Goal: Task Accomplishment & Management: Manage account settings

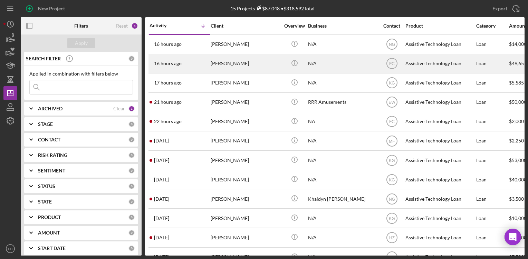
click at [222, 65] on div "[PERSON_NAME]" at bounding box center [245, 64] width 69 height 18
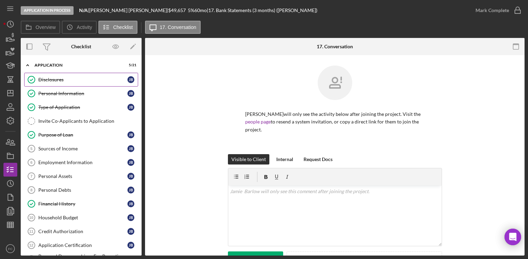
click at [59, 79] on div "Disclosures" at bounding box center [82, 80] width 89 height 6
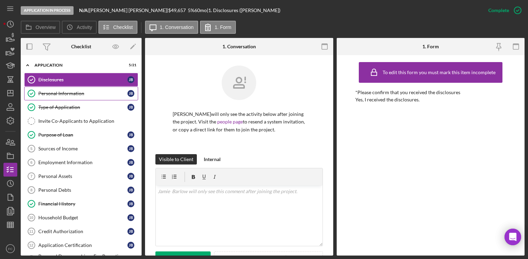
click at [61, 92] on div "Personal Information" at bounding box center [82, 94] width 89 height 6
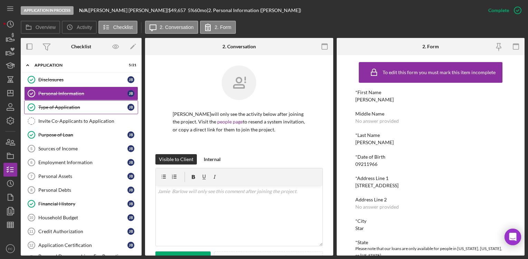
click at [64, 106] on div "Type of Application" at bounding box center [82, 108] width 89 height 6
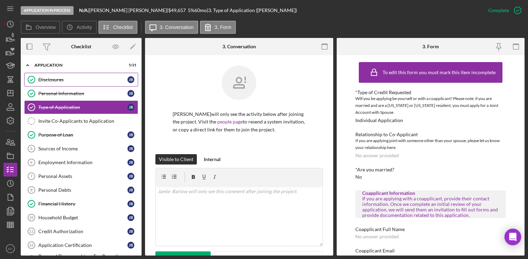
click at [61, 82] on div "Disclosures" at bounding box center [82, 80] width 89 height 6
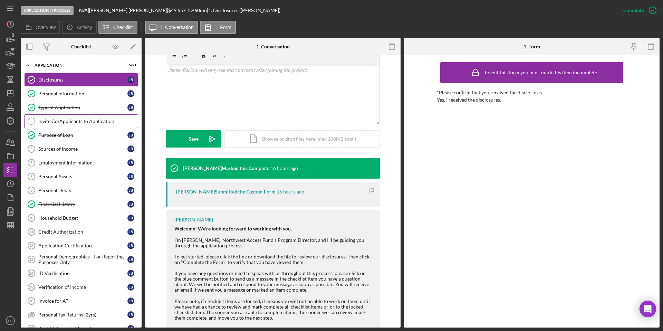
scroll to position [70, 0]
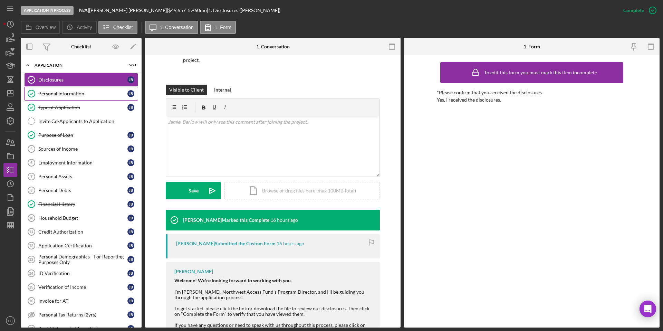
click at [77, 95] on div "Personal Information" at bounding box center [82, 94] width 89 height 6
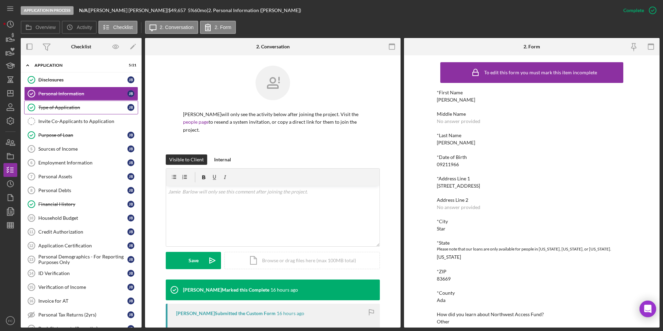
click at [81, 110] on div "Type of Application" at bounding box center [82, 108] width 89 height 6
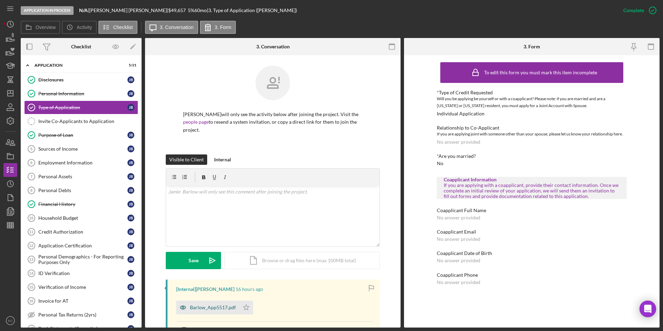
click at [221, 259] on div "Barlow_App5517.pdf" at bounding box center [213, 307] width 46 height 6
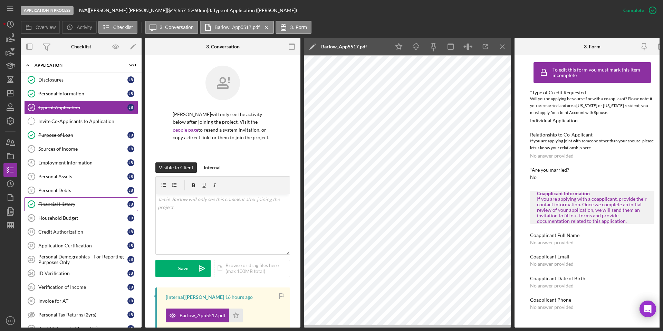
click at [85, 206] on div "Financial History" at bounding box center [82, 204] width 89 height 6
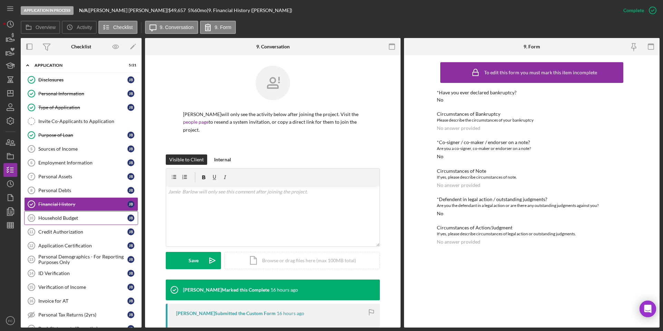
click at [75, 222] on link "Household Budget 10 Household Budget J B" at bounding box center [81, 218] width 114 height 14
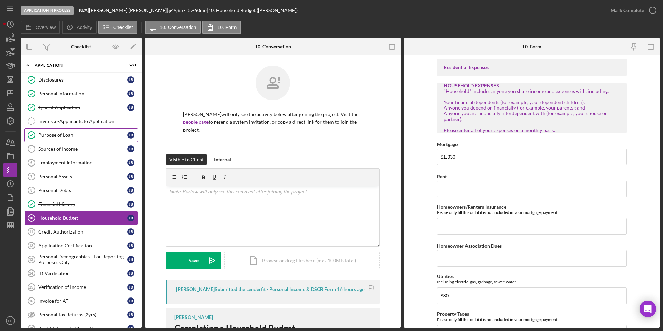
click at [80, 136] on div "Purpose of Loan" at bounding box center [82, 135] width 89 height 6
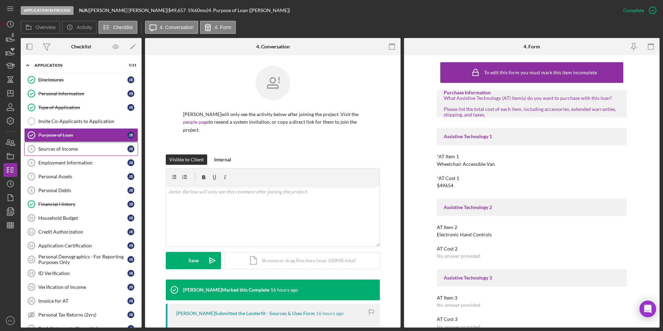
click at [79, 148] on div "Sources of Income" at bounding box center [82, 149] width 89 height 6
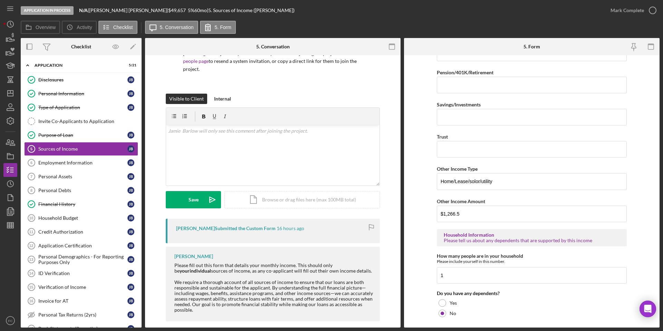
scroll to position [267, 0]
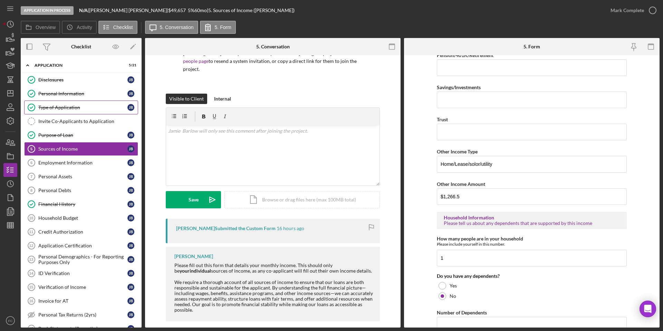
click at [86, 108] on div "Type of Application" at bounding box center [82, 108] width 89 height 6
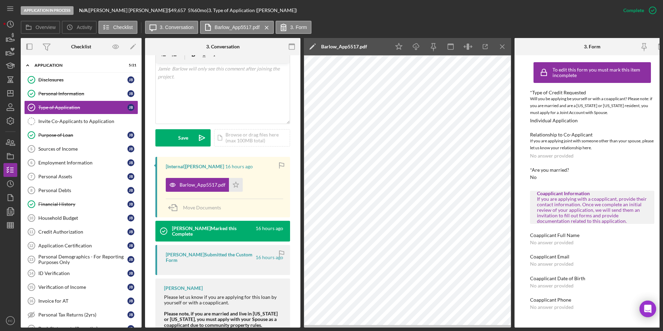
scroll to position [150, 0]
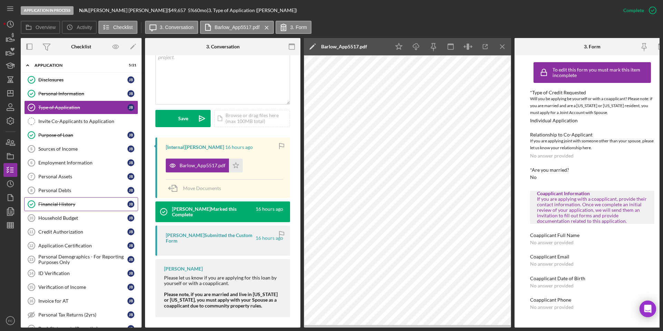
click at [60, 204] on div "Financial History" at bounding box center [82, 204] width 89 height 6
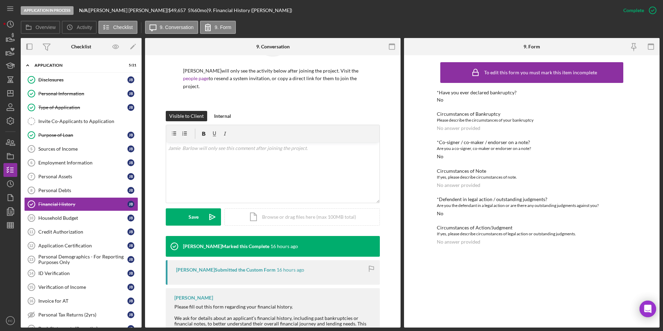
scroll to position [85, 0]
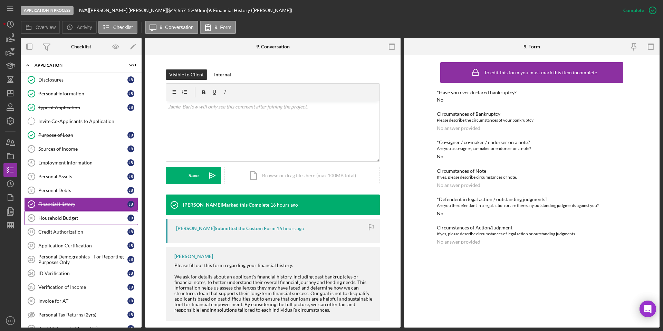
click at [60, 220] on div "Household Budget" at bounding box center [82, 218] width 89 height 6
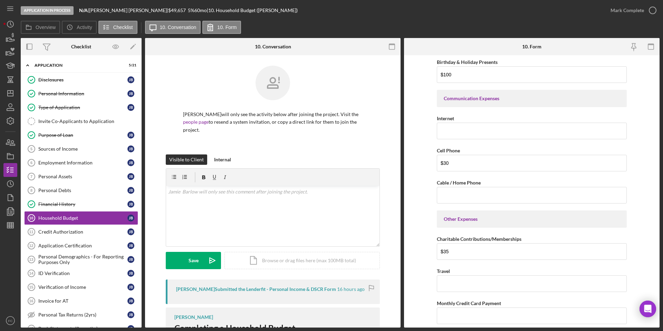
scroll to position [1225, 0]
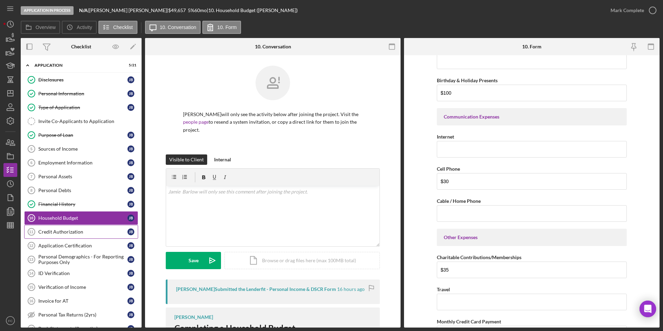
click at [84, 233] on div "Credit Authorization" at bounding box center [82, 232] width 89 height 6
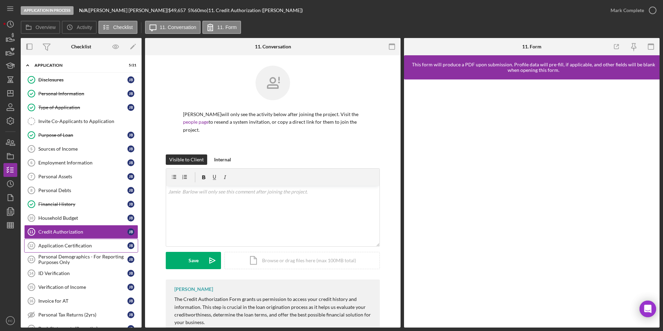
click at [86, 247] on div "Application Certification" at bounding box center [82, 246] width 89 height 6
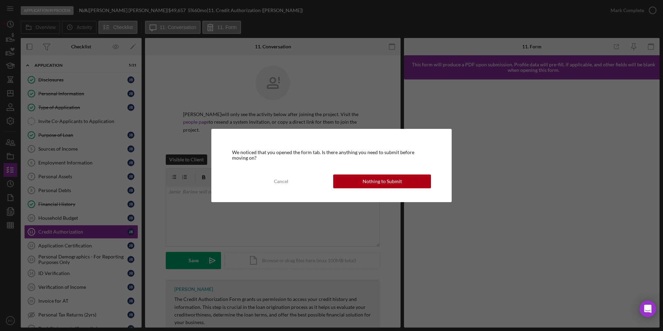
drag, startPoint x: 403, startPoint y: 181, endPoint x: 407, endPoint y: 181, distance: 3.5
click at [404, 181] on button "Nothing to Submit" at bounding box center [382, 181] width 98 height 14
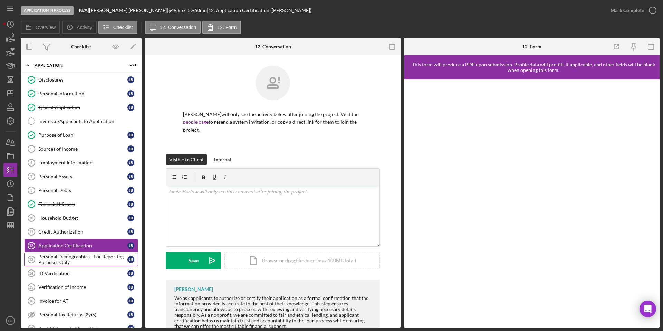
click at [90, 259] on div "Personal Demographics - For Reporting Purposes Only" at bounding box center [82, 259] width 89 height 11
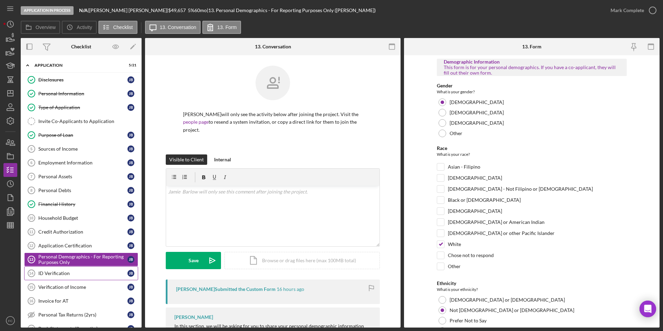
click at [82, 259] on div "ID Verification" at bounding box center [82, 273] width 89 height 6
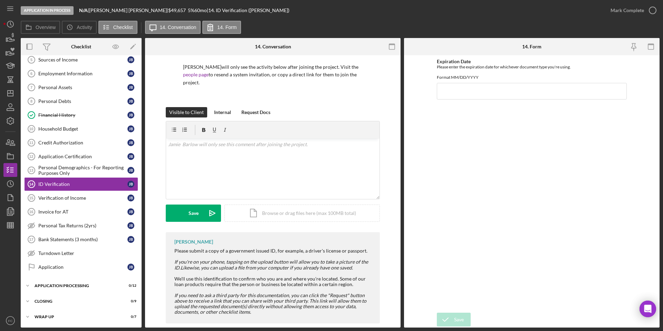
scroll to position [49, 0]
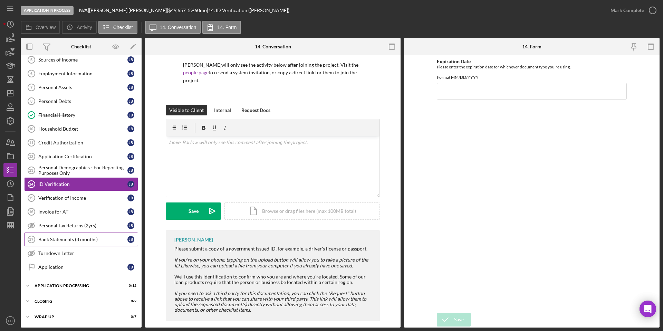
click at [86, 241] on div "Bank Statements (3 months)" at bounding box center [82, 239] width 89 height 6
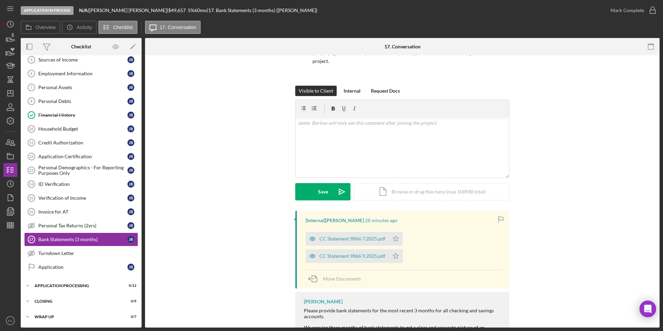
scroll to position [69, 0]
click at [349, 235] on div "CC Statement 9866 7.2025.pdf" at bounding box center [352, 238] width 66 height 6
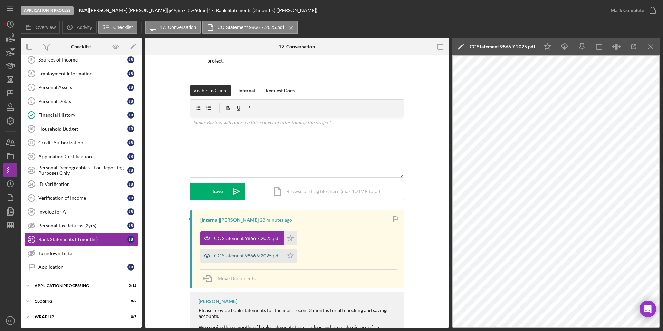
click at [242, 253] on div "CC Statement 9866 9.2025.pdf" at bounding box center [247, 256] width 66 height 6
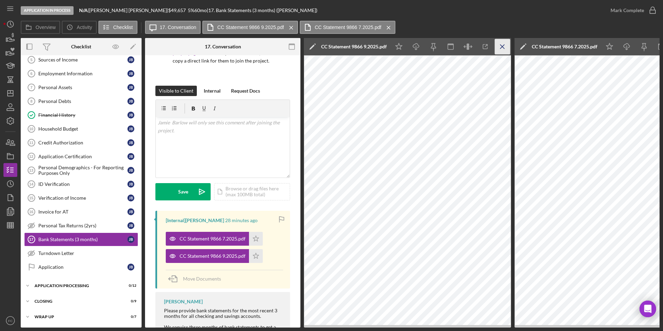
click at [499, 47] on icon "Icon/Menu Close" at bounding box center [503, 47] width 16 height 16
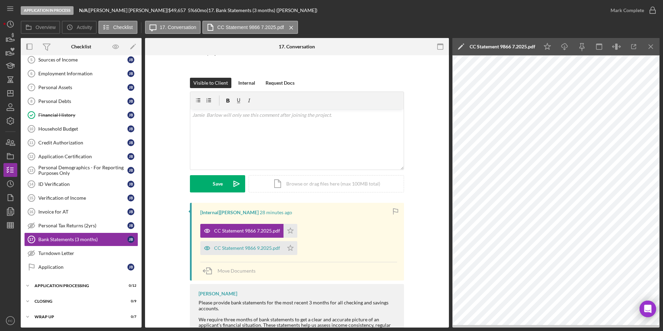
scroll to position [69, 0]
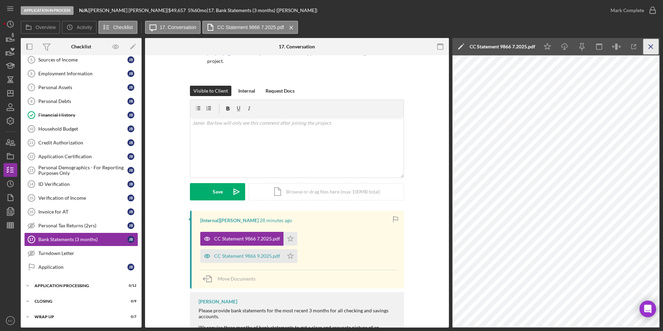
click at [527, 47] on icon "Icon/Menu Close" at bounding box center [651, 47] width 16 height 16
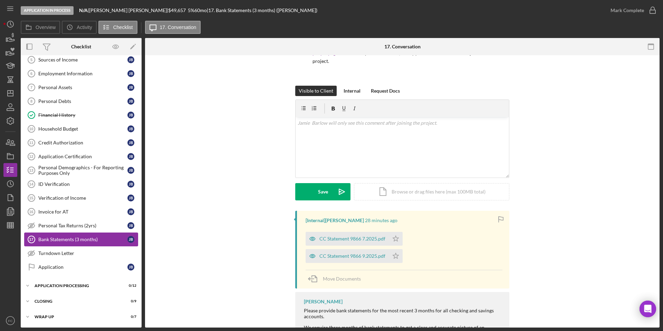
click at [87, 239] on div "Bank Statements (3 months)" at bounding box center [82, 239] width 89 height 6
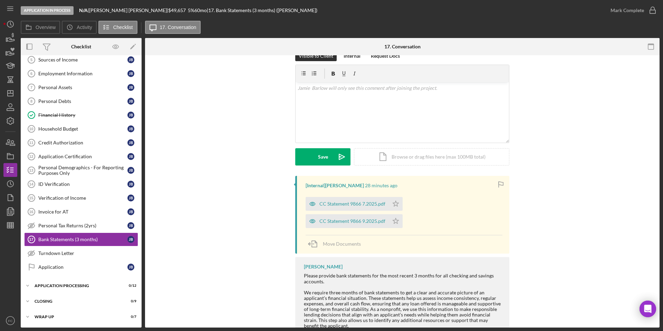
scroll to position [147, 0]
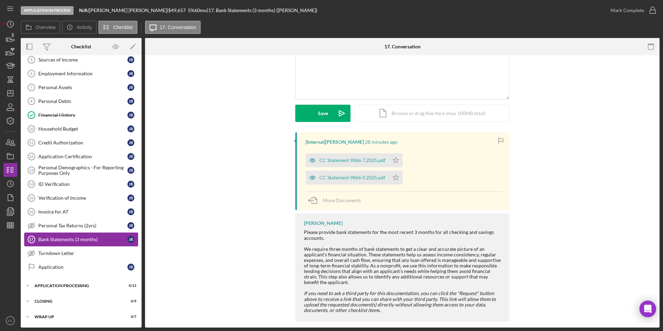
click at [101, 238] on div "Bank Statements (3 months)" at bounding box center [82, 239] width 89 height 6
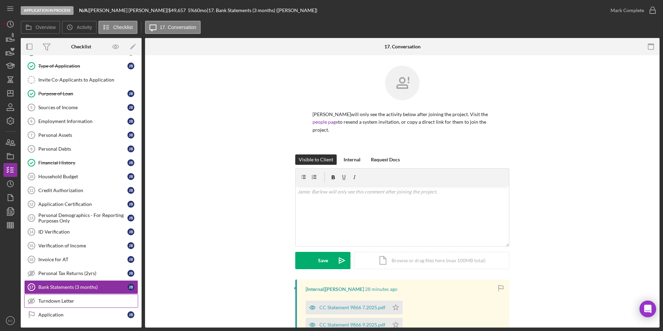
scroll to position [0, 0]
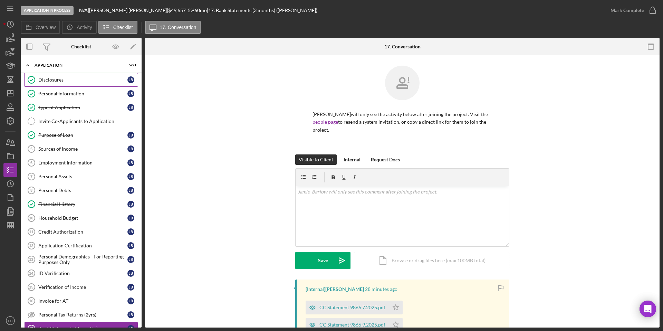
click at [50, 84] on link "Disclosures Disclosures J B" at bounding box center [81, 80] width 114 height 14
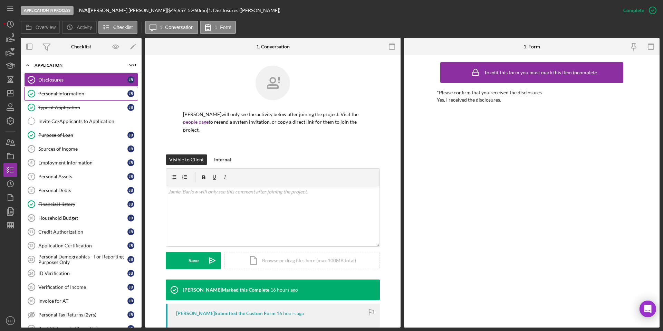
click at [50, 91] on div "Personal Information" at bounding box center [82, 94] width 89 height 6
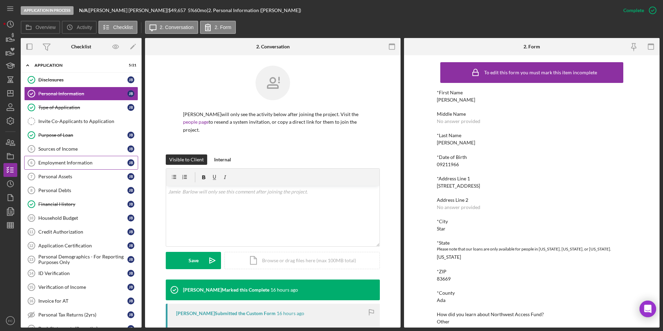
click at [64, 164] on div "Employment Information" at bounding box center [82, 163] width 89 height 6
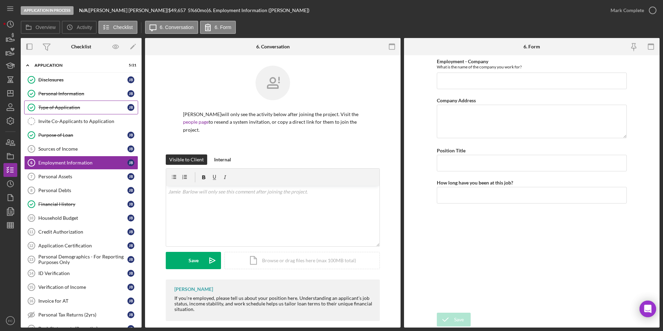
click at [72, 107] on div "Type of Application" at bounding box center [82, 108] width 89 height 6
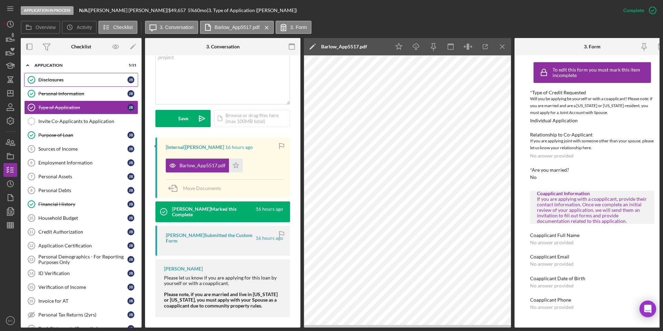
click at [67, 82] on link "Disclosures Disclosures J B" at bounding box center [81, 80] width 114 height 14
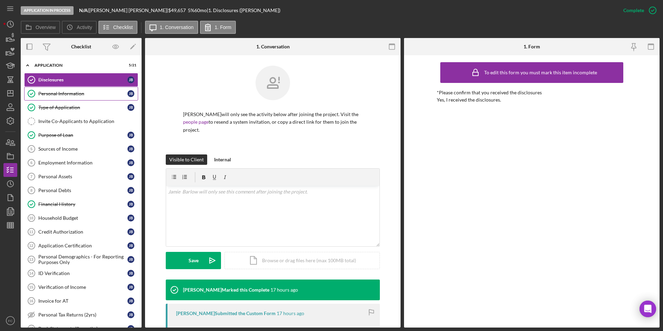
click at [71, 92] on div "Personal Information" at bounding box center [82, 94] width 89 height 6
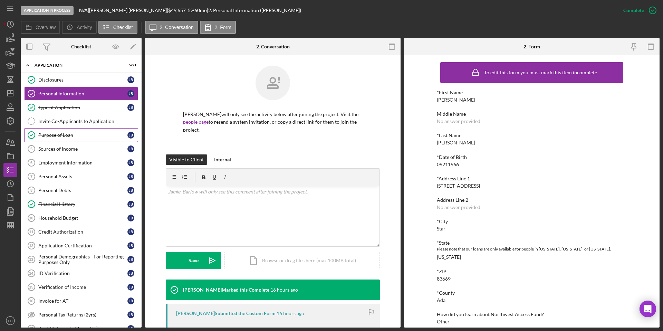
click at [74, 137] on div "Purpose of Loan" at bounding box center [82, 135] width 89 height 6
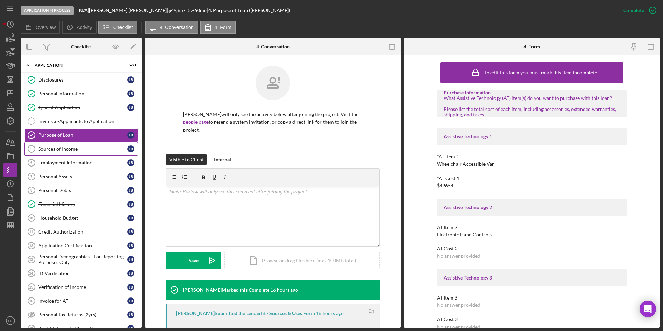
click at [73, 153] on link "Sources of Income 5 Sources of Income J B" at bounding box center [81, 149] width 114 height 14
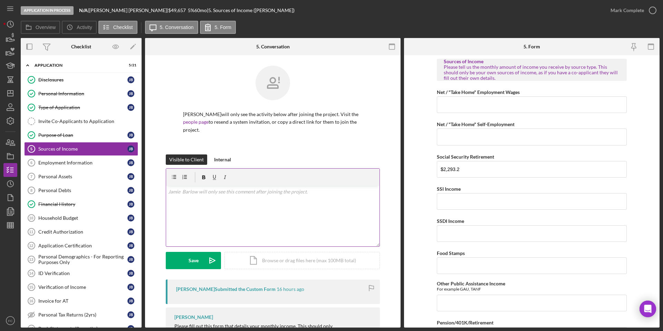
click at [269, 190] on div "v Color teal Color pink Remove color Add row above Add row below Add column bef…" at bounding box center [272, 216] width 213 height 60
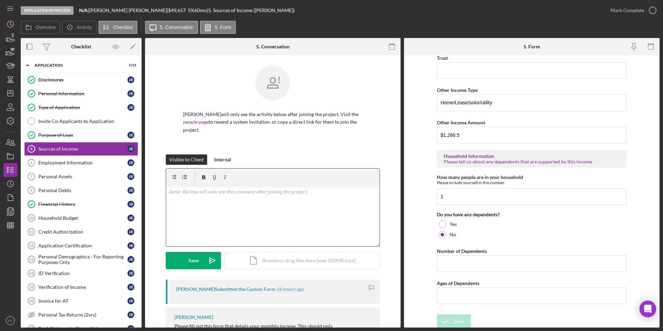
scroll to position [330, 0]
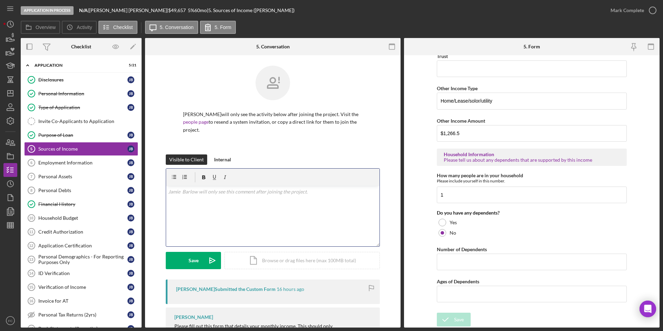
click at [246, 203] on div "v Color teal Color pink Remove color Add row above Add row below Add column bef…" at bounding box center [272, 216] width 213 height 60
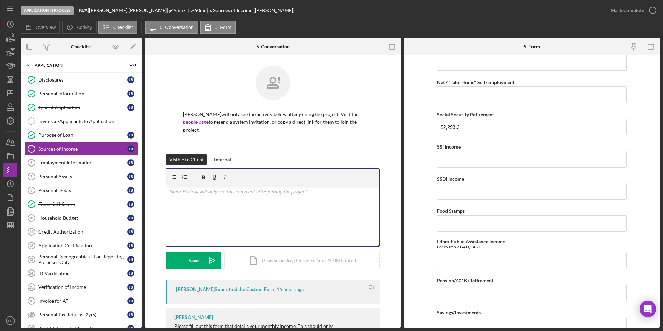
scroll to position [0, 0]
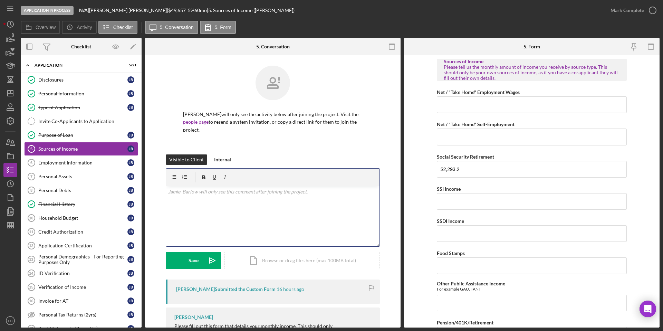
click at [259, 211] on div "v Color teal Color pink Remove color Add row above Add row below Add column bef…" at bounding box center [272, 216] width 213 height 60
click at [220, 154] on div "Internal" at bounding box center [222, 159] width 17 height 10
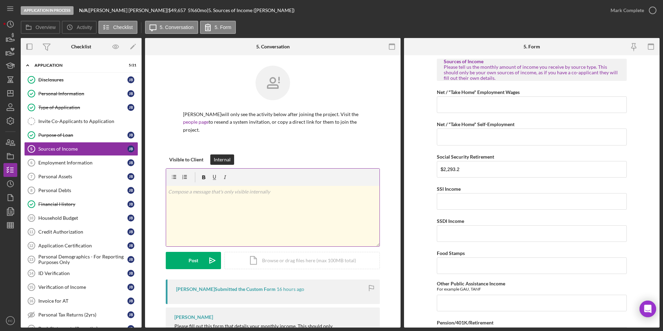
click at [211, 196] on div "v Color teal Color pink Remove color Add row above Add row below Add column bef…" at bounding box center [272, 216] width 213 height 60
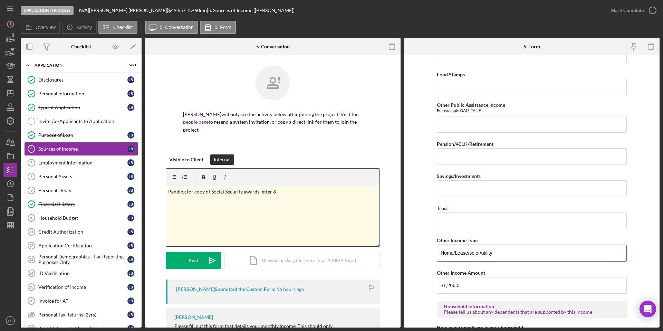
scroll to position [180, 0]
click at [298, 188] on p "Pending for copy of Social Security awards letter & other lease income." at bounding box center [273, 192] width 210 height 8
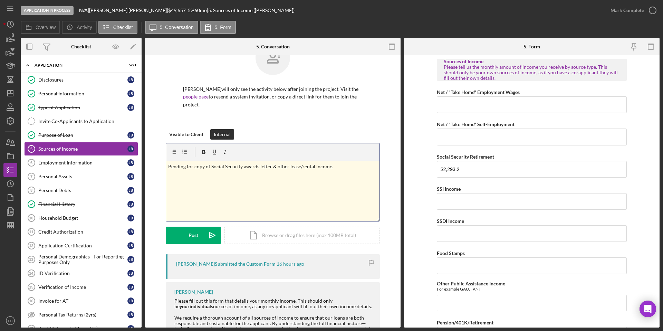
scroll to position [61, 0]
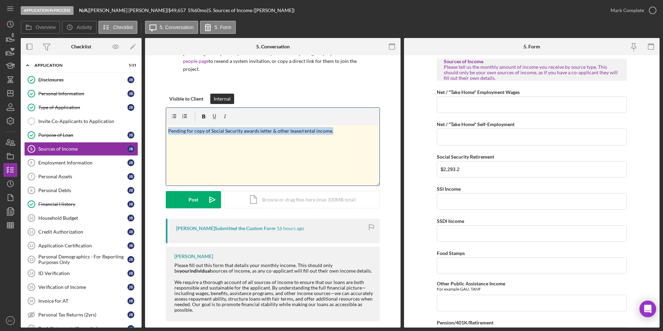
drag, startPoint x: 340, startPoint y: 122, endPoint x: 156, endPoint y: 119, distance: 184.7
click at [158, 120] on div "Visible to Client Internal v Color teal Color pink Remove color Add row above A…" at bounding box center [272, 156] width 235 height 125
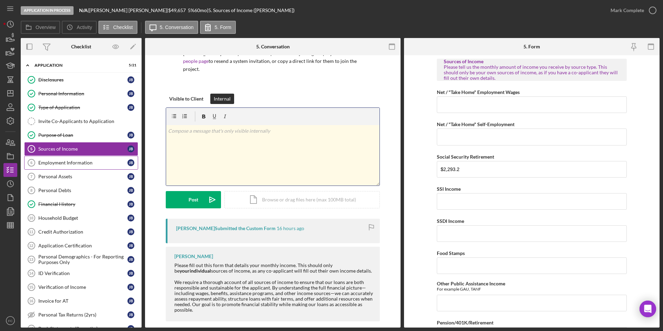
click at [81, 165] on div "Employment Information" at bounding box center [82, 163] width 89 height 6
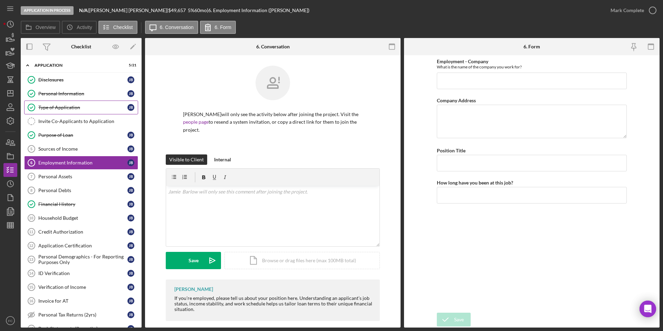
click at [69, 109] on div "Type of Application" at bounding box center [82, 108] width 89 height 6
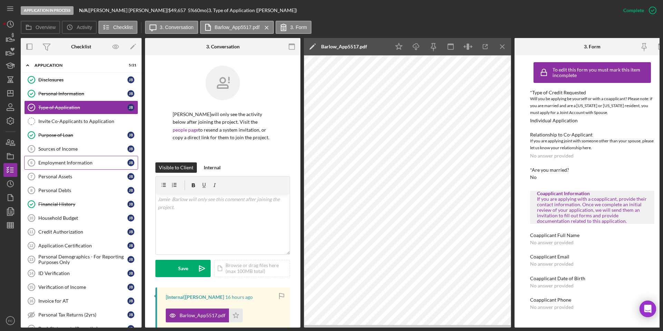
click at [80, 164] on div "Employment Information" at bounding box center [82, 163] width 89 height 6
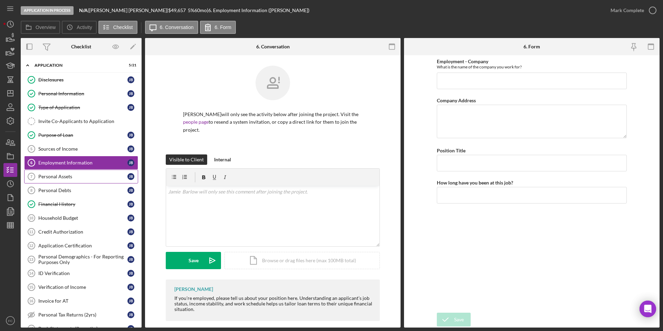
click at [90, 178] on div "Personal Assets" at bounding box center [82, 177] width 89 height 6
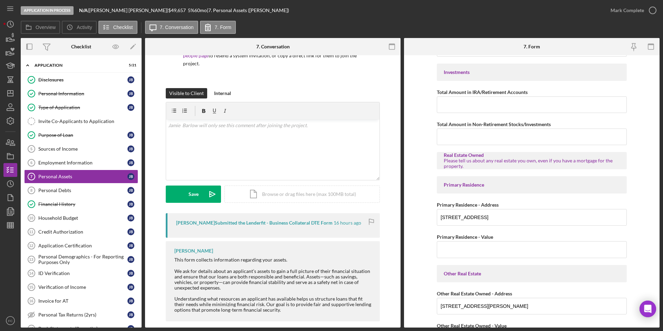
scroll to position [8, 0]
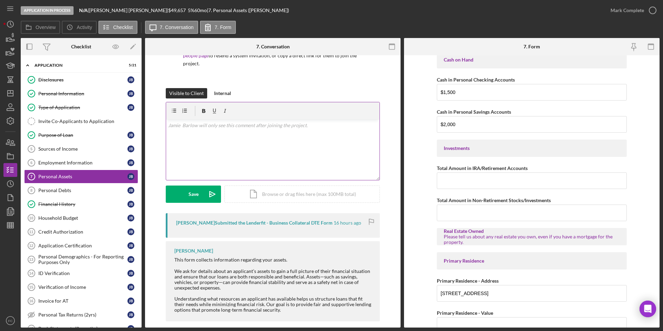
click at [226, 147] on div "v Color teal Color pink Remove color Add row above Add row below Add column bef…" at bounding box center [272, 149] width 213 height 60
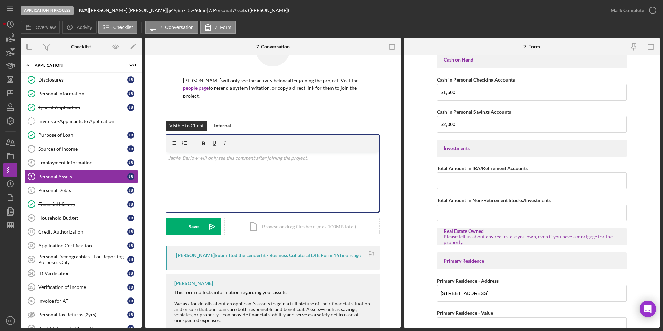
scroll to position [0, 0]
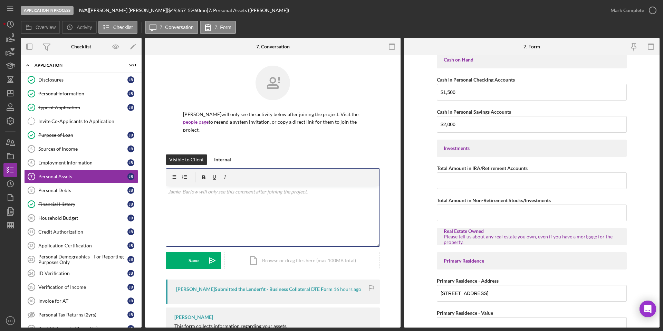
click at [286, 205] on div "v Color teal Color pink Remove color Add row above Add row below Add column bef…" at bounding box center [272, 216] width 213 height 60
click at [227, 154] on div "Internal" at bounding box center [222, 159] width 17 height 10
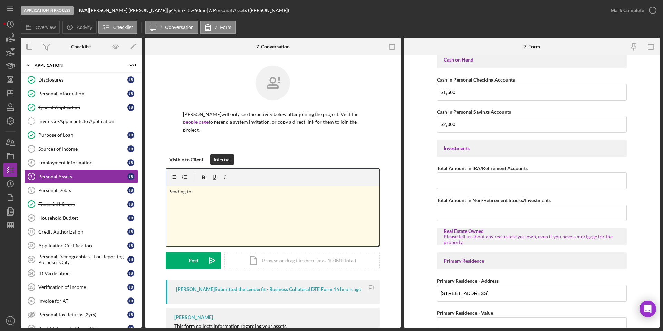
click at [235, 188] on p "Pending for" at bounding box center [273, 192] width 210 height 8
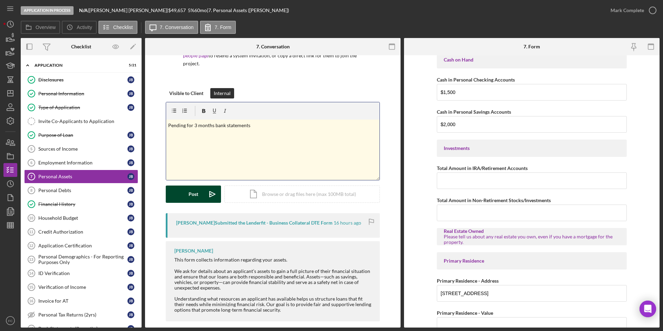
click at [190, 189] on div "Post" at bounding box center [193, 193] width 10 height 17
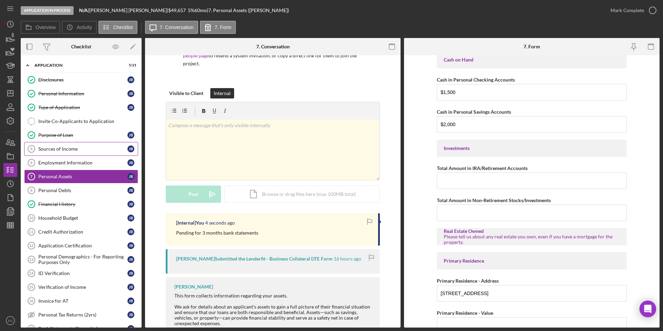
click at [79, 150] on div "Sources of Income" at bounding box center [82, 149] width 89 height 6
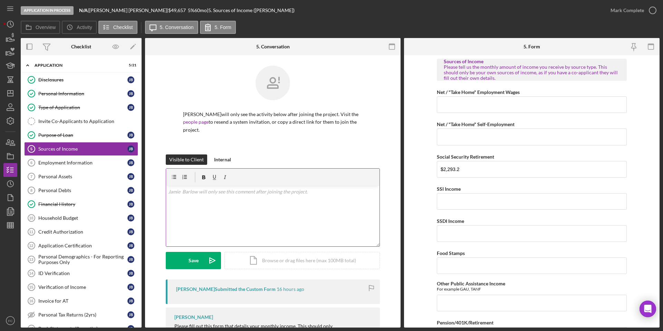
click at [237, 210] on div "v Color teal Color pink Remove color Add row above Add row below Add column bef…" at bounding box center [272, 216] width 213 height 60
drag, startPoint x: 226, startPoint y: 148, endPoint x: 226, endPoint y: 168, distance: 19.7
click at [227, 154] on div "Internal" at bounding box center [222, 159] width 17 height 10
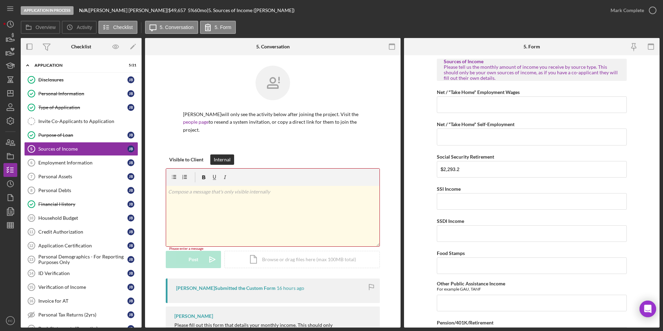
click at [222, 191] on div "v Color teal Color pink Remove color Add row above Add row below Add column bef…" at bounding box center [272, 216] width 213 height 60
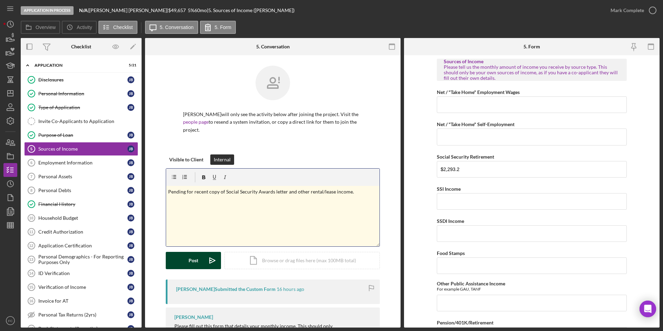
click at [182, 253] on button "Post Icon/icon-invite-send" at bounding box center [193, 260] width 55 height 17
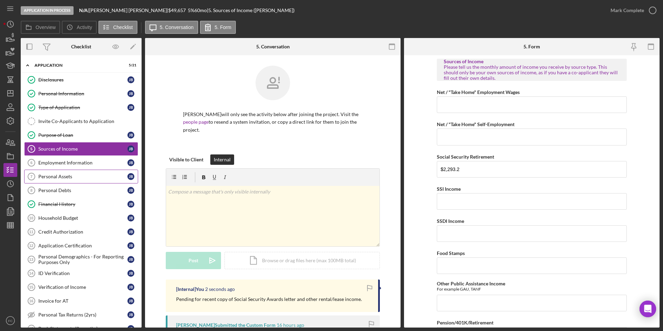
click at [78, 177] on div "Personal Assets" at bounding box center [82, 177] width 89 height 6
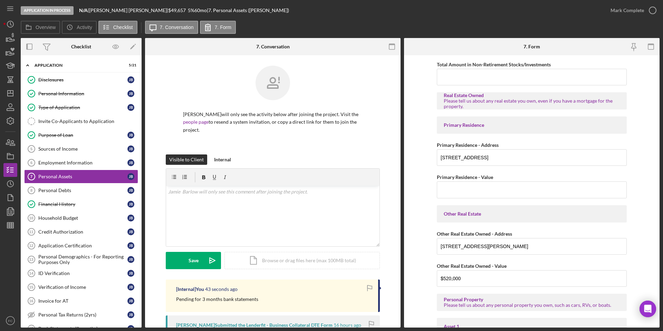
scroll to position [13, 0]
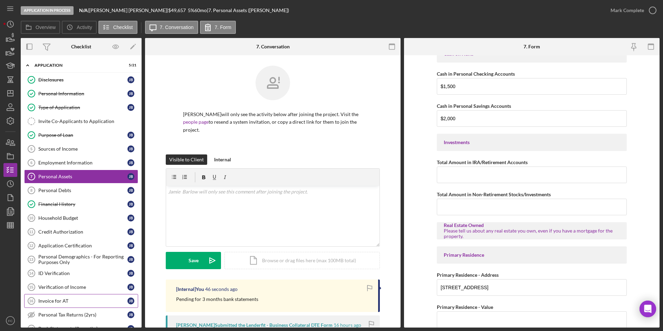
click at [100, 259] on div "Invoice for AT" at bounding box center [82, 301] width 89 height 6
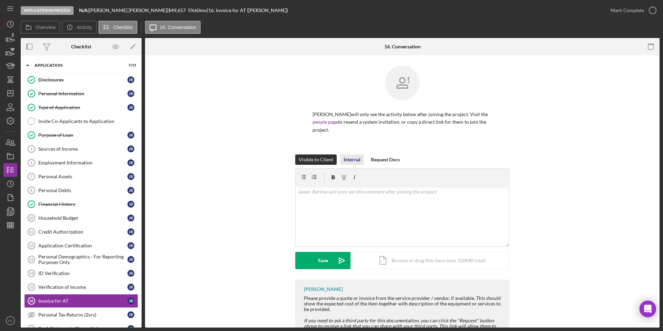
click at [355, 154] on div "Internal" at bounding box center [351, 159] width 17 height 10
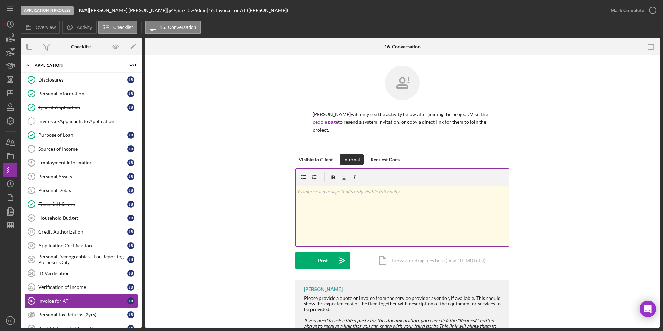
click at [348, 188] on p at bounding box center [403, 192] width 210 height 8
click at [319, 256] on div "Post" at bounding box center [323, 260] width 10 height 17
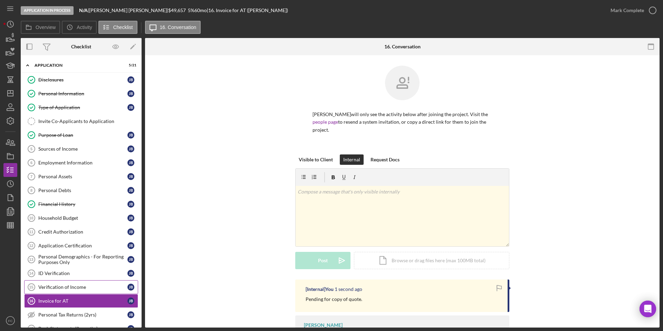
click at [79, 259] on div "Verification of Income" at bounding box center [82, 287] width 89 height 6
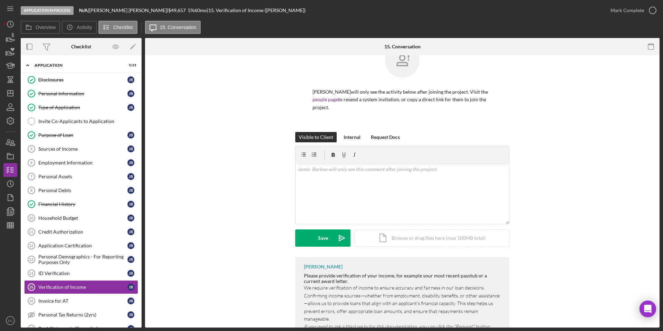
scroll to position [56, 0]
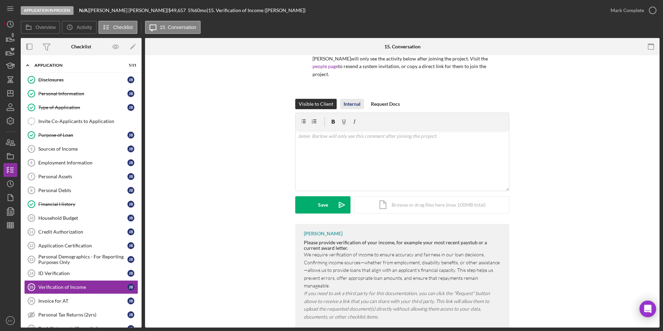
click at [348, 99] on div "Internal" at bounding box center [351, 104] width 17 height 10
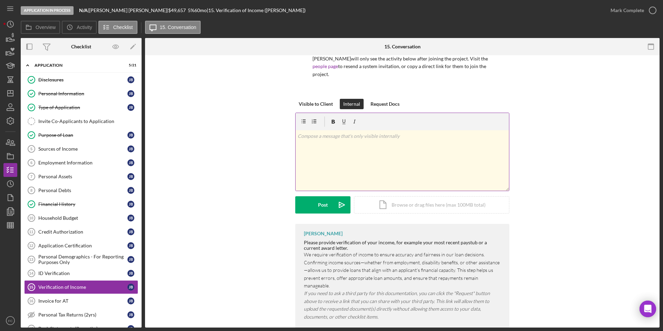
click at [354, 147] on div "v Color teal Color pink Remove color Add row above Add row below Add column bef…" at bounding box center [401, 160] width 213 height 60
drag, startPoint x: 299, startPoint y: 126, endPoint x: 290, endPoint y: 126, distance: 9.0
click at [290, 126] on div "Visible to Client Internal Request Docs v Color teal Color pink Remove color Ad…" at bounding box center [402, 161] width 494 height 125
click at [392, 132] on p "Pending for recent copy of awards letter" at bounding box center [403, 136] width 210 height 8
click at [316, 199] on button "Post Icon/icon-invite-send" at bounding box center [322, 204] width 55 height 17
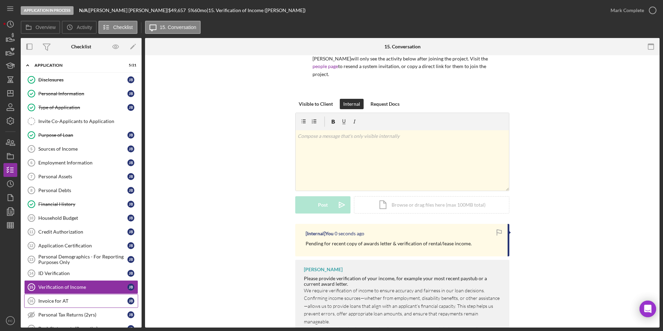
click at [71, 259] on div "Invoice for AT" at bounding box center [82, 301] width 89 height 6
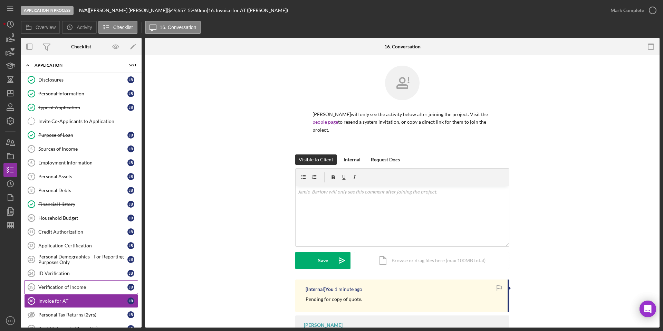
click at [69, 259] on div "Verification of Income" at bounding box center [82, 287] width 89 height 6
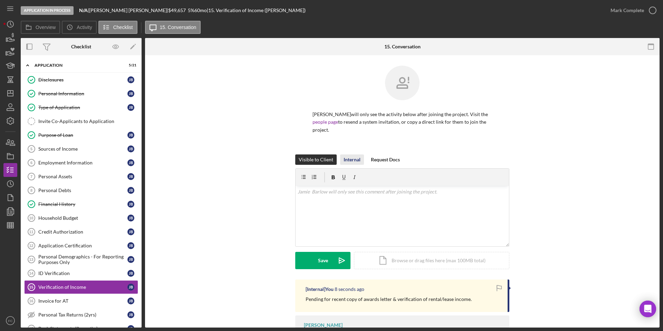
click at [348, 154] on div "Internal" at bounding box center [351, 159] width 17 height 10
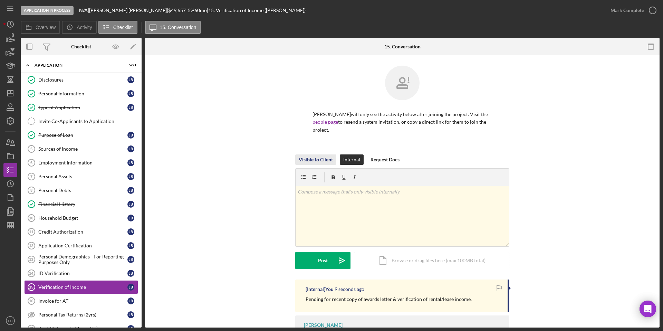
click at [313, 154] on div "Visible to Client" at bounding box center [316, 159] width 34 height 10
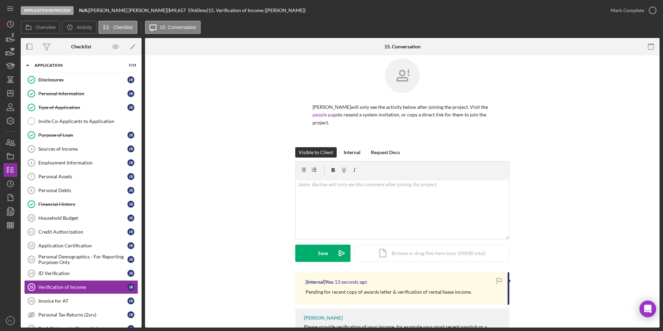
scroll to position [15, 0]
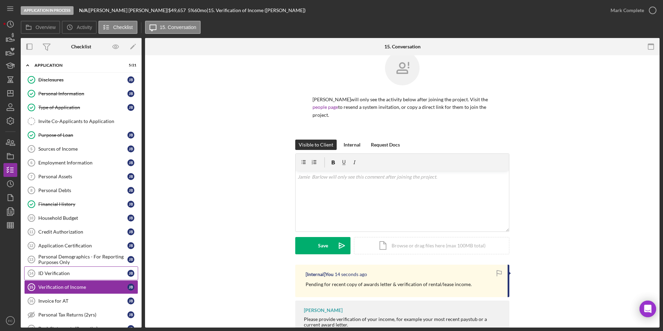
click at [70, 259] on div "ID Verification" at bounding box center [82, 273] width 89 height 6
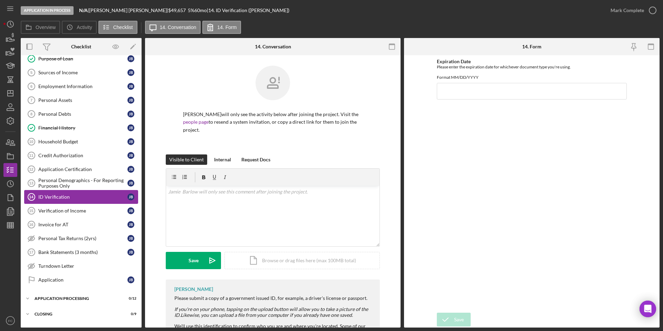
scroll to position [78, 0]
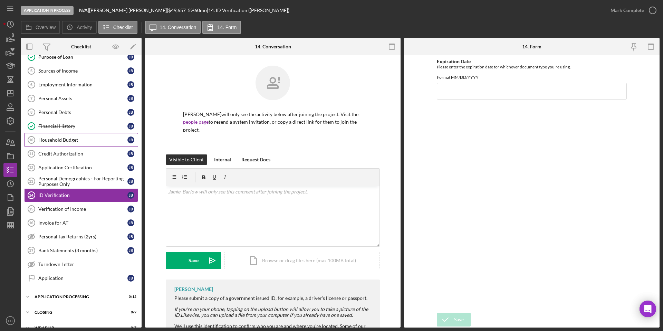
click at [82, 145] on link "Household Budget 10 Household Budget J B" at bounding box center [81, 140] width 114 height 14
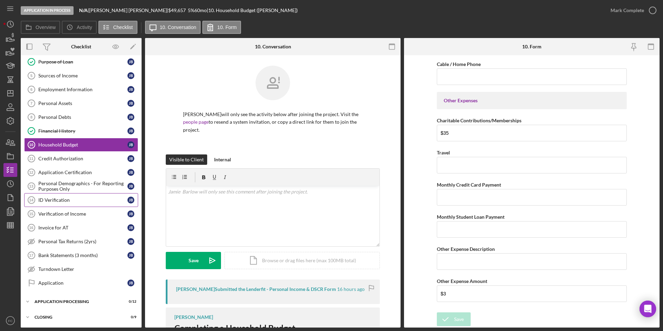
scroll to position [75, 0]
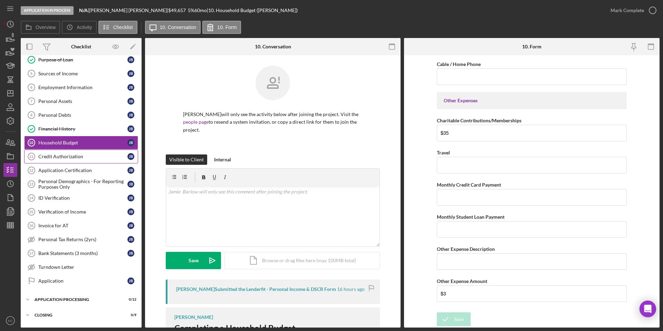
click at [85, 160] on link "Credit Authorization 11 Credit Authorization J B" at bounding box center [81, 156] width 114 height 14
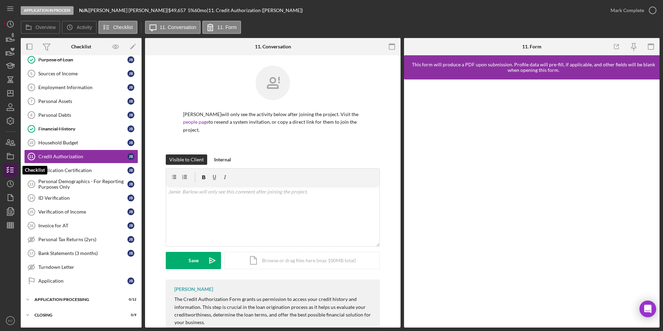
click at [8, 169] on polyline "button" at bounding box center [8, 169] width 2 height 1
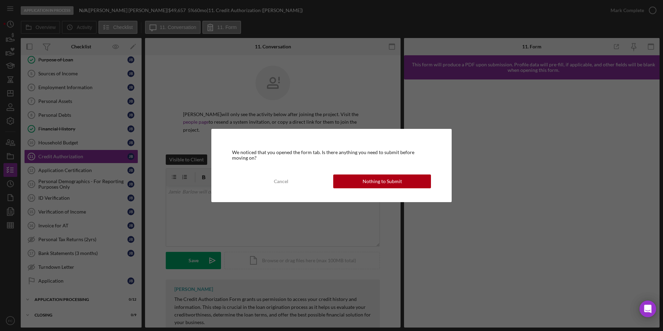
click at [371, 183] on div "Nothing to Submit" at bounding box center [381, 181] width 39 height 14
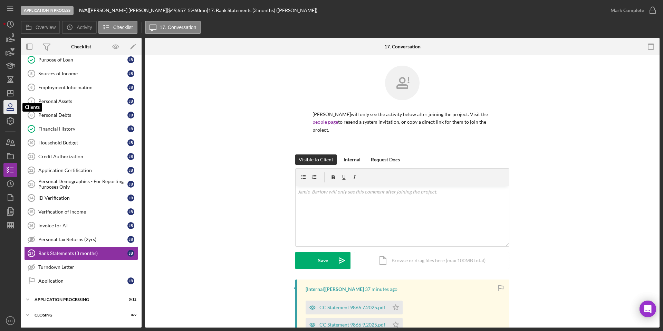
click at [10, 110] on icon "button" at bounding box center [10, 109] width 7 height 2
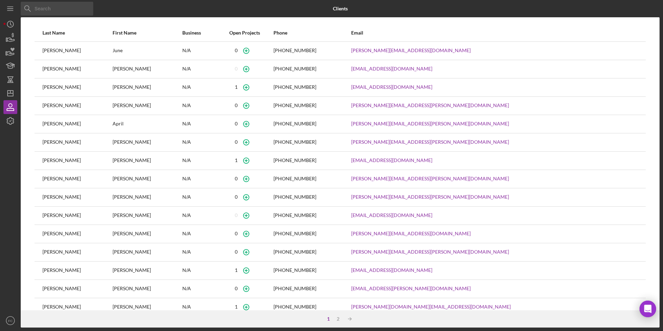
click at [57, 9] on input at bounding box center [57, 9] width 72 height 14
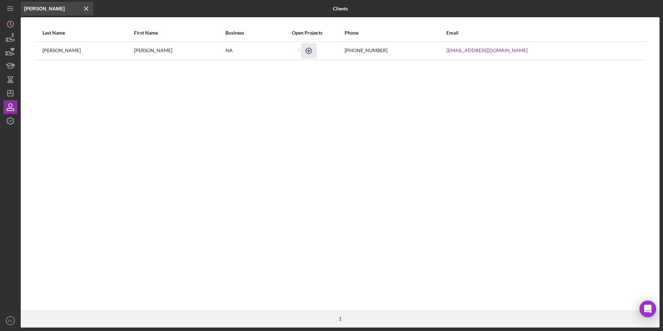
type input "[PERSON_NAME]"
click at [310, 51] on icon "button" at bounding box center [308, 50] width 3 height 3
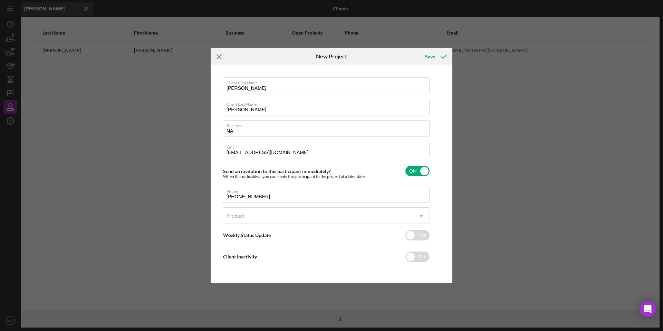
click at [216, 56] on icon "Icon/Menu Close" at bounding box center [219, 56] width 17 height 17
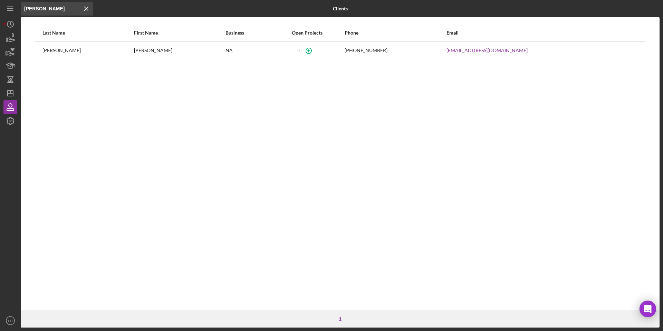
click at [89, 9] on icon "Icon/Menu Close" at bounding box center [86, 9] width 14 height 14
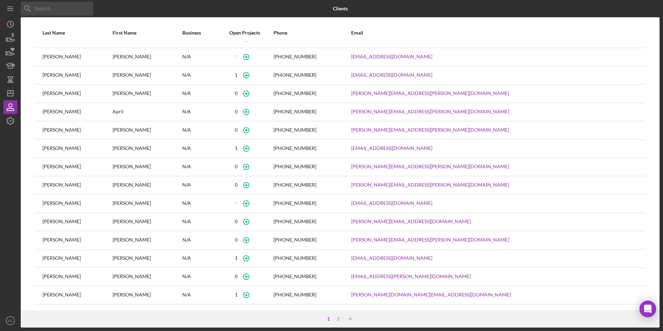
scroll to position [13, 0]
click at [8, 96] on polygon "button" at bounding box center [11, 93] width 6 height 6
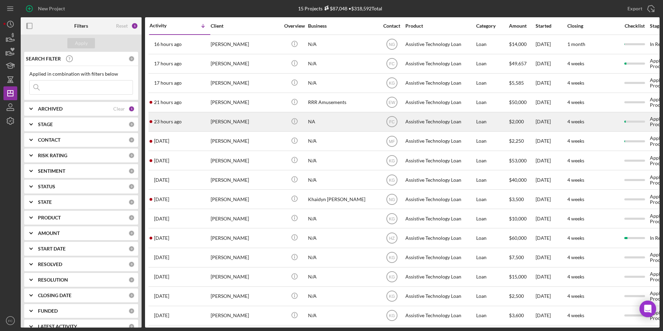
click at [227, 122] on div "[PERSON_NAME]" at bounding box center [245, 122] width 69 height 18
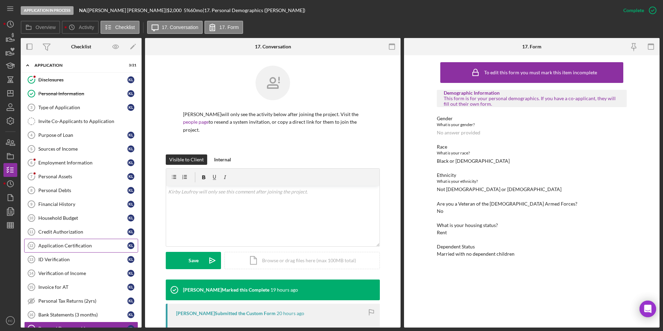
click at [89, 249] on link "Application Certification 12 Application Certification K L" at bounding box center [81, 245] width 114 height 14
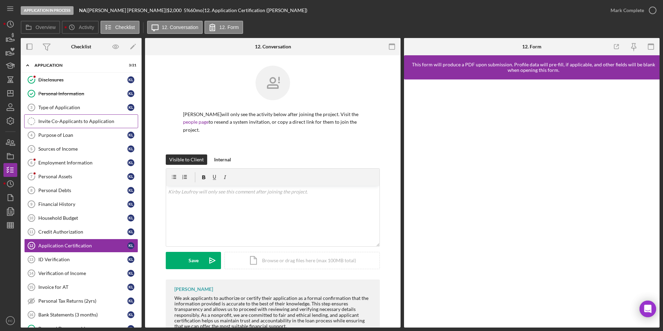
click at [61, 123] on div "Invite Co-Applicants to Application" at bounding box center [87, 121] width 99 height 6
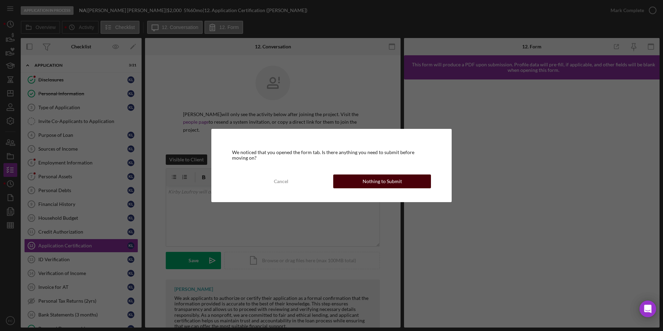
click at [362, 181] on button "Nothing to Submit" at bounding box center [382, 181] width 98 height 14
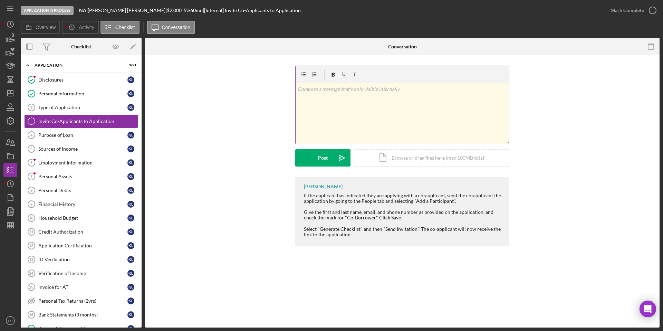
click at [374, 95] on div "v Color teal Color pink Remove color Add row above Add row below Add column bef…" at bounding box center [401, 113] width 213 height 60
click at [81, 120] on div "Invite Co-Applicants to Application" at bounding box center [87, 121] width 99 height 6
click at [203, 231] on div "Felicia Cardenas If the applicant has indicated they are applying with a co-app…" at bounding box center [402, 212] width 494 height 72
click at [70, 134] on div "Purpose of Loan" at bounding box center [82, 135] width 89 height 6
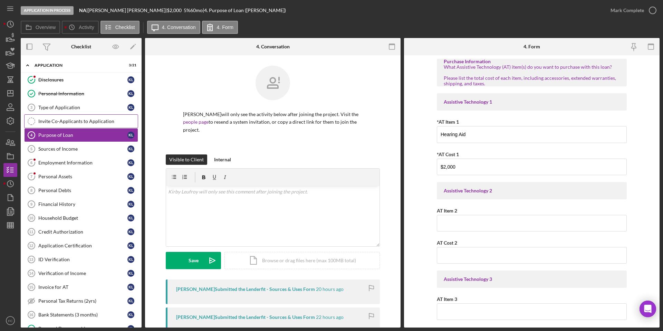
click at [69, 123] on div "Invite Co-Applicants to Application" at bounding box center [87, 121] width 99 height 6
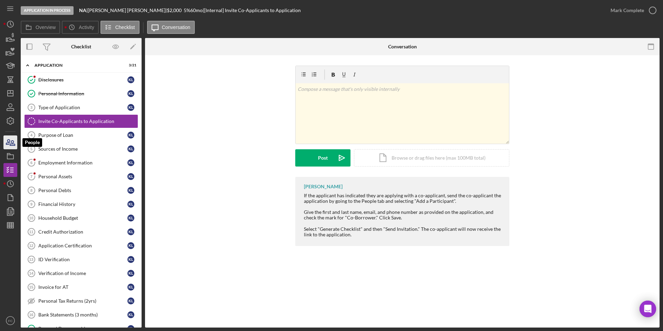
click at [13, 144] on icon "button" at bounding box center [12, 142] width 5 height 5
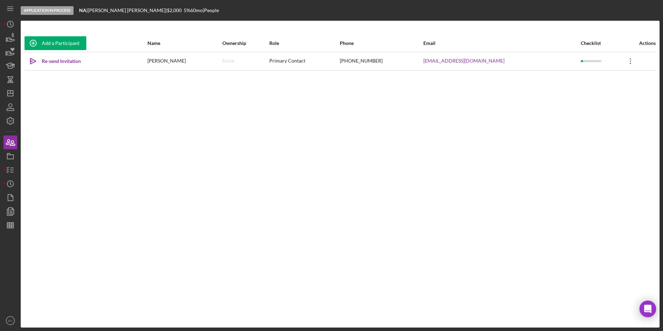
click at [527, 62] on icon "Icon/Overflow" at bounding box center [630, 60] width 17 height 17
click at [308, 204] on div "Add a Participant Name Ownership Role Phone Email Checklist Actions Icon/icon-i…" at bounding box center [340, 174] width 639 height 279
click at [12, 95] on icon "Icon/Dashboard" at bounding box center [10, 93] width 17 height 17
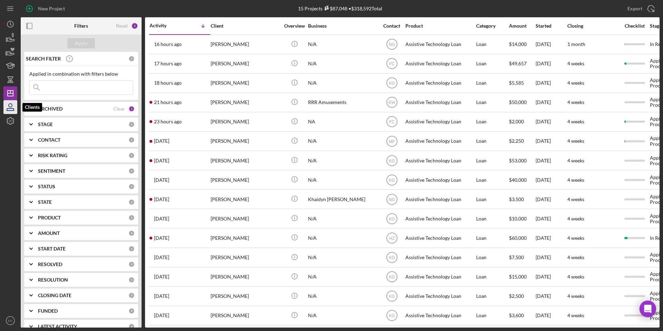
click at [13, 104] on icon "button" at bounding box center [10, 106] width 17 height 17
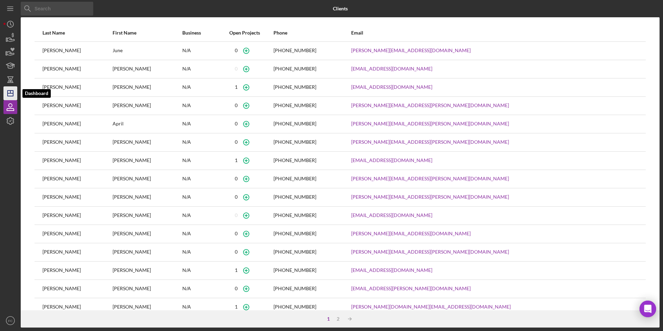
click at [8, 95] on icon "Icon/Dashboard" at bounding box center [10, 93] width 17 height 17
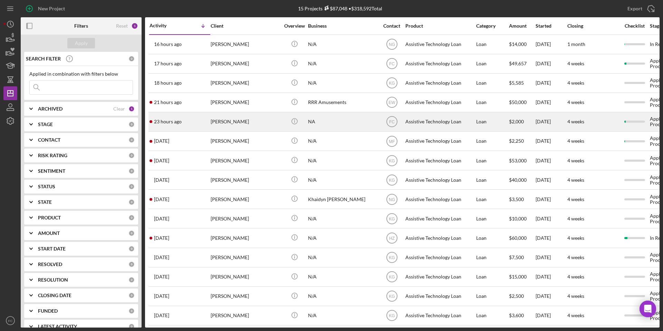
click at [235, 120] on div "[PERSON_NAME]" at bounding box center [245, 122] width 69 height 18
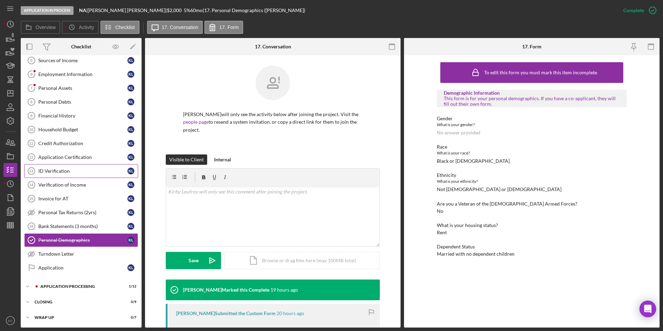
scroll to position [87, 0]
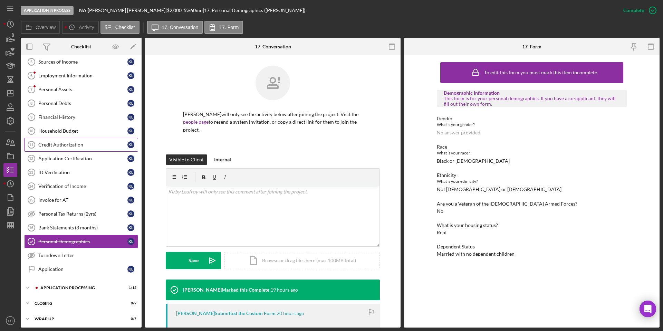
click at [65, 149] on link "Credit Authorization 11 Credit Authorization K L" at bounding box center [81, 145] width 114 height 14
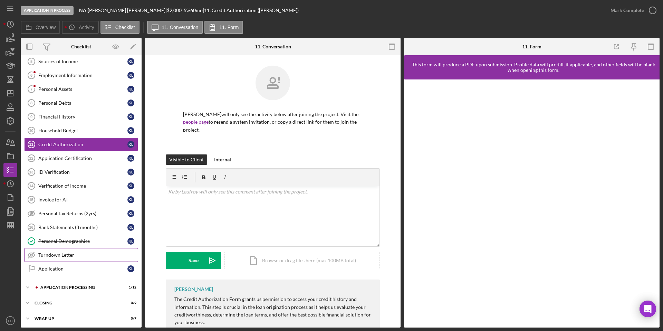
scroll to position [89, 0]
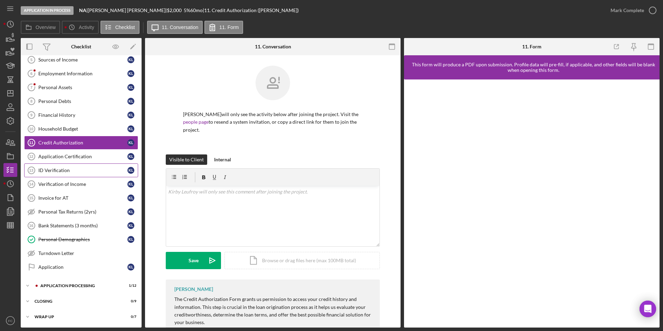
click at [82, 174] on link "ID Verification 13 ID Verification K L" at bounding box center [81, 170] width 114 height 14
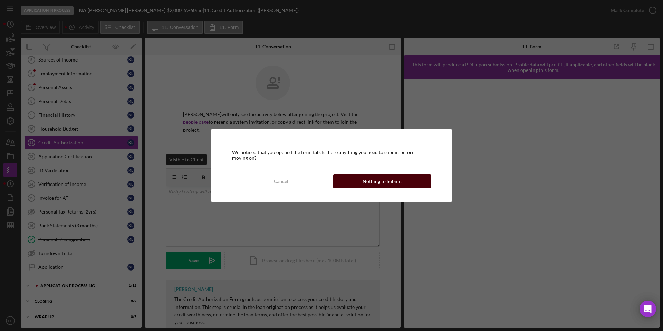
click at [367, 185] on div "Nothing to Submit" at bounding box center [381, 181] width 39 height 14
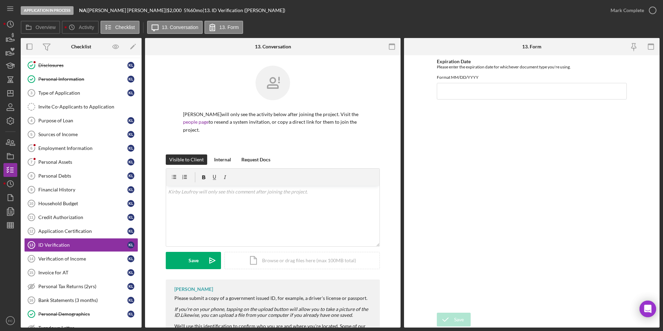
scroll to position [65, 0]
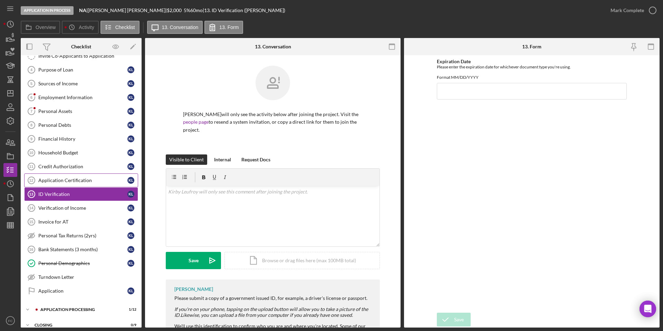
click at [68, 180] on div "Application Certification" at bounding box center [82, 180] width 89 height 6
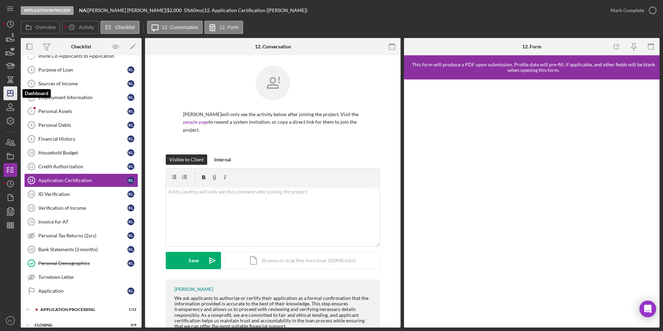
click at [10, 95] on icon "Icon/Dashboard" at bounding box center [10, 93] width 17 height 17
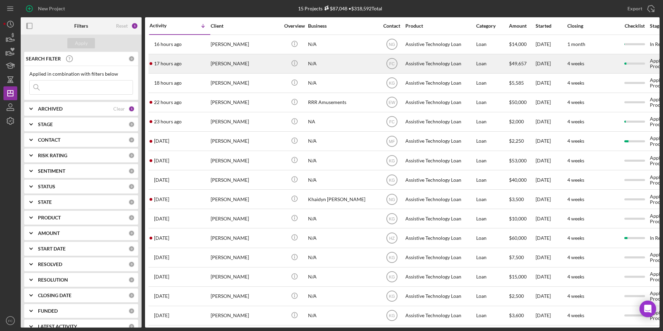
click at [227, 65] on div "[PERSON_NAME]" at bounding box center [245, 64] width 69 height 18
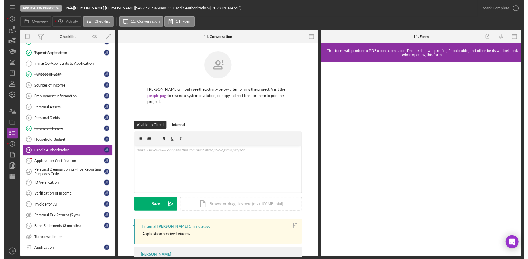
scroll to position [81, 0]
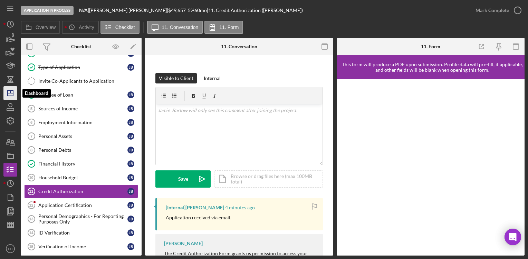
click at [8, 95] on icon "Icon/Dashboard" at bounding box center [10, 93] width 17 height 17
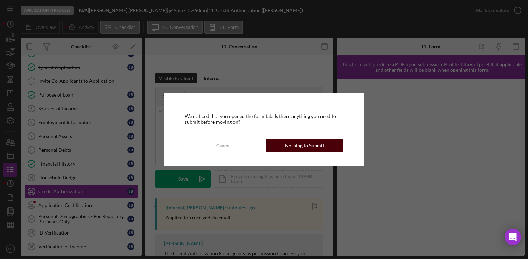
click at [297, 145] on div "Nothing to Submit" at bounding box center [304, 146] width 39 height 14
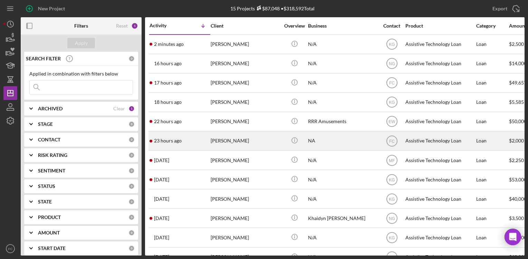
click at [222, 143] on div "[PERSON_NAME]" at bounding box center [245, 141] width 69 height 18
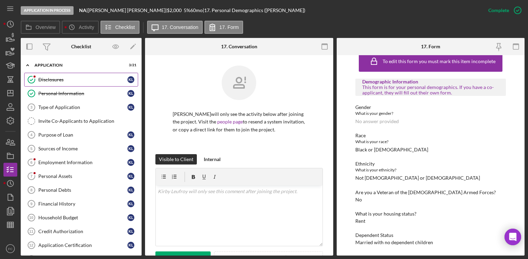
click at [88, 82] on div "Disclosures" at bounding box center [82, 80] width 89 height 6
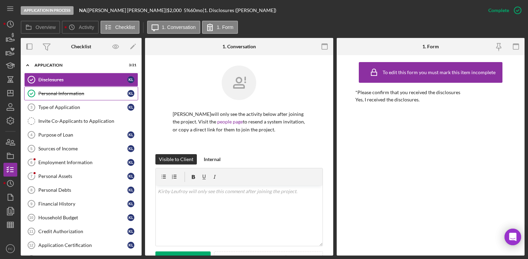
click at [75, 96] on div "Personal Information" at bounding box center [82, 94] width 89 height 6
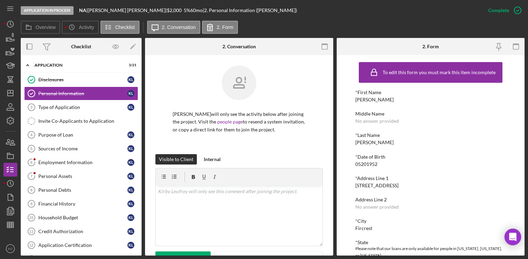
scroll to position [18, 0]
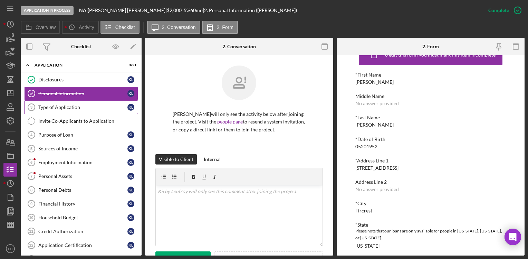
click at [81, 108] on div "Type of Application" at bounding box center [82, 108] width 89 height 6
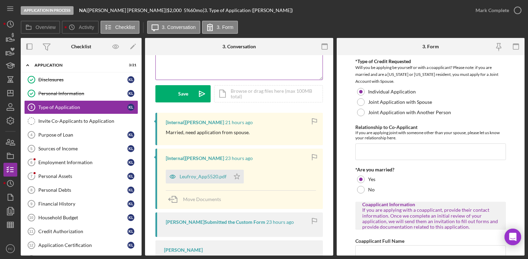
scroll to position [204, 0]
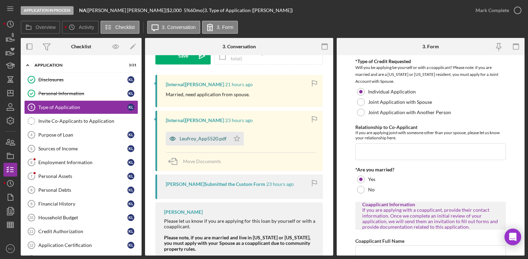
click at [202, 138] on div "Leufroy_App5520.pdf" at bounding box center [202, 139] width 47 height 6
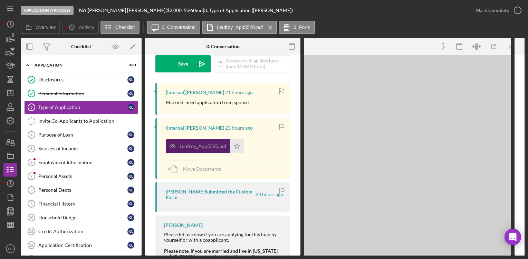
scroll to position [212, 0]
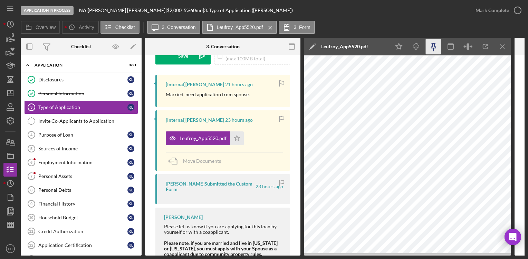
click at [431, 46] on icon "button" at bounding box center [434, 47] width 16 height 16
click at [435, 48] on icon "button" at bounding box center [433, 45] width 5 height 5
click at [435, 49] on icon "button" at bounding box center [434, 47] width 16 height 16
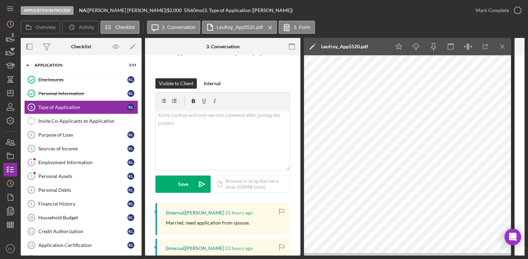
scroll to position [84, 0]
click at [90, 152] on link "Sources of Income 5 Sources of Income K L" at bounding box center [81, 149] width 114 height 14
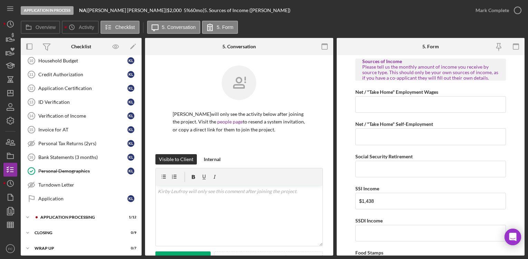
scroll to position [160, 0]
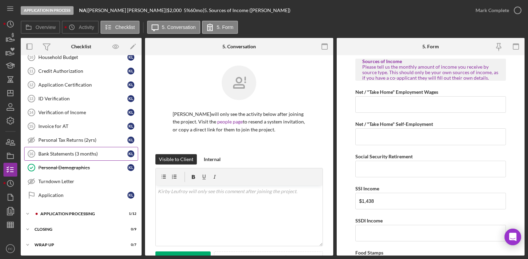
click at [72, 152] on div "Bank Statements (3 months)" at bounding box center [82, 154] width 89 height 6
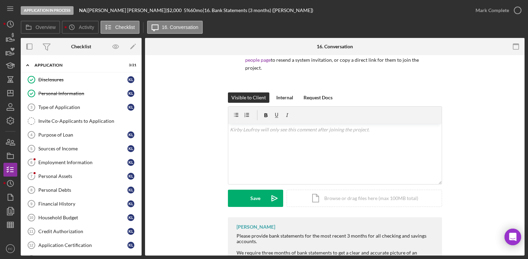
scroll to position [60, 0]
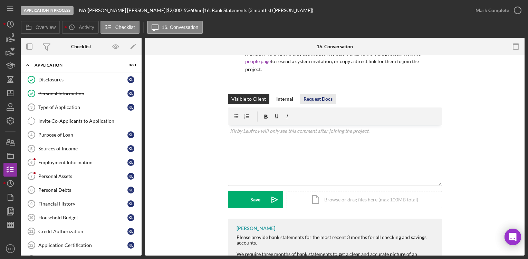
click at [328, 94] on div "Request Docs" at bounding box center [317, 99] width 29 height 10
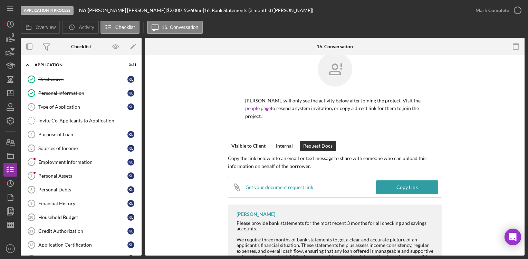
scroll to position [0, 0]
click at [71, 161] on div "Employment Information" at bounding box center [82, 163] width 89 height 6
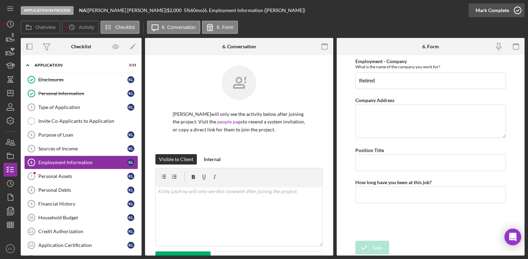
click at [517, 10] on icon "button" at bounding box center [517, 10] width 17 height 17
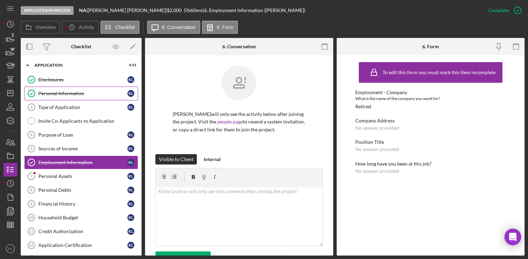
click at [72, 95] on div "Personal Information" at bounding box center [82, 94] width 89 height 6
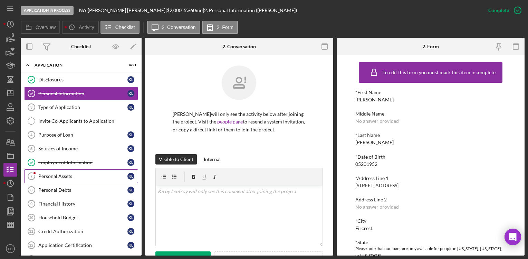
click at [66, 178] on div "Personal Assets" at bounding box center [82, 177] width 89 height 6
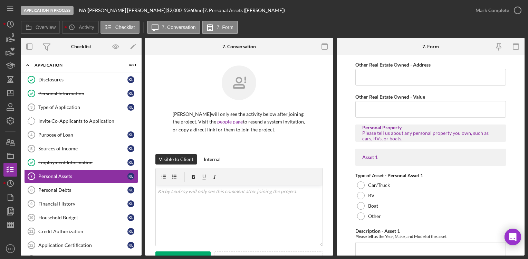
scroll to position [294, 0]
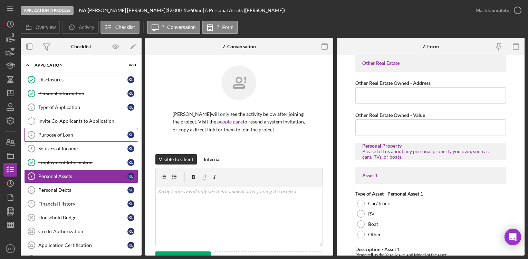
click at [70, 134] on div "Purpose of Loan" at bounding box center [82, 135] width 89 height 6
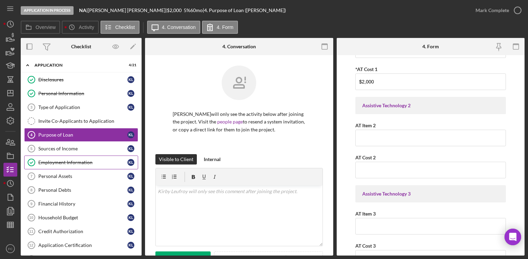
scroll to position [92, 0]
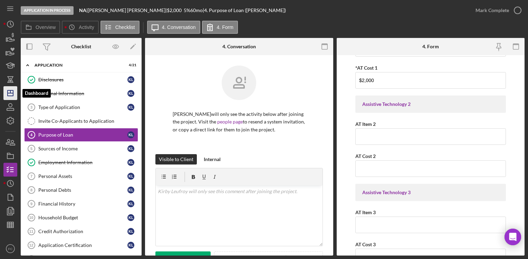
click at [12, 94] on icon "Icon/Dashboard" at bounding box center [10, 93] width 17 height 17
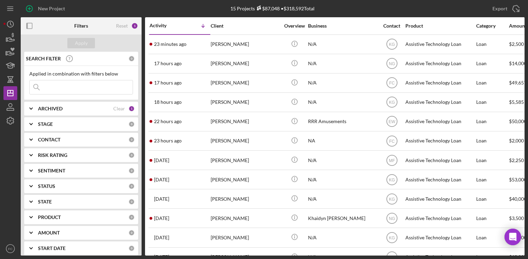
click at [79, 140] on div "CONTACT" at bounding box center [83, 140] width 90 height 6
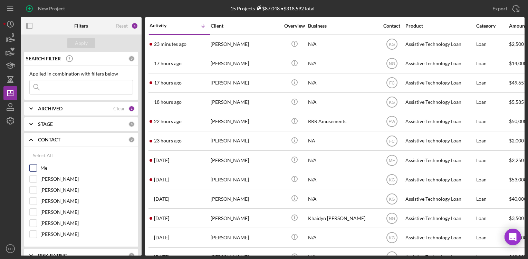
click at [37, 169] on div at bounding box center [33, 168] width 8 height 8
click at [34, 168] on input "Me" at bounding box center [33, 168] width 7 height 7
checkbox input "true"
click at [85, 44] on div "Apply" at bounding box center [81, 43] width 13 height 10
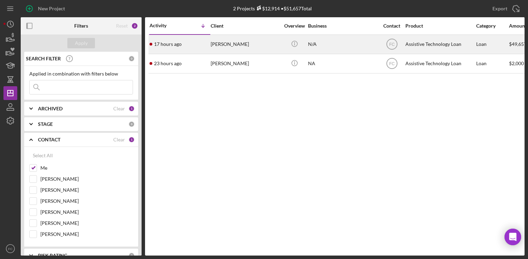
click at [226, 43] on div "[PERSON_NAME]" at bounding box center [245, 44] width 69 height 18
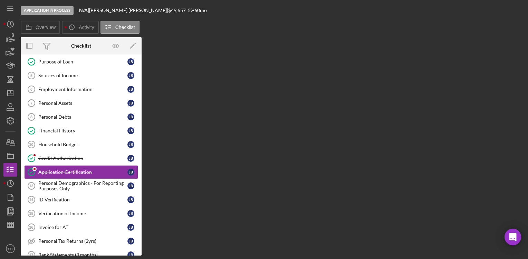
scroll to position [90, 0]
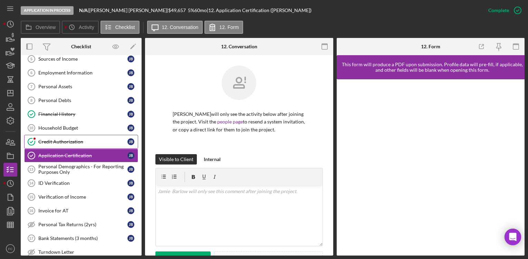
click at [84, 145] on link "Credit Authorization Credit Authorization J B" at bounding box center [81, 142] width 114 height 14
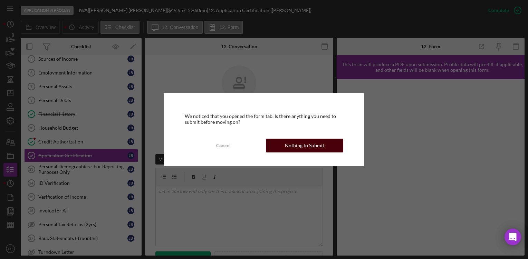
click at [291, 147] on div "Nothing to Submit" at bounding box center [304, 146] width 39 height 14
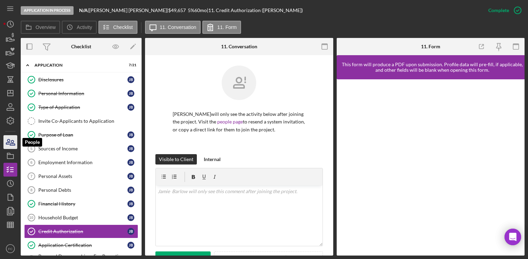
click at [6, 142] on icon "button" at bounding box center [10, 142] width 17 height 17
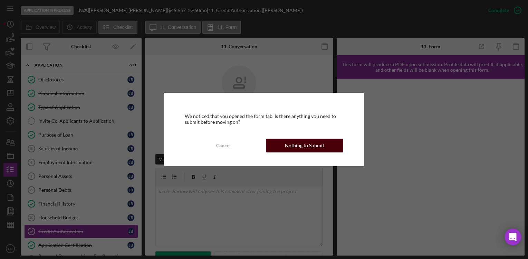
click at [296, 147] on div "Nothing to Submit" at bounding box center [304, 146] width 39 height 14
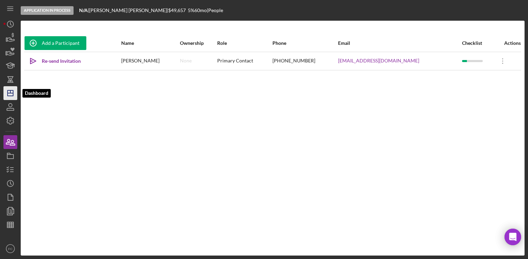
click at [10, 96] on icon "Icon/Dashboard" at bounding box center [10, 93] width 17 height 17
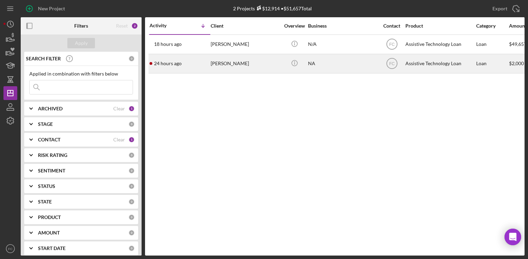
click at [226, 65] on div "[PERSON_NAME]" at bounding box center [245, 64] width 69 height 18
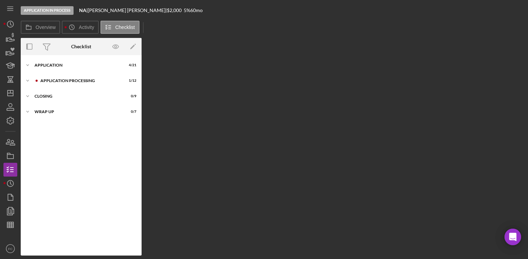
scroll to position [7, 0]
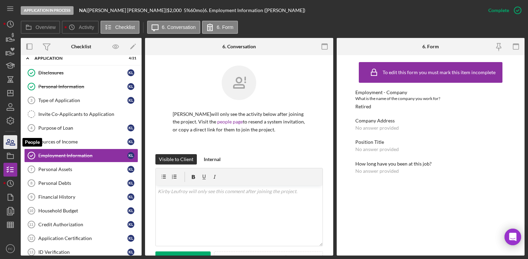
click at [10, 143] on icon "button" at bounding box center [8, 141] width 4 height 5
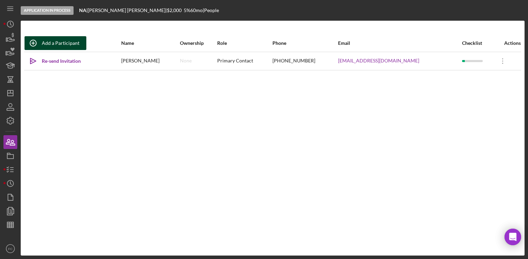
click at [39, 42] on icon "button" at bounding box center [33, 43] width 17 height 17
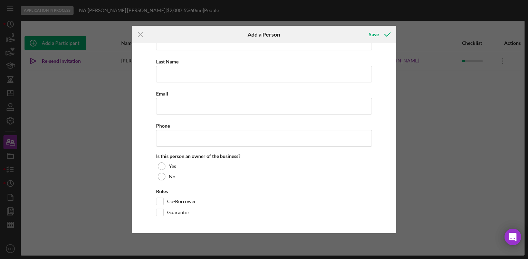
scroll to position [53, 0]
click at [139, 32] on icon "Icon/Menu Close" at bounding box center [140, 34] width 17 height 17
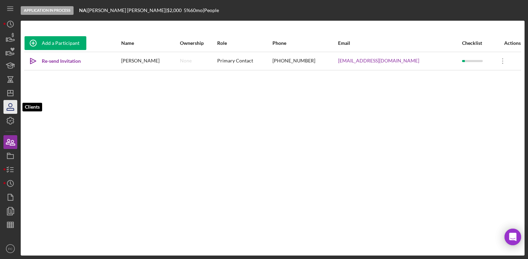
click at [9, 112] on icon "button" at bounding box center [10, 106] width 17 height 17
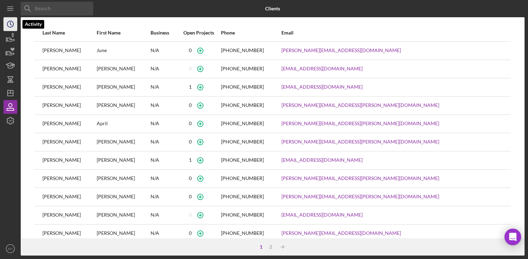
click at [11, 23] on icon "Icon/History" at bounding box center [10, 24] width 17 height 17
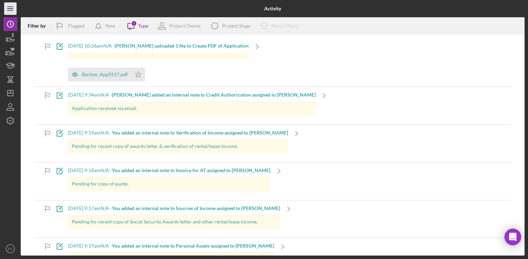
click at [9, 10] on line "button" at bounding box center [10, 10] width 6 height 0
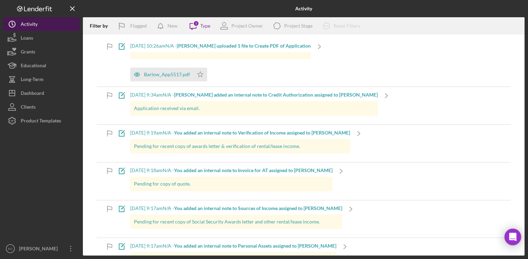
click at [29, 24] on div "Activity" at bounding box center [29, 25] width 17 height 16
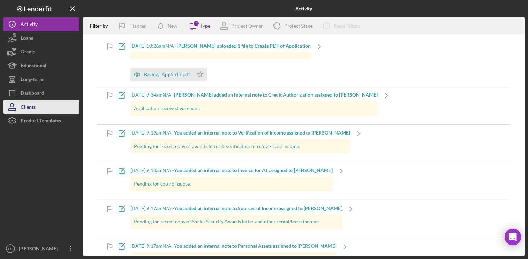
click at [37, 105] on button "Clients" at bounding box center [41, 107] width 76 height 14
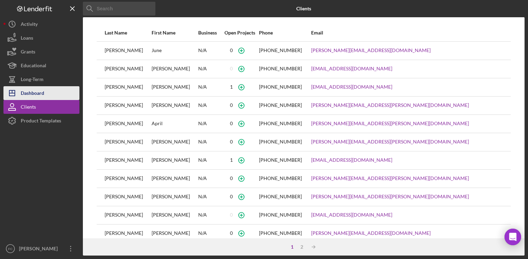
click at [46, 94] on button "Icon/Dashboard Dashboard" at bounding box center [41, 93] width 76 height 14
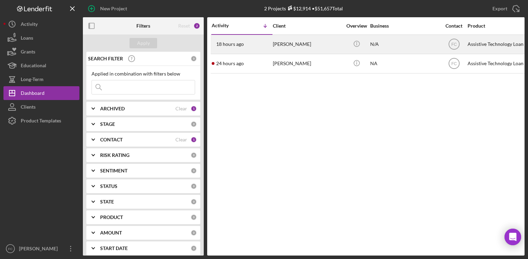
click at [290, 42] on div "[PERSON_NAME]" at bounding box center [307, 44] width 69 height 18
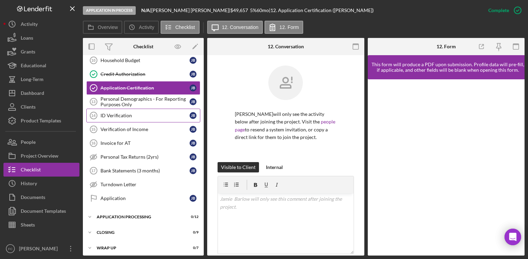
scroll to position [160, 0]
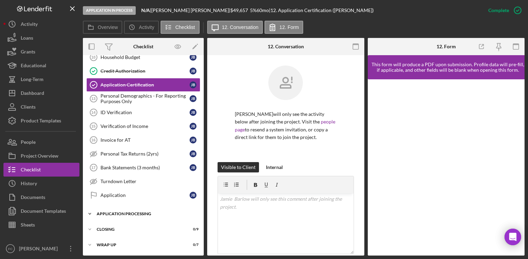
click at [140, 216] on div "Application Processing" at bounding box center [146, 214] width 98 height 4
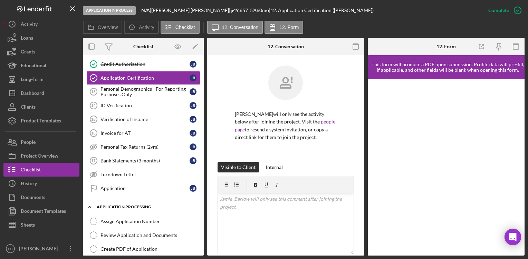
scroll to position [175, 0]
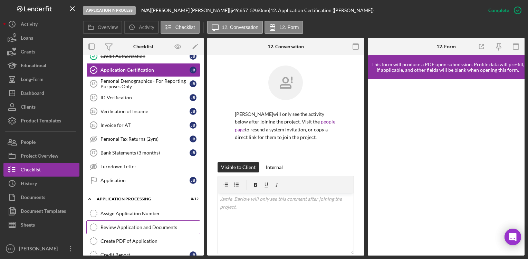
click at [143, 230] on link "Review Application and Documents Review Application and Documents" at bounding box center [143, 228] width 114 height 14
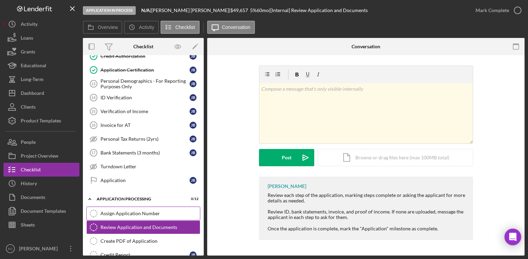
click at [127, 213] on div "Assign Application Number" at bounding box center [149, 214] width 99 height 6
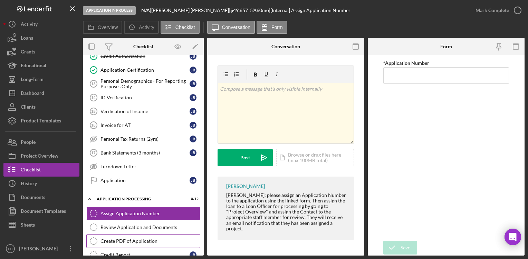
click at [134, 236] on link "Create PDF of Application Create PDF of Application" at bounding box center [143, 241] width 114 height 14
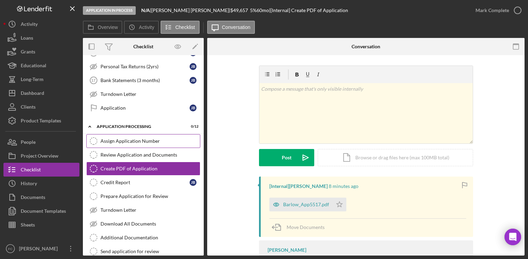
scroll to position [255, 0]
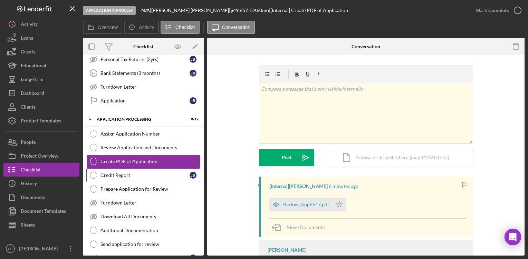
click at [125, 178] on link "Credit Report Credit Report J B" at bounding box center [143, 175] width 114 height 14
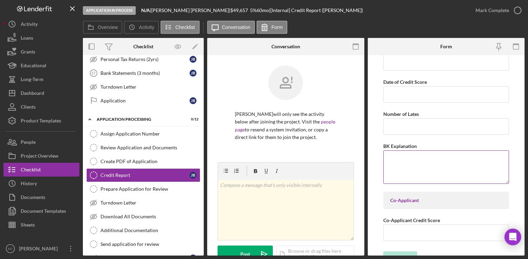
scroll to position [13, 0]
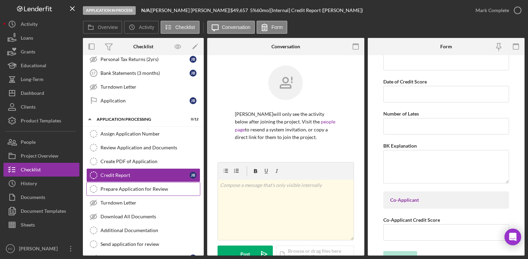
click at [131, 191] on div "Prepare Application for Review" at bounding box center [149, 189] width 99 height 6
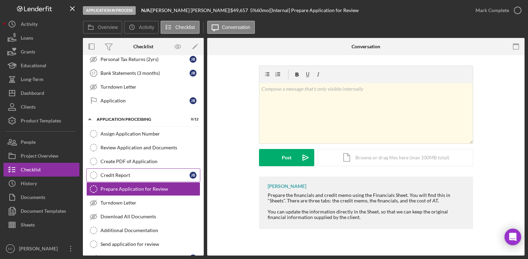
click at [157, 175] on div "Credit Report" at bounding box center [144, 176] width 89 height 6
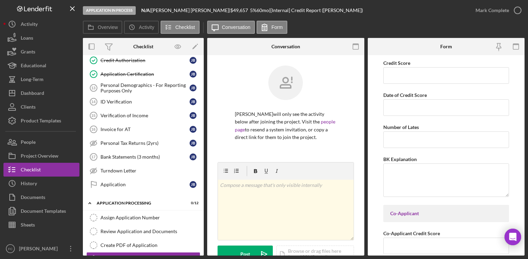
scroll to position [173, 0]
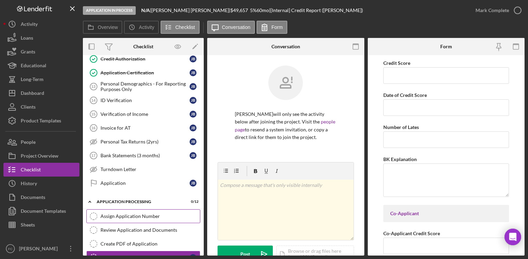
click at [150, 218] on div "Assign Application Number" at bounding box center [149, 217] width 99 height 6
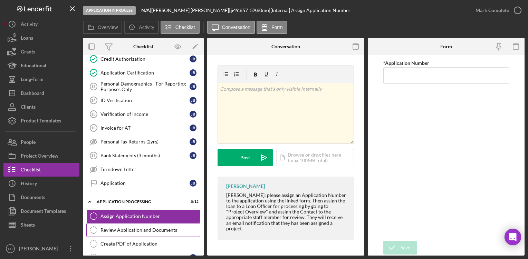
click at [147, 232] on div "Review Application and Documents" at bounding box center [149, 230] width 99 height 6
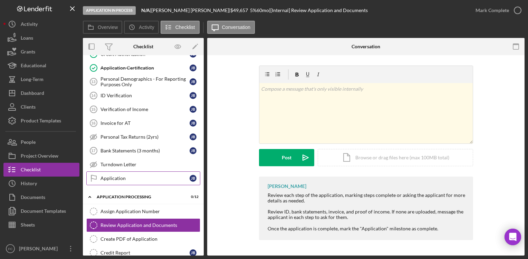
scroll to position [238, 0]
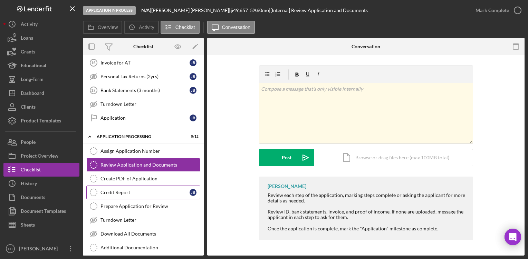
click at [148, 195] on div "Credit Report" at bounding box center [144, 193] width 89 height 6
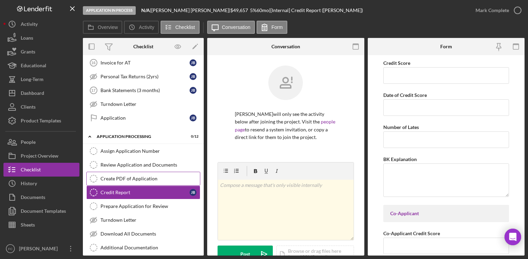
click at [144, 181] on div "Create PDF of Application" at bounding box center [149, 179] width 99 height 6
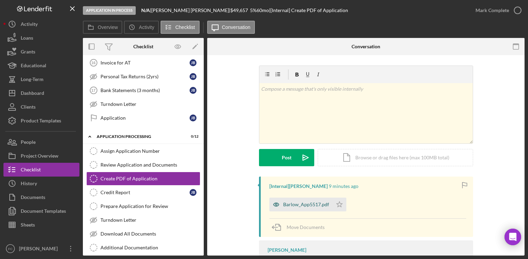
click at [313, 205] on div "Barlow_App5517.pdf" at bounding box center [306, 205] width 46 height 6
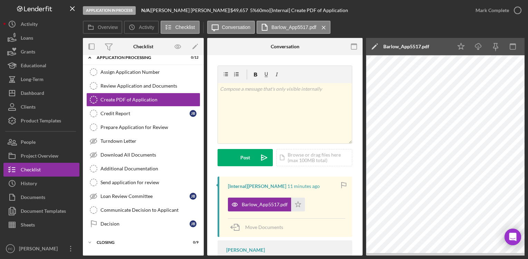
scroll to position [332, 0]
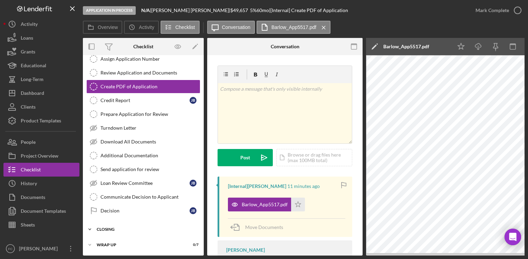
click at [99, 227] on div "Closing" at bounding box center [146, 229] width 98 height 4
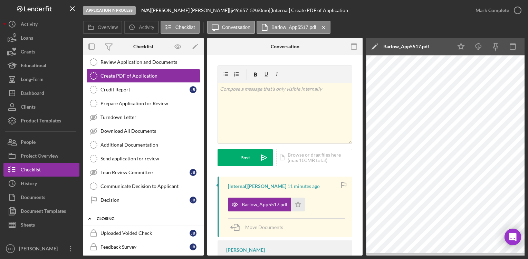
click at [101, 217] on div "Closing" at bounding box center [146, 219] width 98 height 4
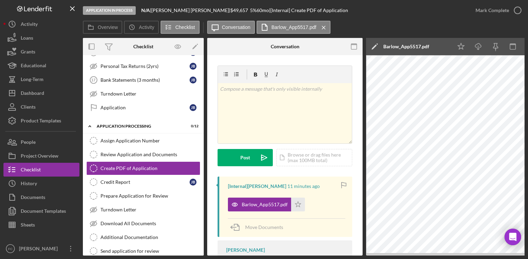
scroll to position [247, 0]
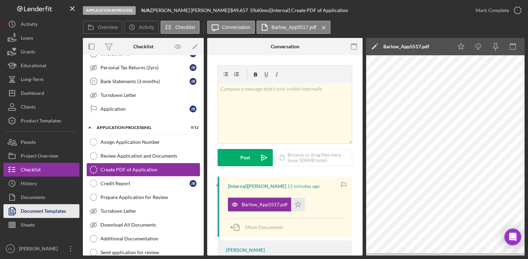
click at [48, 212] on div "Document Templates" at bounding box center [43, 212] width 45 height 16
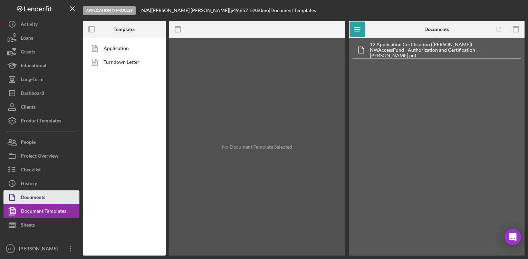
click at [42, 198] on div "Documents" at bounding box center [33, 199] width 25 height 16
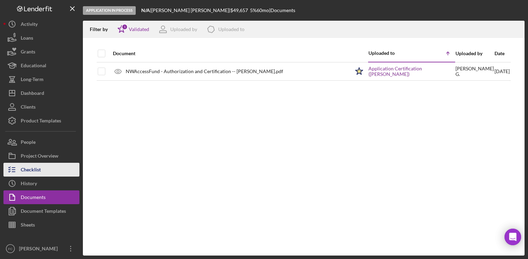
click at [41, 172] on button "Checklist" at bounding box center [41, 170] width 76 height 14
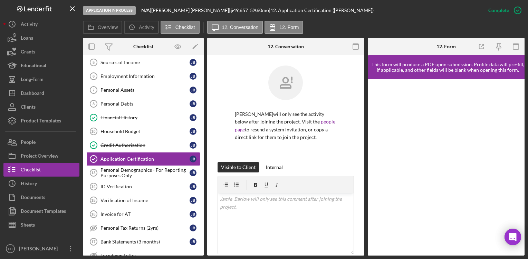
scroll to position [160, 0]
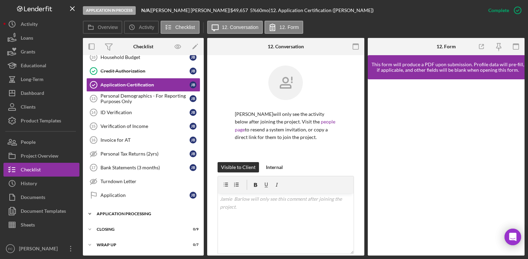
click at [100, 214] on div "Application Processing" at bounding box center [146, 214] width 98 height 4
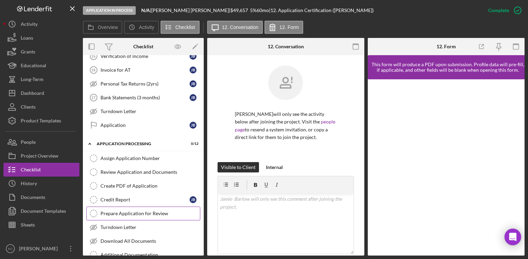
scroll to position [234, 0]
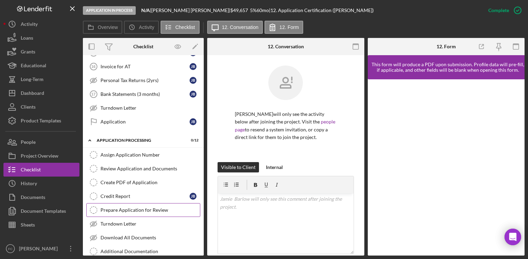
click at [152, 212] on div "Prepare Application for Review" at bounding box center [149, 210] width 99 height 6
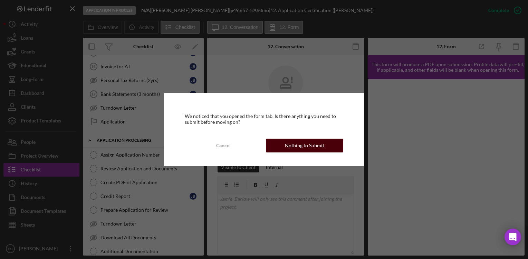
click at [317, 147] on div "Nothing to Submit" at bounding box center [304, 146] width 39 height 14
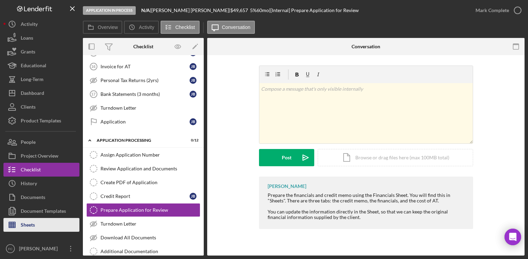
click at [50, 229] on button "Sheets" at bounding box center [41, 225] width 76 height 14
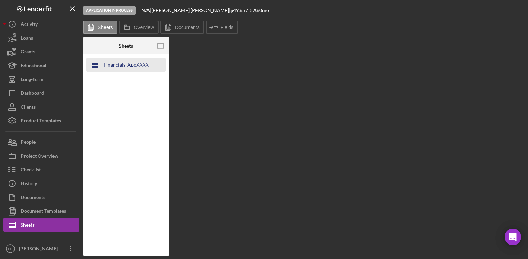
click at [122, 67] on div "Financials_AppXXXX" at bounding box center [126, 65] width 45 height 14
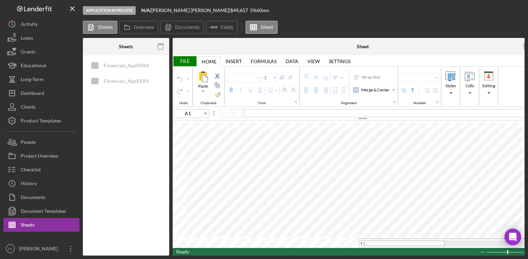
type input "Arial"
type input "11"
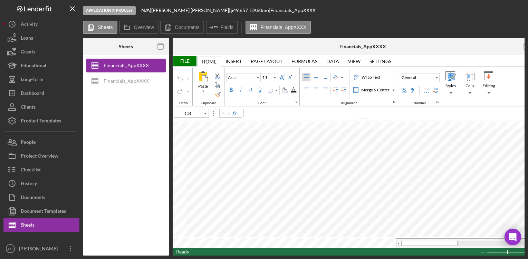
type input "B13"
type input "10"
type input "C8"
type input "11"
click at [133, 86] on div "Financials_AppXXXX" at bounding box center [126, 81] width 45 height 14
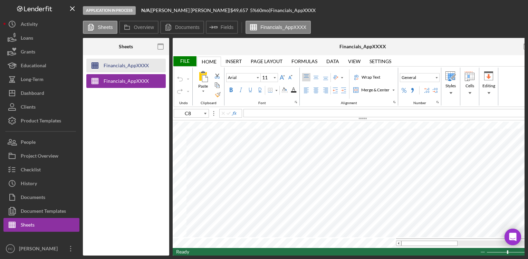
click at [132, 69] on div "Financials_AppXXXX" at bounding box center [126, 66] width 45 height 14
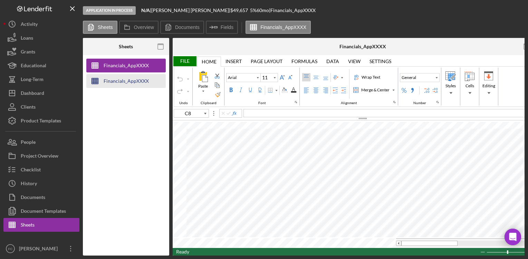
click at [136, 80] on div "Financials_AppXXXX" at bounding box center [126, 81] width 45 height 14
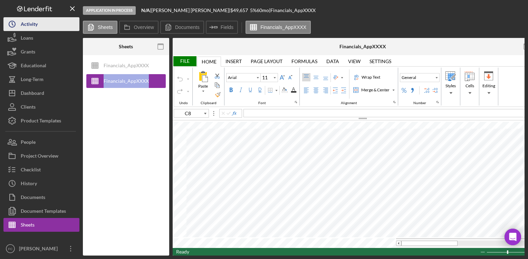
click at [32, 26] on div "Activity" at bounding box center [29, 25] width 17 height 16
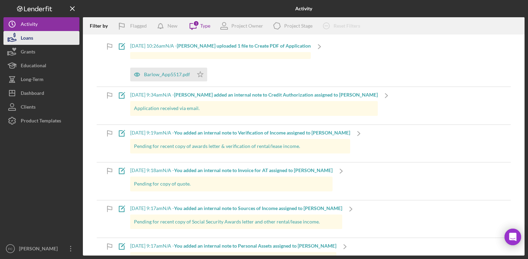
click at [20, 43] on icon "button" at bounding box center [11, 37] width 17 height 17
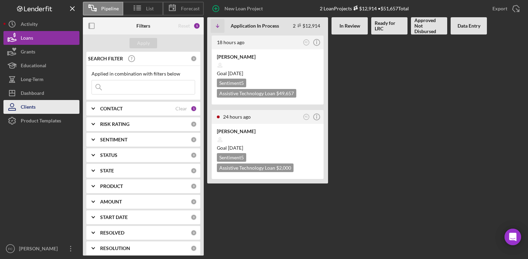
click at [35, 106] on div "Clients" at bounding box center [28, 108] width 15 height 16
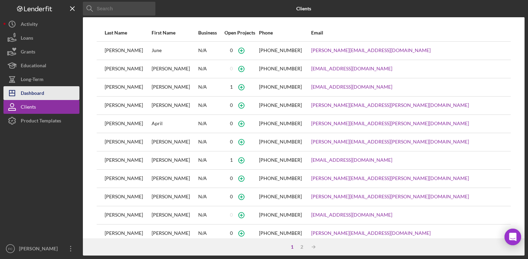
click at [28, 91] on div "Dashboard" at bounding box center [32, 94] width 23 height 16
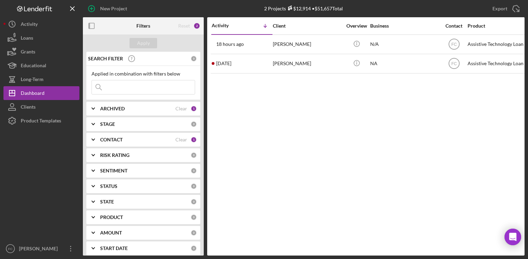
click at [36, 13] on div "Logo-Reversed Created with Sketch. Icon/Menu Close" at bounding box center [41, 8] width 76 height 17
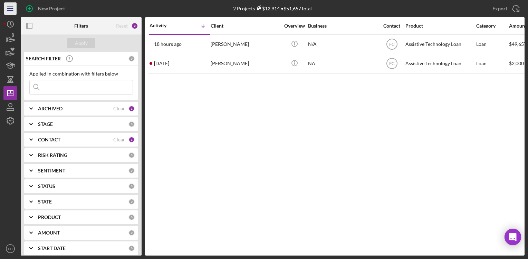
click at [12, 9] on icon "Icon/Menu" at bounding box center [11, 9] width 16 height 16
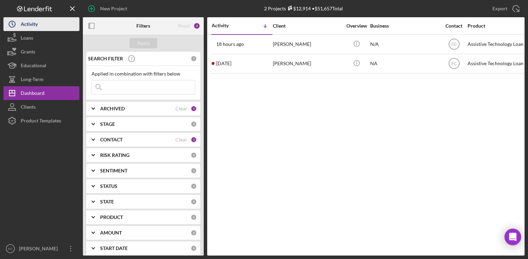
click at [20, 23] on icon "Icon/History" at bounding box center [11, 24] width 17 height 17
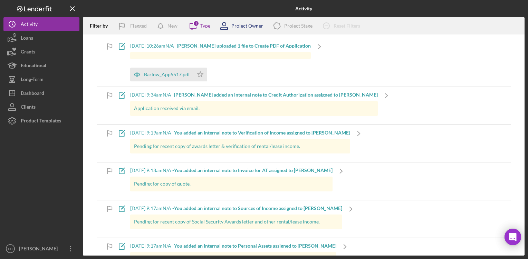
click at [244, 25] on div "Project Owner" at bounding box center [247, 26] width 32 height 6
click at [193, 26] on icon "Icon/Message" at bounding box center [192, 25] width 17 height 17
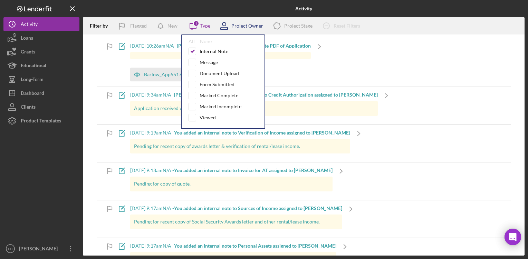
click at [227, 30] on icon at bounding box center [223, 25] width 17 height 17
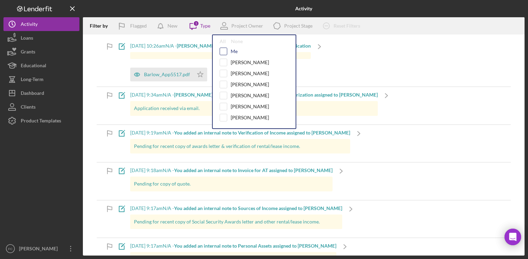
click at [223, 52] on input "checkbox" at bounding box center [223, 51] width 7 height 7
drag, startPoint x: 227, startPoint y: 51, endPoint x: 222, endPoint y: 46, distance: 7.1
click at [226, 51] on div "Me" at bounding box center [254, 52] width 69 height 8
click at [223, 52] on input "checkbox" at bounding box center [223, 51] width 7 height 7
checkbox input "false"
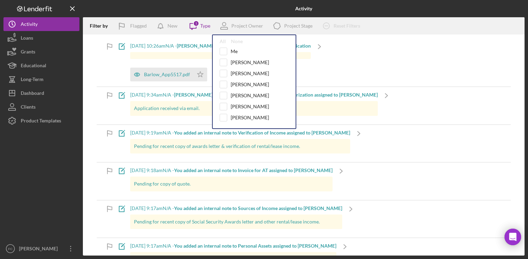
click at [210, 32] on div "Filter by Flagged New Icon/Message 1 Type Project Owner All None Me Heather Zun…" at bounding box center [303, 25] width 441 height 17
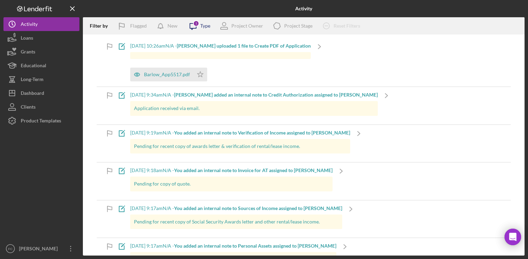
click at [207, 28] on div "Type" at bounding box center [205, 26] width 10 height 6
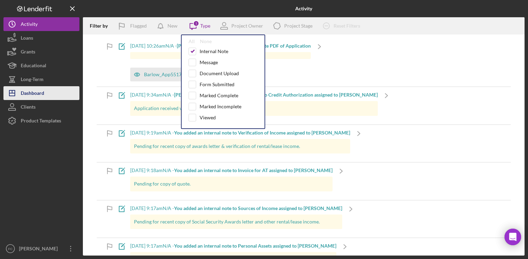
click at [18, 93] on icon "Icon/Dashboard" at bounding box center [11, 93] width 17 height 17
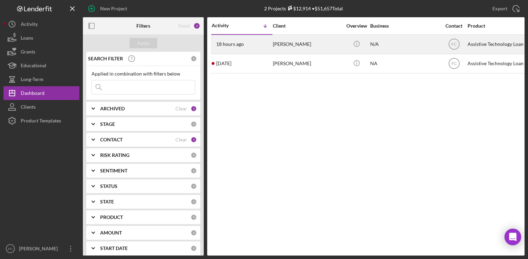
click at [294, 45] on div "[PERSON_NAME]" at bounding box center [307, 44] width 69 height 18
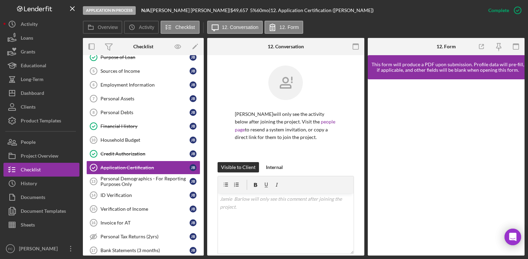
scroll to position [90, 0]
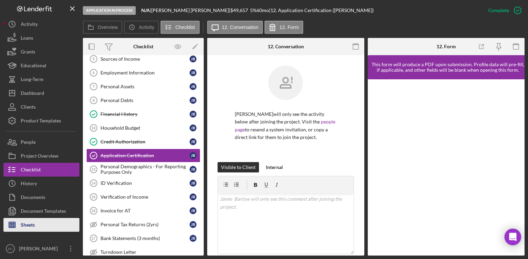
click at [23, 224] on div "Sheets" at bounding box center [28, 226] width 14 height 16
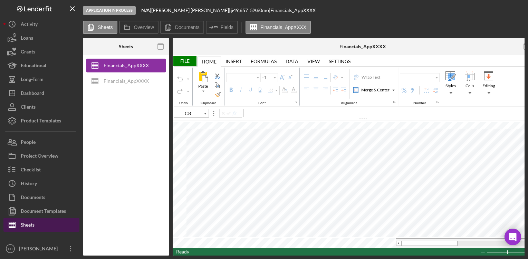
type input "Arial"
type input "11"
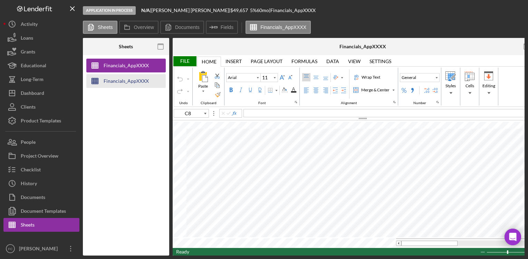
click at [145, 86] on div "Financials_AppXXXX" at bounding box center [126, 81] width 45 height 14
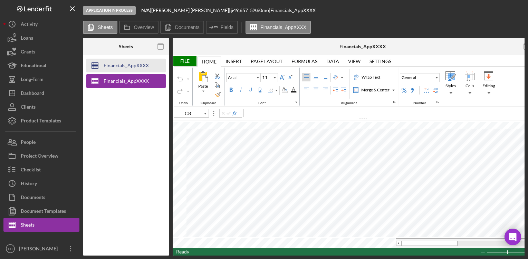
click at [131, 67] on div "Financials_AppXXXX" at bounding box center [126, 66] width 45 height 14
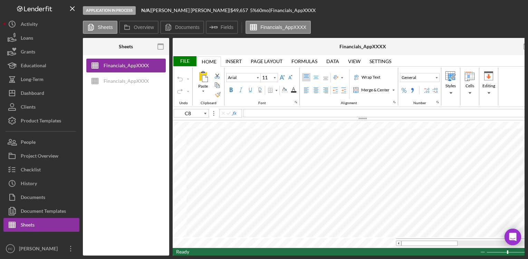
click at [140, 107] on div "Financials_AppXXXX Financials_AppXXXX" at bounding box center [126, 155] width 86 height 201
click at [138, 130] on div "Financials_AppXXXX Financials_AppXXXX" at bounding box center [126, 155] width 86 height 201
click at [137, 48] on div "Sheets" at bounding box center [125, 46] width 29 height 17
click at [147, 108] on div "Financials_AppXXXX Financials_AppXXXX" at bounding box center [126, 155] width 86 height 201
click at [50, 222] on button "Sheets" at bounding box center [41, 225] width 76 height 14
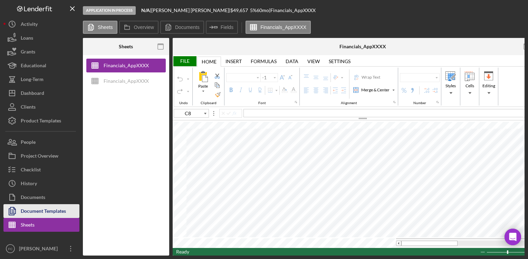
type input "Arial"
type input "11"
click at [50, 212] on div "Document Templates" at bounding box center [43, 212] width 45 height 16
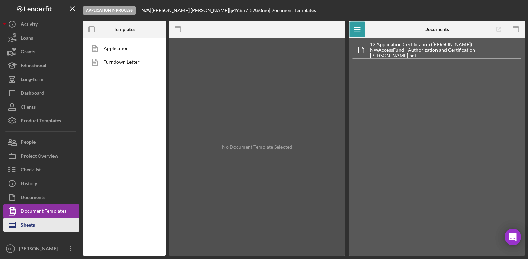
click at [50, 219] on button "Sheets" at bounding box center [41, 225] width 76 height 14
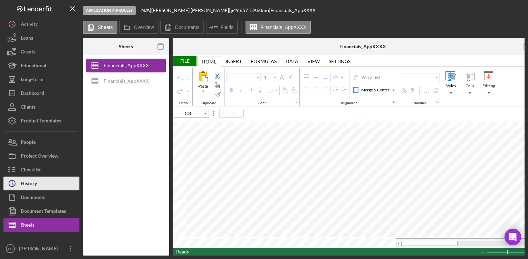
type input "Arial"
type input "11"
click at [48, 183] on button "Icon/History History" at bounding box center [41, 184] width 76 height 14
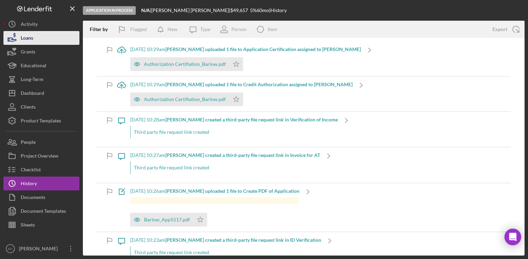
click at [38, 40] on button "Loans" at bounding box center [41, 38] width 76 height 14
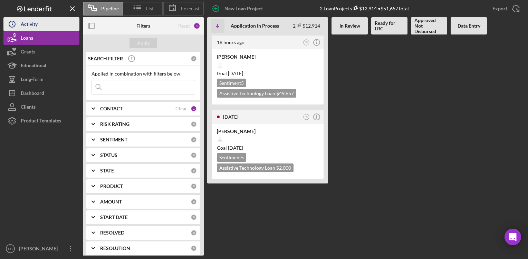
click at [51, 25] on button "Icon/History Activity" at bounding box center [41, 24] width 76 height 14
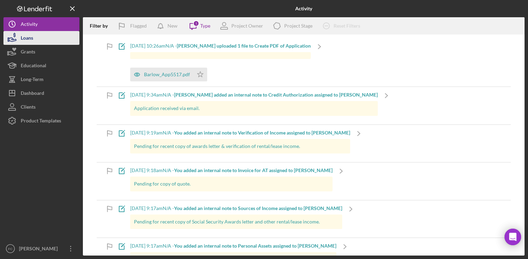
click at [41, 40] on button "Loans" at bounding box center [41, 38] width 76 height 14
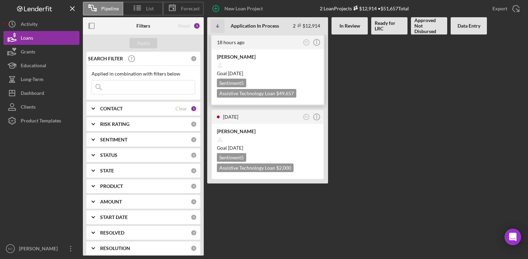
click at [271, 66] on div at bounding box center [267, 65] width 101 height 13
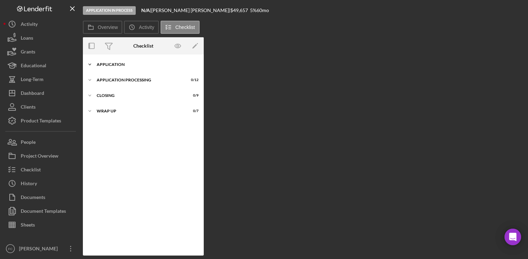
click at [127, 66] on div "Application" at bounding box center [146, 64] width 98 height 4
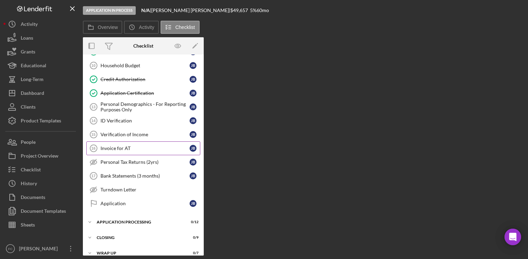
scroll to position [160, 0]
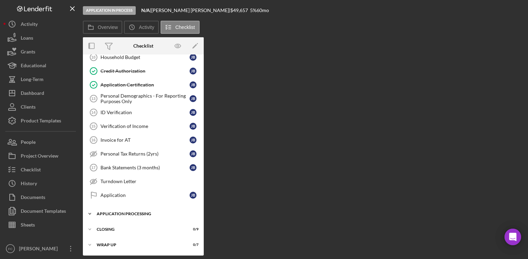
click at [138, 214] on div "Application Processing" at bounding box center [146, 214] width 98 height 4
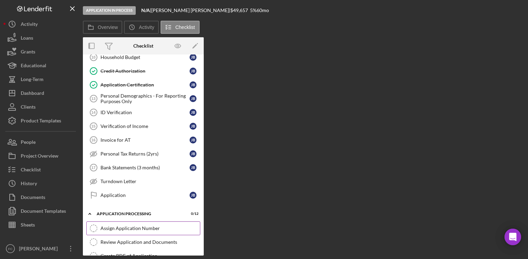
click at [140, 226] on div "Assign Application Number" at bounding box center [149, 229] width 99 height 6
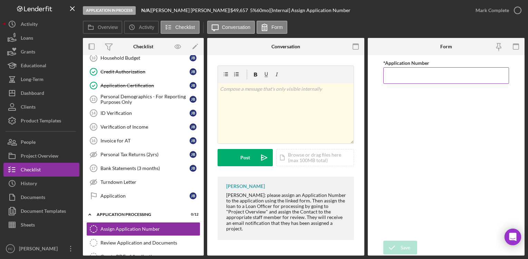
click at [406, 73] on input "*Application Number" at bounding box center [446, 75] width 126 height 17
type input "5517"
click at [396, 247] on icon "submit" at bounding box center [391, 247] width 17 height 17
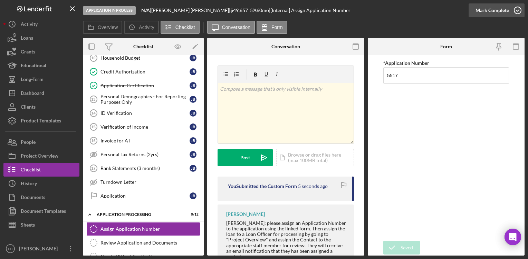
click at [520, 12] on icon "button" at bounding box center [517, 10] width 17 height 17
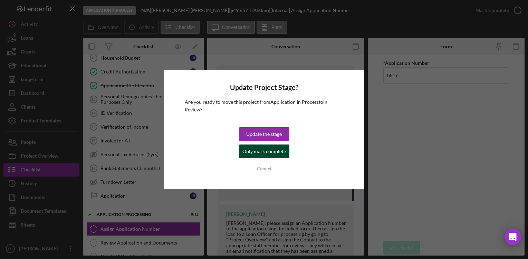
click at [252, 153] on div "Only mark complete" at bounding box center [263, 152] width 43 height 14
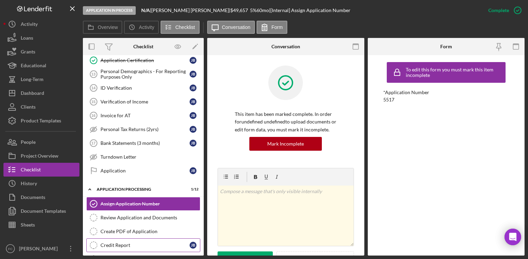
scroll to position [206, 0]
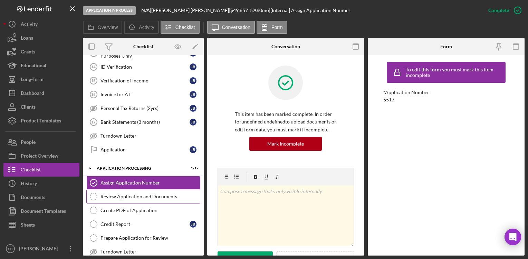
click at [144, 199] on div "Review Application and Documents" at bounding box center [149, 197] width 99 height 6
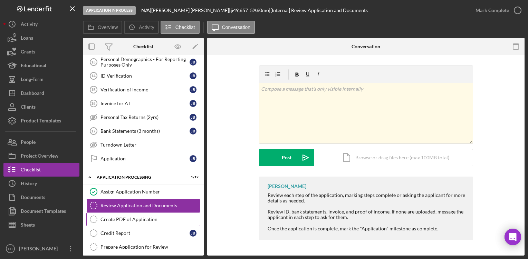
scroll to position [183, 0]
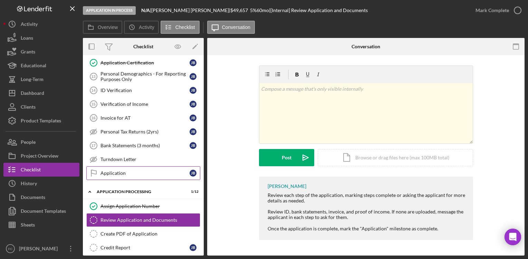
click at [156, 173] on div "Application" at bounding box center [144, 174] width 89 height 6
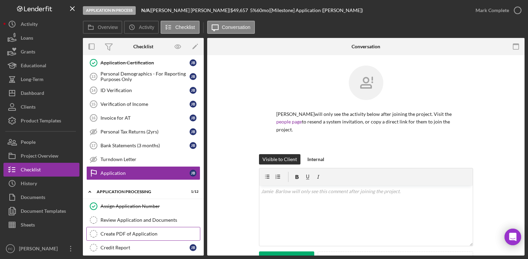
click at [126, 236] on div "Create PDF of Application" at bounding box center [149, 234] width 99 height 6
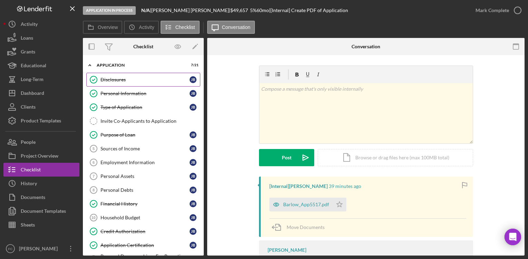
click at [126, 84] on link "Disclosures Disclosures J B" at bounding box center [143, 80] width 114 height 14
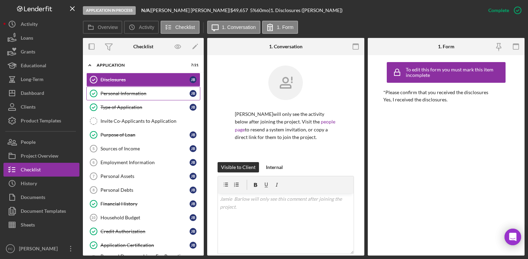
click at [126, 91] on div "Personal Information" at bounding box center [144, 94] width 89 height 6
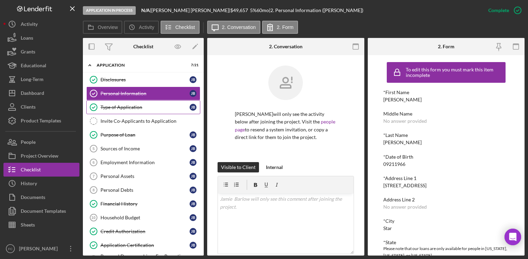
click at [129, 110] on link "Type of Application Type of Application J B" at bounding box center [143, 107] width 114 height 14
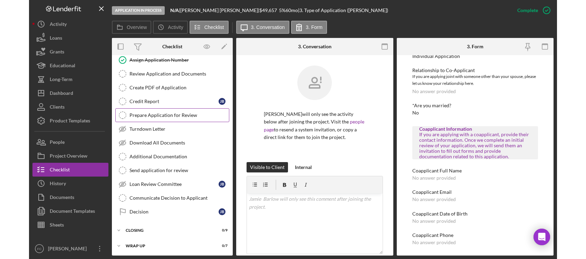
scroll to position [329, 0]
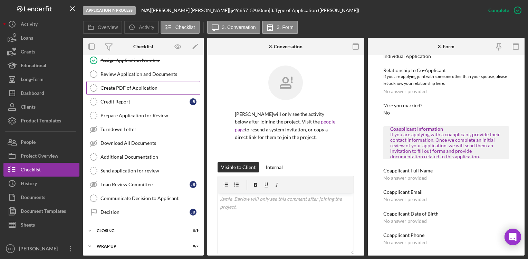
click at [142, 87] on div "Create PDF of Application" at bounding box center [149, 88] width 99 height 6
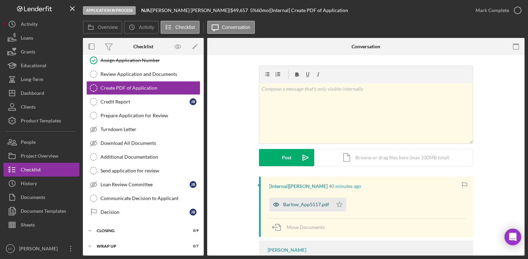
click at [307, 202] on div "Barlow_App5517.pdf" at bounding box center [306, 205] width 46 height 6
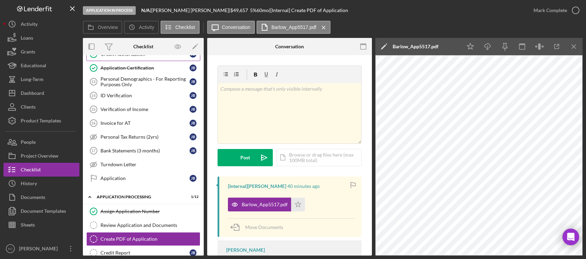
scroll to position [40, 0]
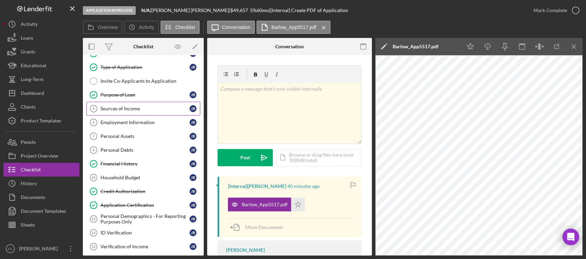
click at [123, 110] on div "Sources of Income" at bounding box center [144, 109] width 89 height 6
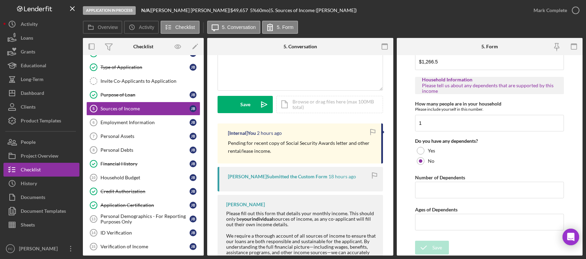
scroll to position [138, 0]
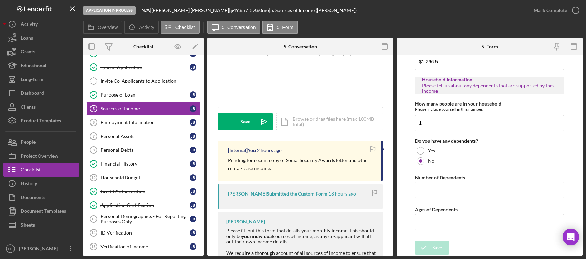
click at [282, 170] on p "Pending for recent copy of Social Security Awards letter and other rental/lease…" at bounding box center [301, 165] width 146 height 16
drag, startPoint x: 282, startPoint y: 170, endPoint x: 221, endPoint y: 162, distance: 61.6
click at [221, 162] on div "[Internal] You 2 hours ago Pending for recent copy of Social Security Awards le…" at bounding box center [299, 161] width 165 height 40
copy div "Pending for recent copy of Social Security Awards letter and other rental/lease…"
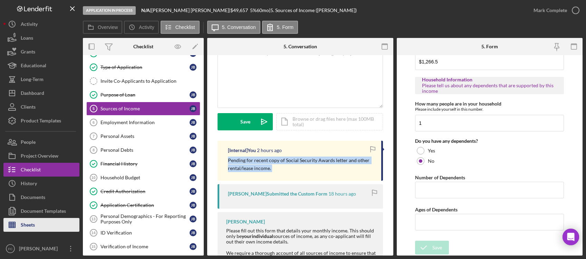
click at [42, 225] on button "Sheets" at bounding box center [41, 225] width 76 height 14
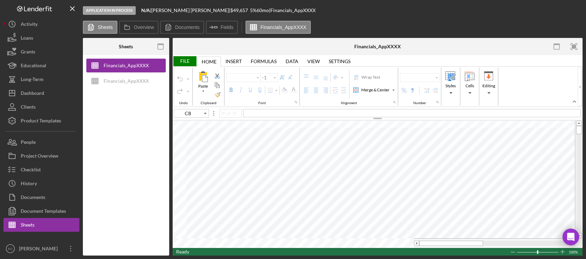
type input "Arial"
type input "11"
type input "A1"
type input "Calibri"
type input "E77"
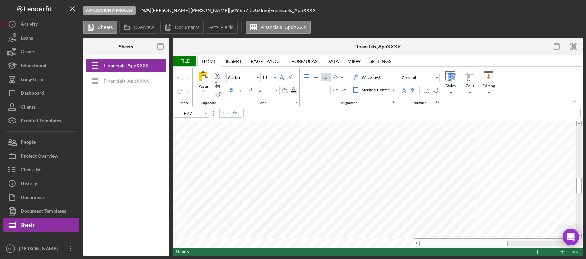
type input "Arial"
type input "10"
type input "A1"
type input "Calibri"
type input "11"
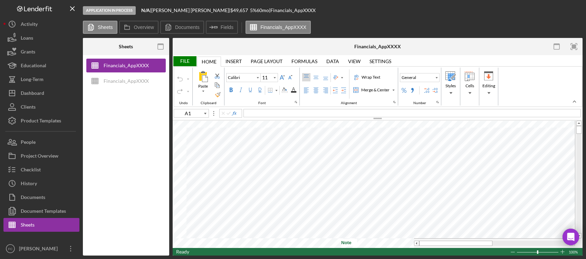
type input "Notes"
type input "A1"
click at [375, 76] on div "Wrap Text" at bounding box center [370, 77] width 21 height 6
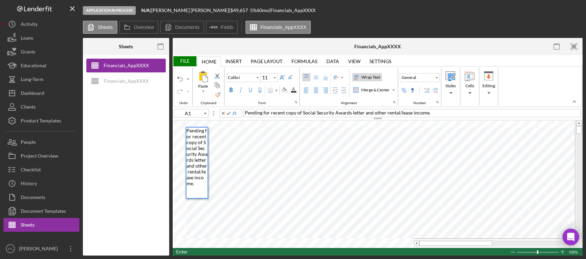
click at [374, 77] on div "Wrap Text" at bounding box center [370, 77] width 21 height 6
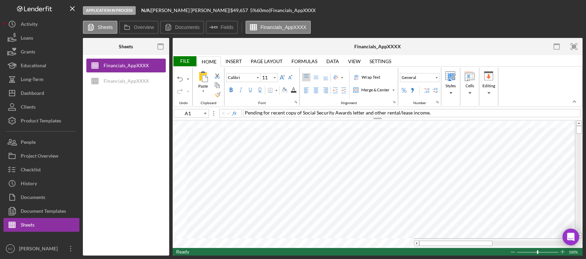
type input "G4"
click at [188, 59] on div "File" at bounding box center [185, 61] width 24 height 10
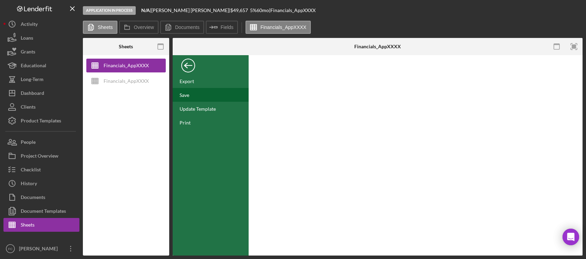
click at [192, 92] on div "Save" at bounding box center [211, 95] width 76 height 14
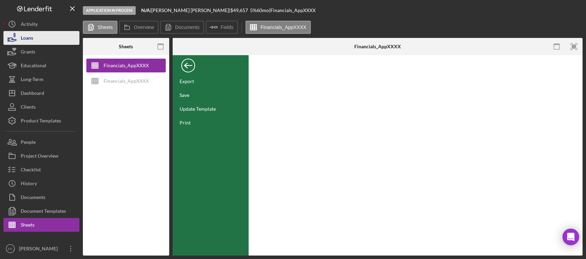
click at [34, 40] on button "Loans" at bounding box center [41, 38] width 76 height 14
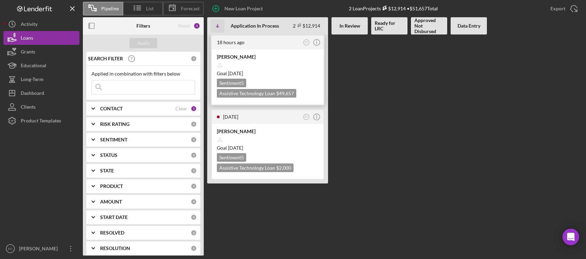
click at [276, 70] on div "Goal [DATE]" at bounding box center [267, 73] width 101 height 7
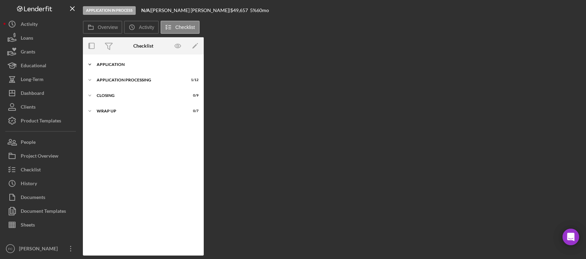
click at [125, 67] on div "Icon/Expander Application 7 / 21" at bounding box center [143, 65] width 121 height 14
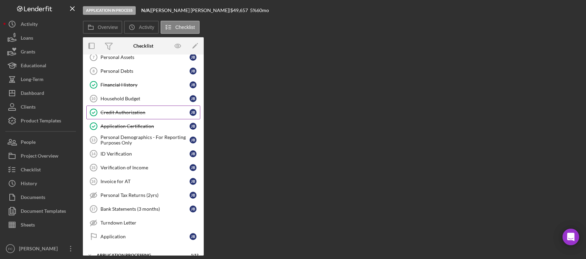
scroll to position [160, 0]
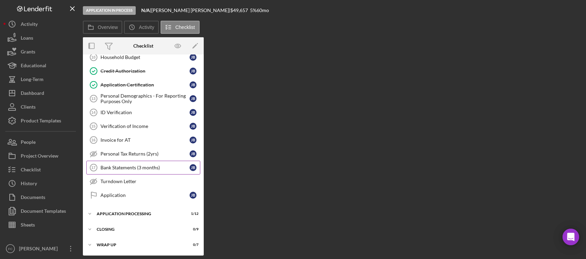
click at [141, 167] on div "Bank Statements (3 months)" at bounding box center [144, 168] width 89 height 6
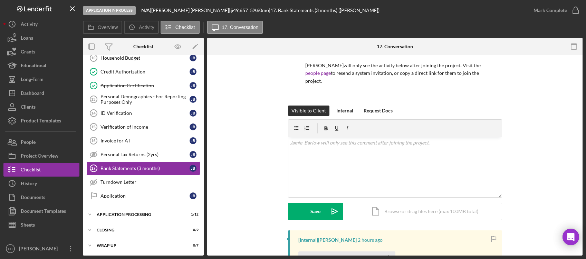
scroll to position [42, 0]
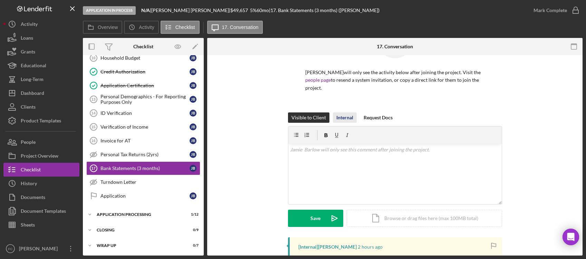
click at [345, 113] on div "Internal" at bounding box center [344, 118] width 17 height 10
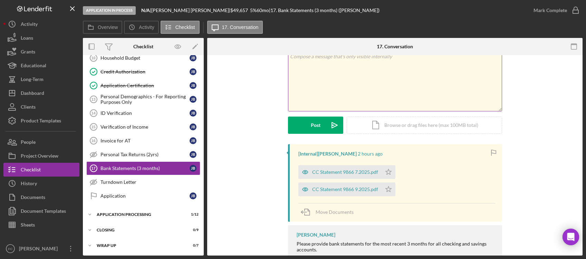
scroll to position [135, 0]
click at [36, 226] on button "Sheets" at bounding box center [41, 225] width 76 height 14
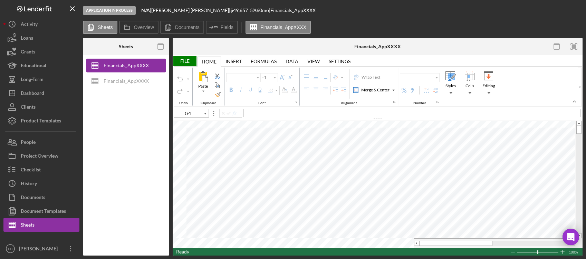
type input "Calibri"
type input "11"
type input "A2"
type input "A1"
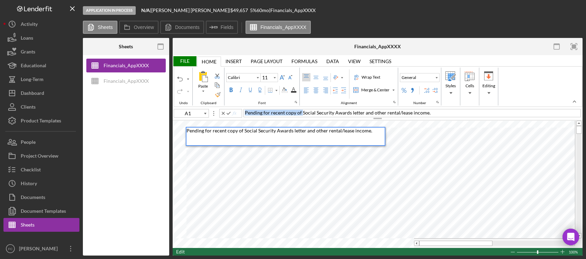
drag, startPoint x: 301, startPoint y: 113, endPoint x: 211, endPoint y: 113, distance: 90.8
click at [211, 113] on div "A1 Pending for recent copy of Social Security Awards letter and other rental/le…" at bounding box center [378, 113] width 410 height 8
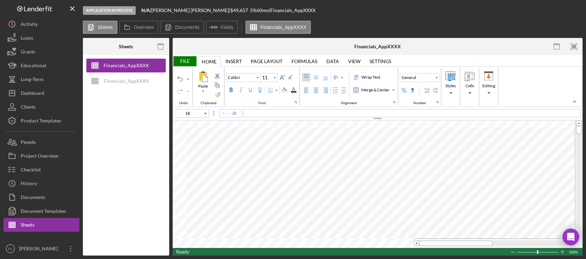
type input "A2"
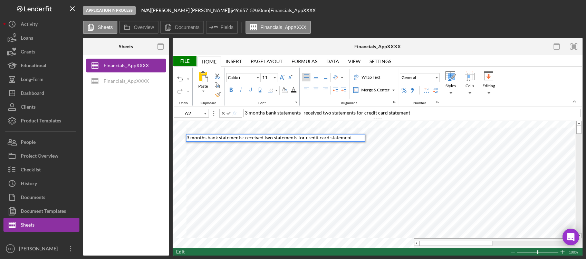
type input "E11"
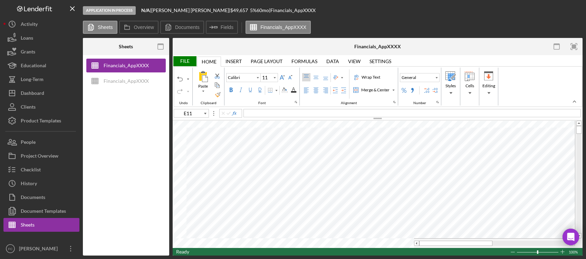
click at [182, 62] on div "File" at bounding box center [185, 61] width 24 height 10
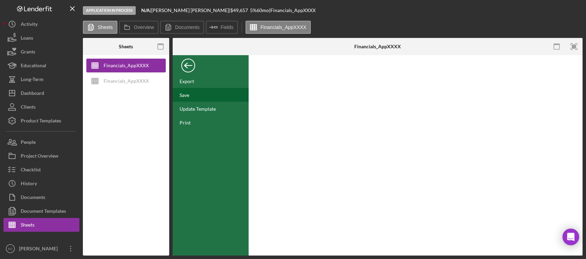
click at [198, 94] on div "Save" at bounding box center [211, 95] width 76 height 14
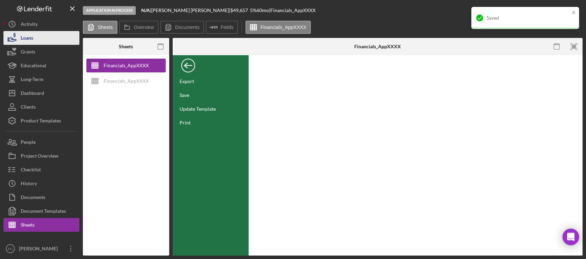
click at [30, 37] on div "Loans" at bounding box center [27, 39] width 12 height 16
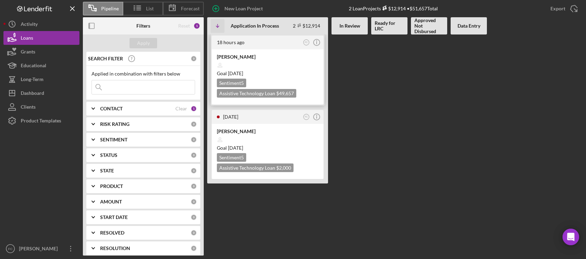
click at [282, 71] on div "Goal [DATE]" at bounding box center [267, 73] width 101 height 7
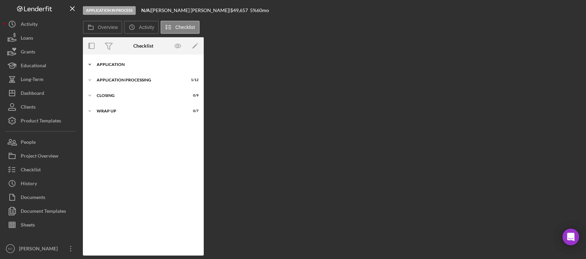
click at [128, 68] on div "Icon/Expander Application 7 / 21" at bounding box center [143, 65] width 121 height 14
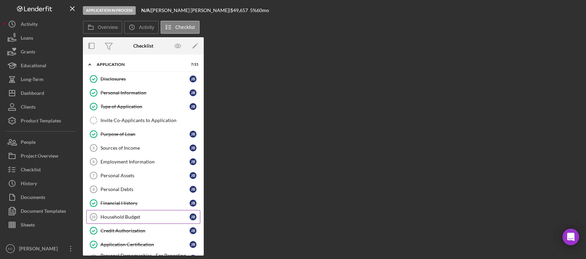
scroll to position [160, 0]
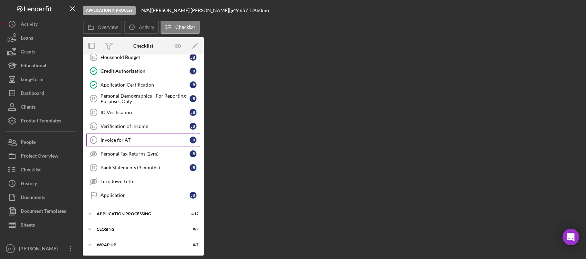
click at [149, 144] on link "Invoice for AT 16 Invoice for AT J B" at bounding box center [143, 140] width 114 height 14
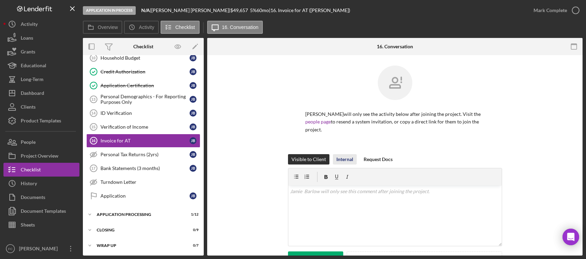
click at [336, 154] on div "Internal" at bounding box center [344, 159] width 17 height 10
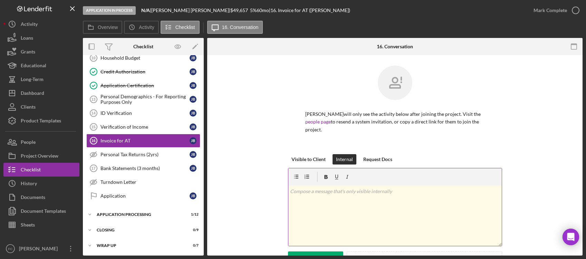
scroll to position [168, 0]
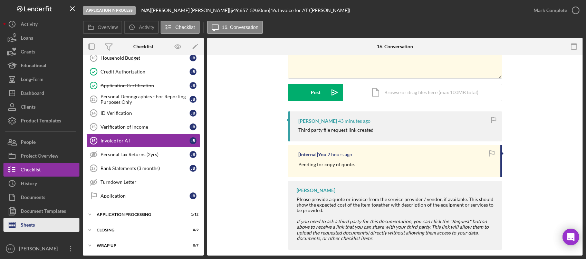
click at [41, 221] on button "Sheets" at bounding box center [41, 225] width 76 height 14
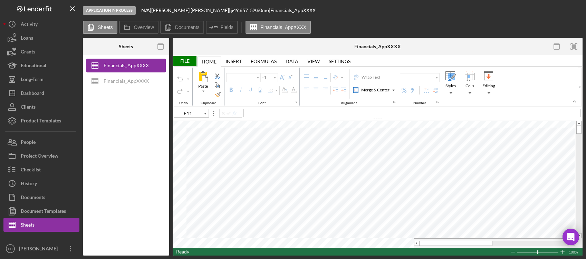
type input "Calibri"
type input "11"
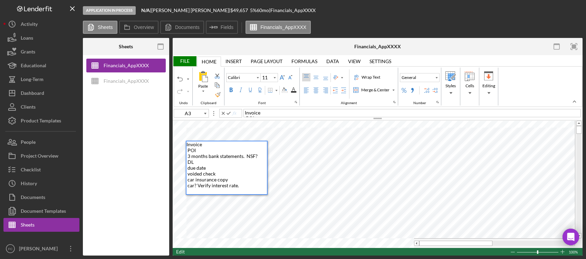
drag, startPoint x: 263, startPoint y: 113, endPoint x: 271, endPoint y: 111, distance: 7.8
click at [263, 113] on div "Invoice ​ POI ​ 3 months bank statements. NSF? ​ DL ​ due date ​ voided check ​…" at bounding box center [411, 113] width 337 height 8
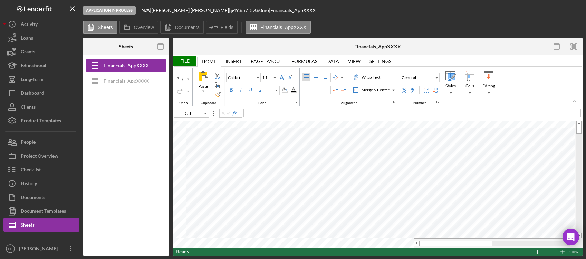
type input "A3"
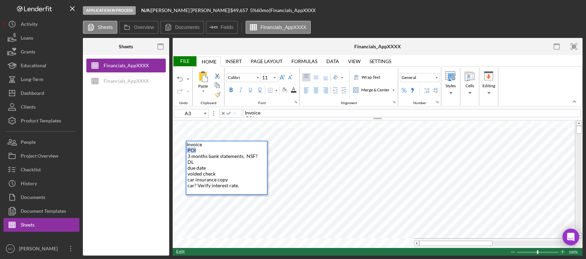
click at [184, 151] on div "Paste Cut Copy AutoFill Invoice ​ POI ​ 3 months bank statements. NSF? ​ DL ​ d…" at bounding box center [378, 184] width 410 height 127
click at [227, 150] on div "Invoice ​ POI ​ 3 months bank statements. NSF? ​ DL ​ due date ​ voided check ​…" at bounding box center [226, 168] width 80 height 53
drag, startPoint x: 195, startPoint y: 151, endPoint x: 188, endPoint y: 151, distance: 6.2
click at [188, 151] on div "Invoice ​ POI ​ 3 months bank statements. NSF? ​ DL ​ due date ​ voided check ​…" at bounding box center [226, 168] width 80 height 53
drag, startPoint x: 259, startPoint y: 156, endPoint x: 187, endPoint y: 158, distance: 71.1
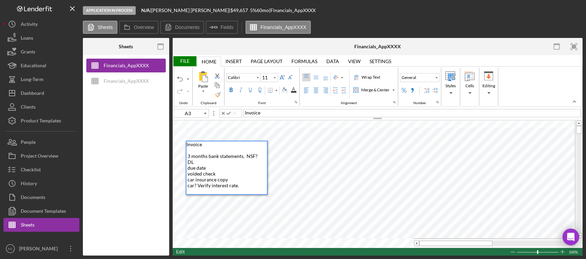
click at [187, 158] on div "Invoice ​ ​ 3 months bank statements. NSF? ​ DL ​ due date ​ voided check ​ car…" at bounding box center [226, 168] width 80 height 53
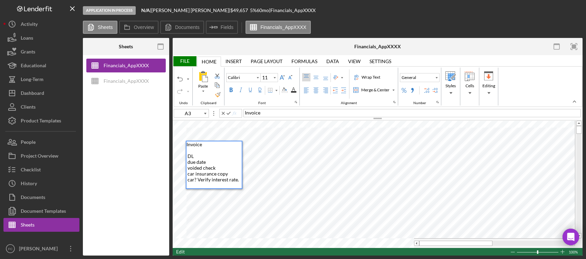
click at [187, 157] on span "Invoice ​ ​ DL ​ due date ​ voided check ​ car insurance copy ​ car? Verify int…" at bounding box center [212, 162] width 52 height 41
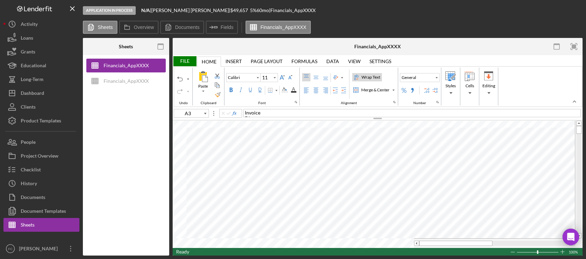
click at [365, 77] on div "Wrap Text" at bounding box center [370, 77] width 21 height 6
click at [381, 78] on label "Wrap Text" at bounding box center [367, 77] width 30 height 8
click at [182, 64] on div "File" at bounding box center [185, 61] width 24 height 10
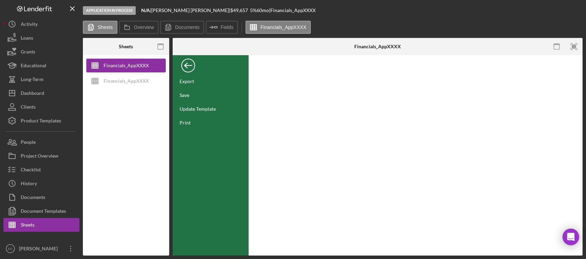
drag, startPoint x: 361, startPoint y: 162, endPoint x: 369, endPoint y: 167, distance: 9.7
click at [361, 162] on div at bounding box center [416, 155] width 334 height 201
click at [132, 66] on div "Financials_AppXXXX" at bounding box center [126, 66] width 45 height 14
click at [184, 65] on div "Back" at bounding box center [188, 64] width 14 height 14
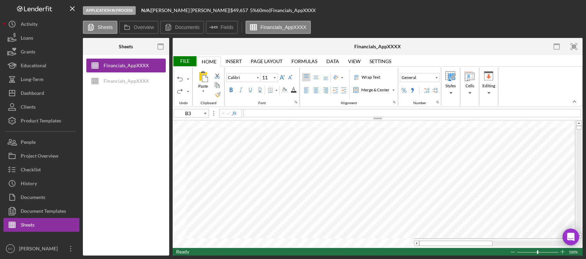
type input "A4"
type input "A5"
type input "A6"
type input "A7"
type input "A8"
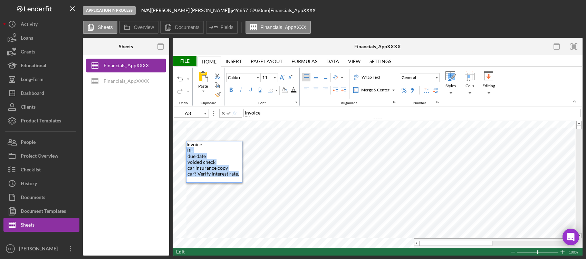
click at [181, 151] on div "Paste Cut Copy AutoFill Invoice ​DL ​ due date ​ voided check ​ car insurance c…" at bounding box center [378, 184] width 410 height 127
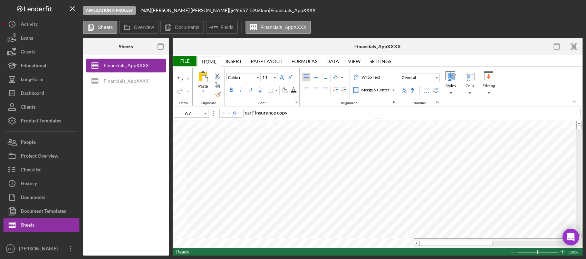
type input "A8"
click at [183, 60] on div "File" at bounding box center [185, 61] width 24 height 10
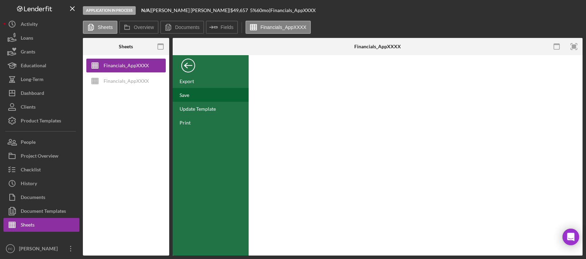
click at [192, 93] on div "Save" at bounding box center [211, 95] width 76 height 14
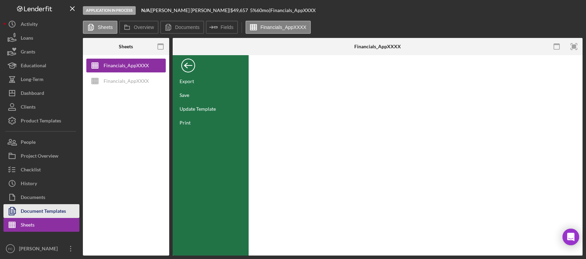
click at [59, 210] on div "Document Templates" at bounding box center [43, 212] width 45 height 16
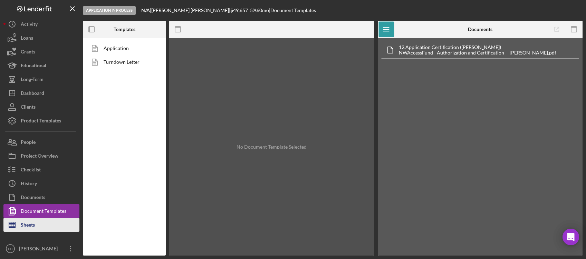
click at [48, 223] on button "Sheets" at bounding box center [41, 225] width 76 height 14
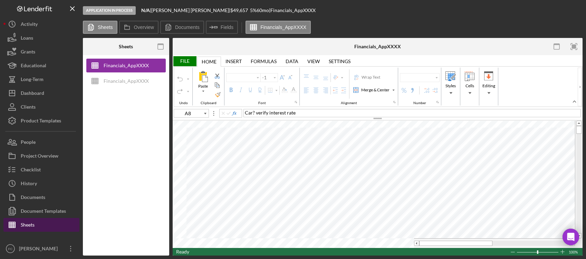
type input "Calibri"
type input "11"
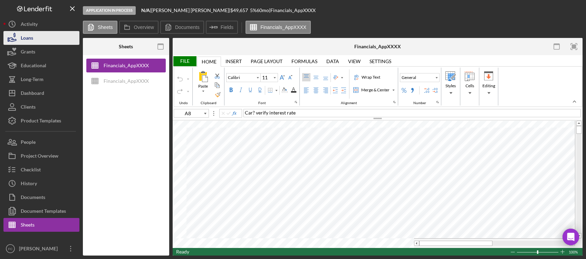
click at [37, 39] on button "Loans" at bounding box center [41, 38] width 76 height 14
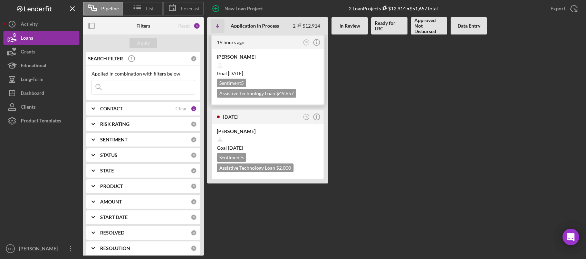
click at [243, 73] on time "[DATE]" at bounding box center [235, 73] width 15 height 6
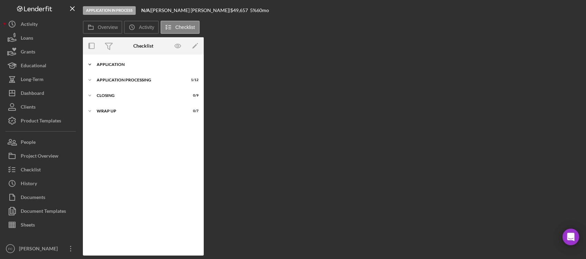
click at [95, 65] on icon "Icon/Expander" at bounding box center [90, 65] width 14 height 14
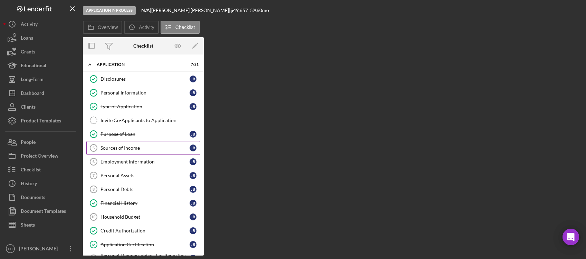
click at [150, 147] on div "Sources of Income" at bounding box center [144, 148] width 89 height 6
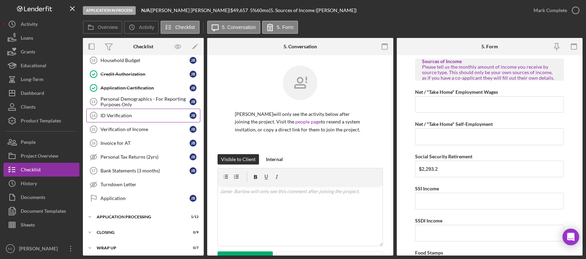
scroll to position [160, 0]
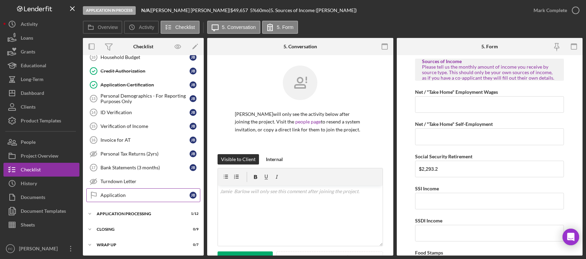
click at [128, 195] on div "Application" at bounding box center [144, 196] width 89 height 6
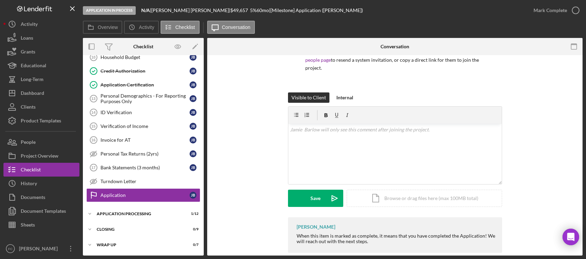
scroll to position [65, 0]
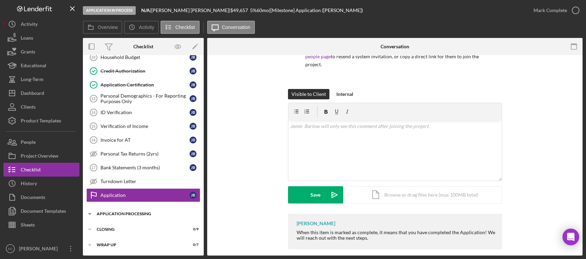
click at [132, 212] on div "Application Processing" at bounding box center [146, 214] width 98 height 4
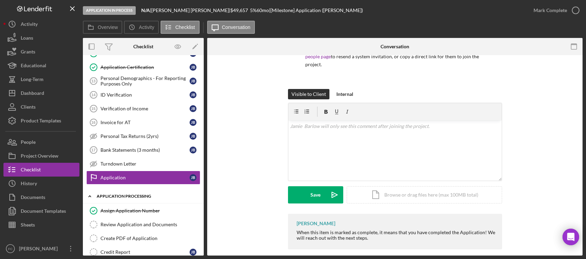
scroll to position [179, 0]
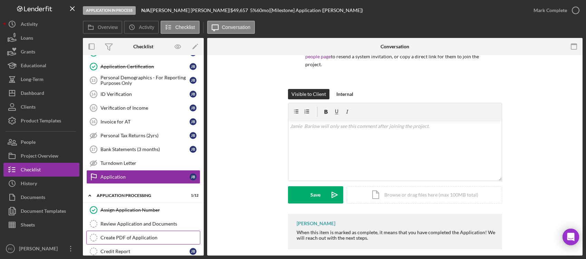
click at [129, 239] on div "Create PDF of Application" at bounding box center [149, 238] width 99 height 6
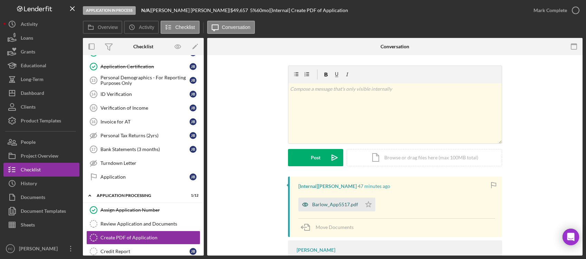
click at [333, 204] on div "Barlow_App5517.pdf" at bounding box center [335, 205] width 46 height 6
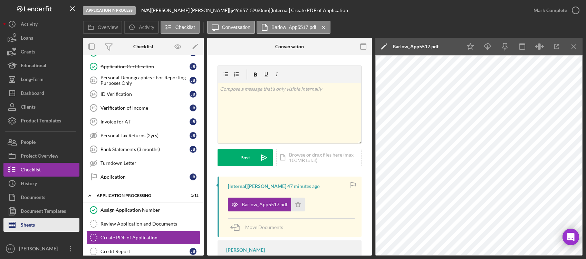
click at [50, 223] on button "Sheets" at bounding box center [41, 225] width 76 height 14
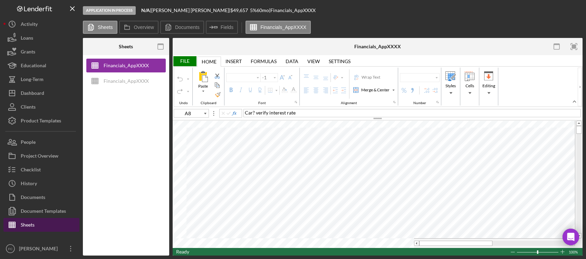
type input "Calibri"
type input "11"
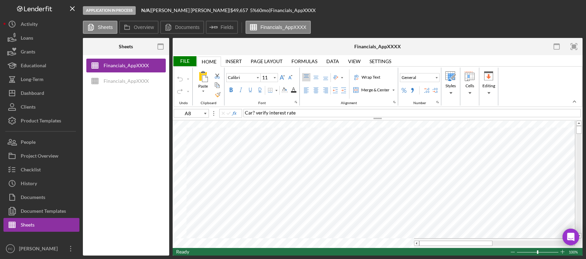
type input "F7"
click at [42, 171] on button "Checklist" at bounding box center [41, 170] width 76 height 14
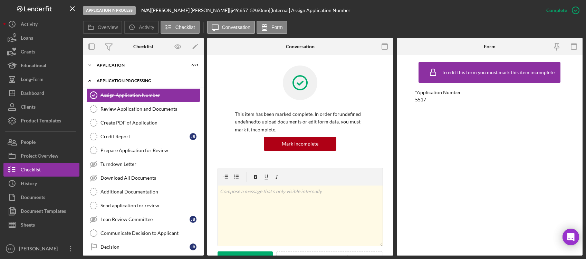
click at [121, 80] on div "Application Processing" at bounding box center [146, 81] width 98 height 4
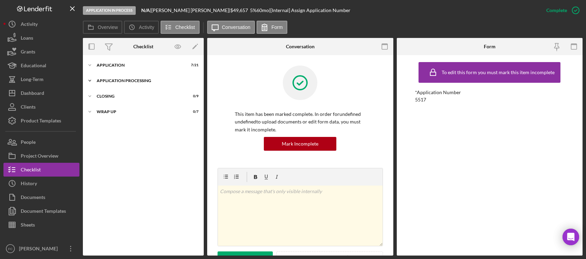
click at [121, 80] on div "Application Processing" at bounding box center [146, 81] width 98 height 4
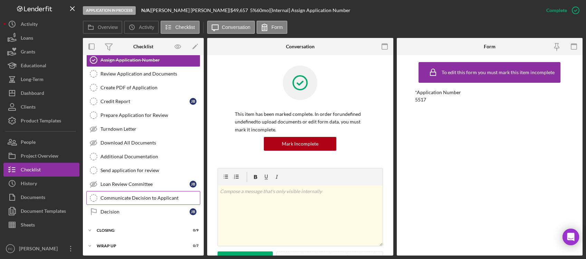
scroll to position [36, 0]
click at [113, 231] on div "Closing" at bounding box center [146, 229] width 98 height 4
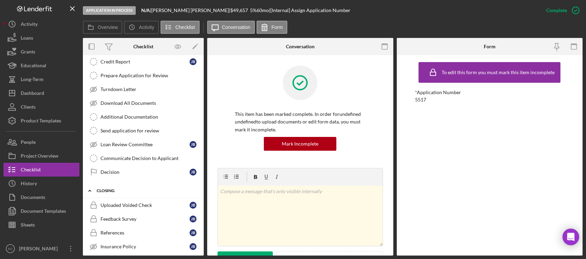
scroll to position [26, 0]
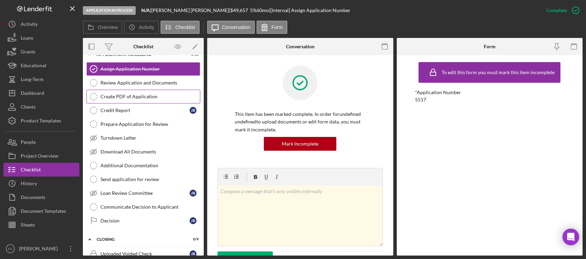
click at [143, 99] on link "Create PDF of Application Create PDF of Application" at bounding box center [143, 97] width 114 height 14
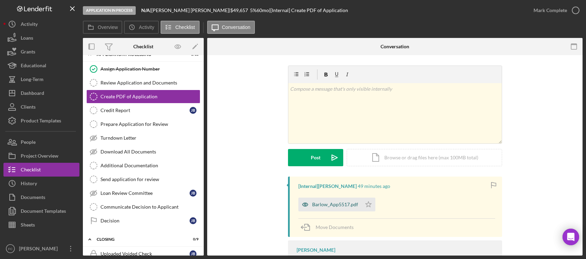
click at [343, 205] on div "Barlow_App5517.pdf" at bounding box center [335, 205] width 46 height 6
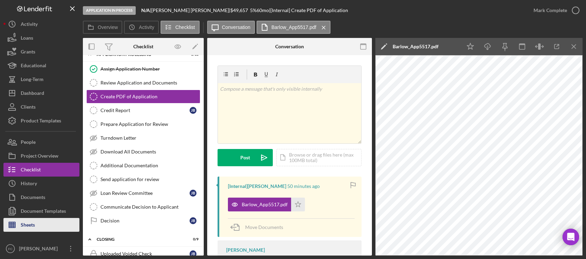
click at [31, 224] on div "Sheets" at bounding box center [28, 226] width 14 height 16
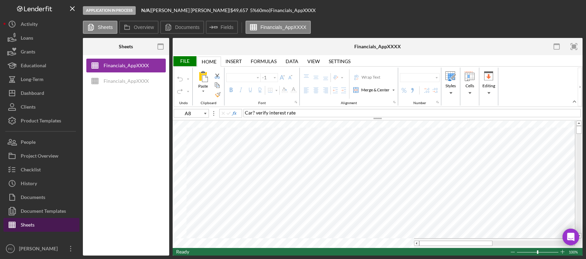
type input "Calibri"
type input "11"
type input "A10"
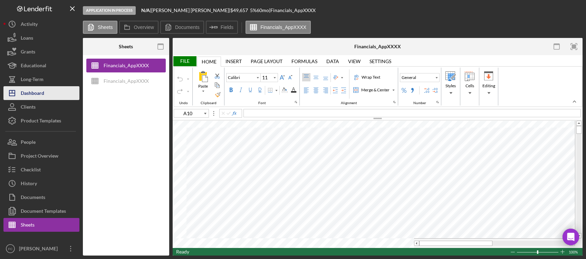
click at [42, 94] on div "Dashboard" at bounding box center [32, 94] width 23 height 16
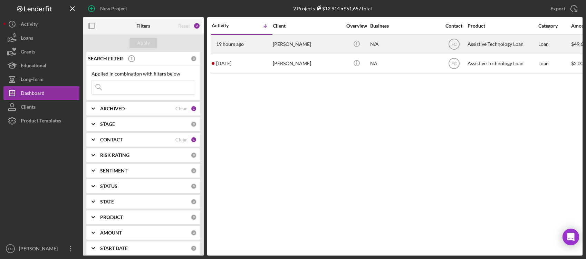
click at [308, 41] on div "[PERSON_NAME]" at bounding box center [307, 44] width 69 height 18
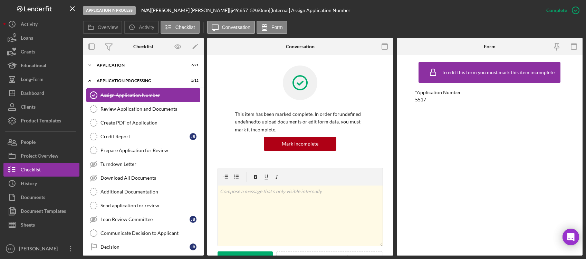
click at [140, 95] on div "Assign Application Number" at bounding box center [149, 95] width 99 height 6
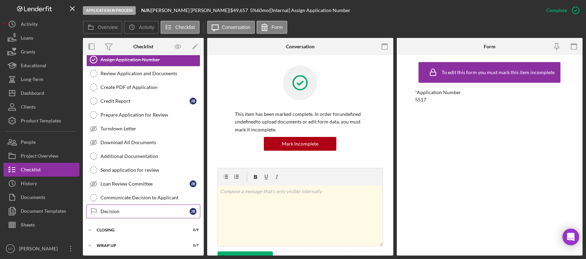
scroll to position [36, 0]
click at [121, 230] on div "Closing" at bounding box center [146, 229] width 98 height 4
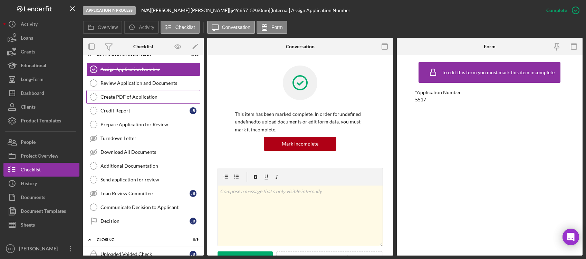
scroll to position [25, 0]
click at [143, 100] on div "Create PDF of Application" at bounding box center [149, 98] width 99 height 6
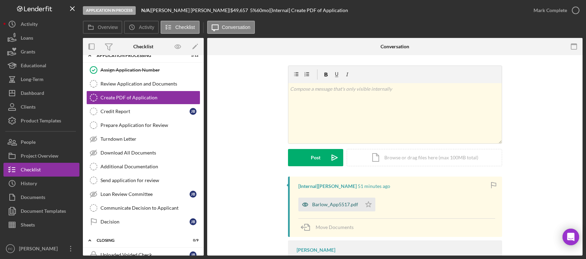
click at [336, 201] on div "Barlow_App5517.pdf" at bounding box center [329, 205] width 63 height 14
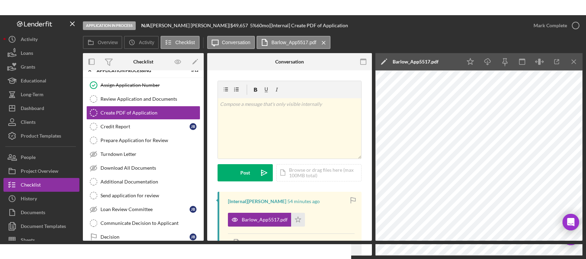
scroll to position [25, 0]
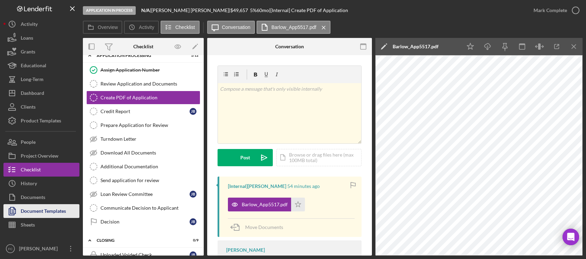
click at [45, 207] on div "Document Templates" at bounding box center [43, 212] width 45 height 16
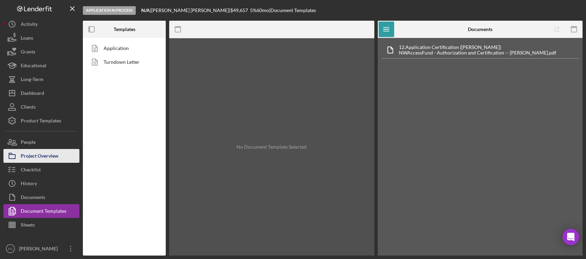
click at [40, 156] on div "Project Overview" at bounding box center [40, 157] width 38 height 16
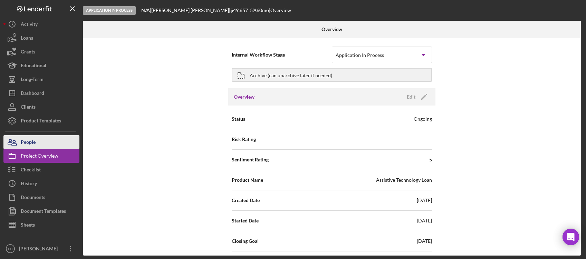
click at [47, 142] on button "People" at bounding box center [41, 142] width 76 height 14
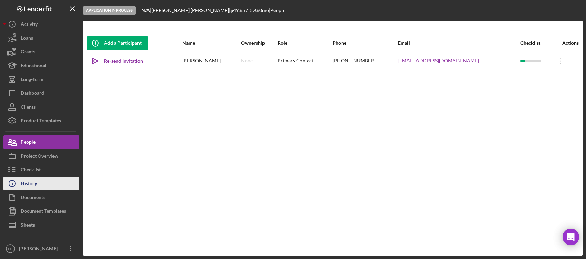
click at [36, 182] on div "History" at bounding box center [29, 185] width 16 height 16
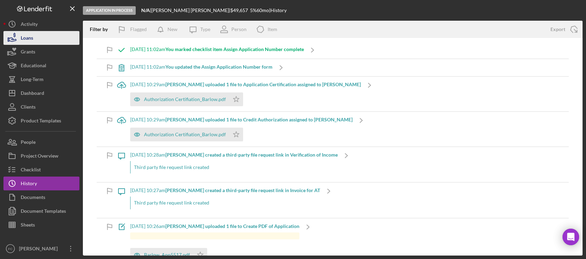
click at [34, 37] on button "Loans" at bounding box center [41, 38] width 76 height 14
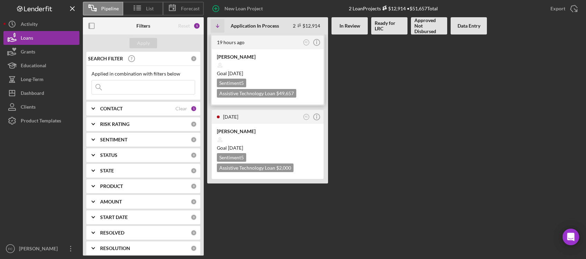
click at [259, 64] on div at bounding box center [267, 65] width 101 height 13
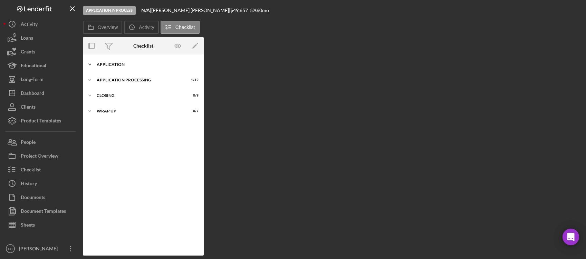
click at [106, 61] on div "Icon/Expander Application 7 / 21" at bounding box center [143, 65] width 121 height 14
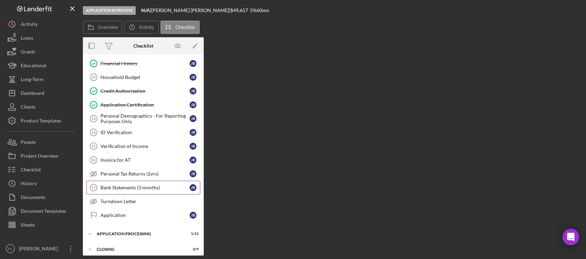
scroll to position [148, 0]
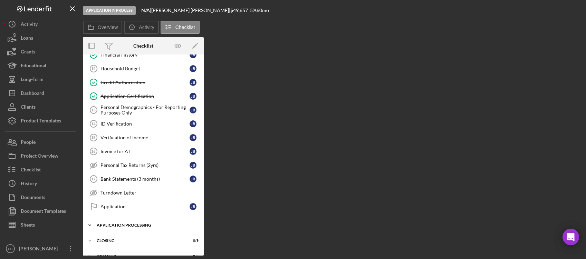
click at [129, 225] on div "Application Processing" at bounding box center [146, 225] width 98 height 4
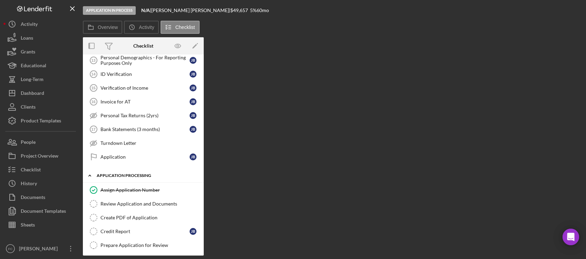
scroll to position [227, 0]
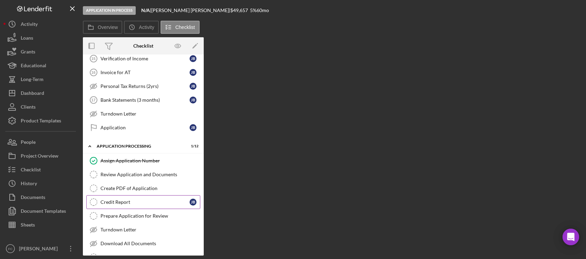
click at [144, 202] on div "Credit Report" at bounding box center [144, 202] width 89 height 6
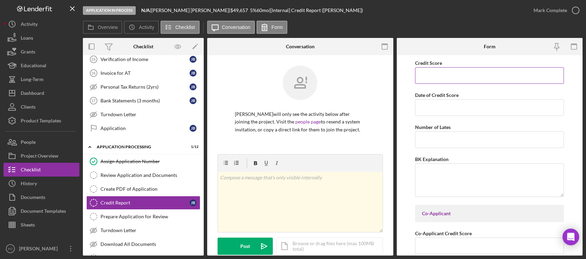
click at [471, 78] on input "Credit Score" at bounding box center [489, 75] width 149 height 17
type input "821"
click at [471, 111] on input "Date of Credit Score" at bounding box center [489, 107] width 149 height 17
type input "[DATE]"
click at [464, 134] on input "Number of Lates" at bounding box center [489, 140] width 149 height 17
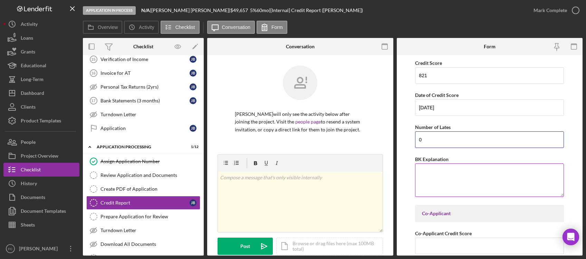
type input "0"
click at [469, 175] on textarea "BK Explanation" at bounding box center [489, 180] width 149 height 33
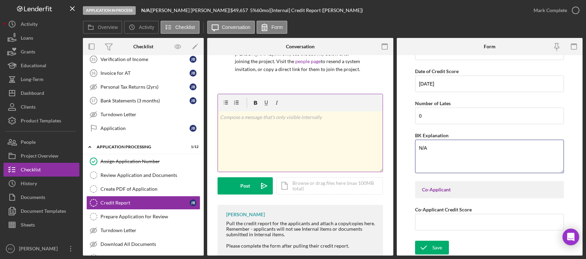
scroll to position [68, 0]
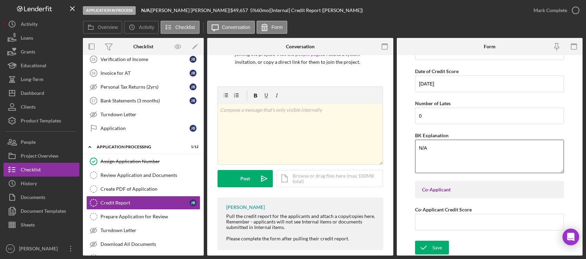
type textarea "N/A"
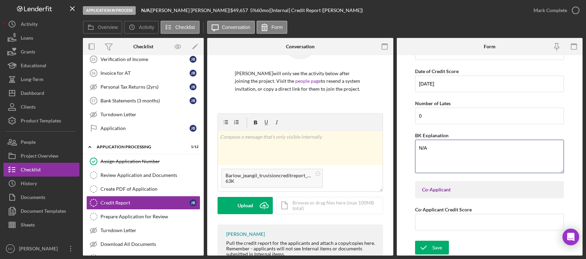
scroll to position [41, 0]
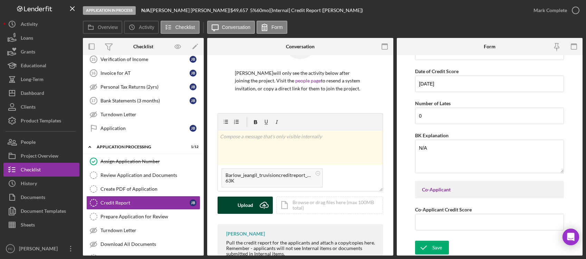
click at [240, 206] on div "Upload" at bounding box center [245, 205] width 16 height 17
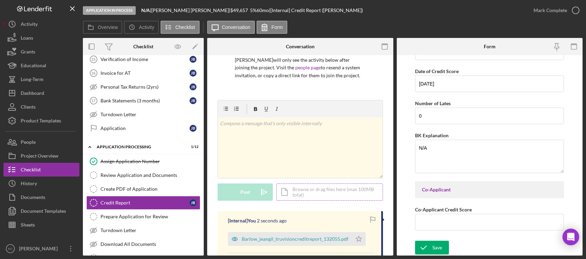
scroll to position [55, 0]
click at [439, 248] on div "Save" at bounding box center [437, 248] width 10 height 14
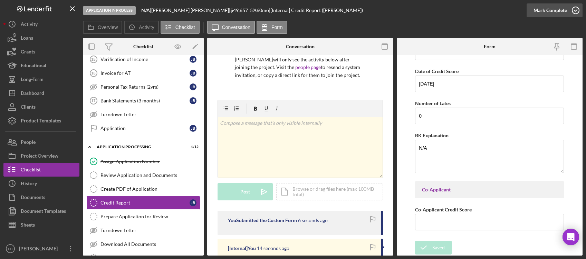
click at [527, 9] on icon "button" at bounding box center [575, 10] width 17 height 17
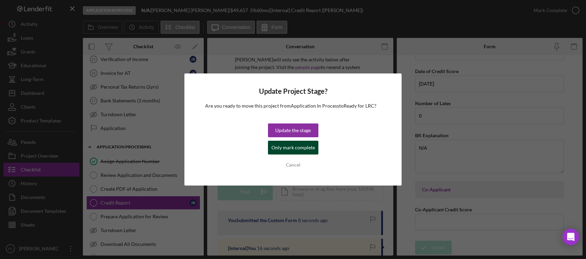
click at [305, 148] on div "Only mark complete" at bounding box center [292, 148] width 43 height 14
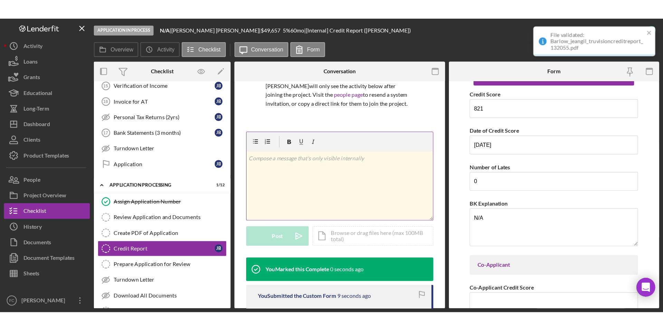
scroll to position [51, 0]
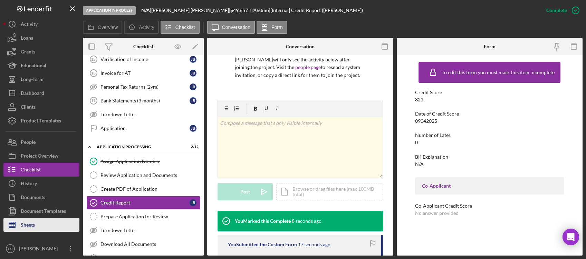
click at [26, 229] on div "Sheets" at bounding box center [28, 226] width 14 height 16
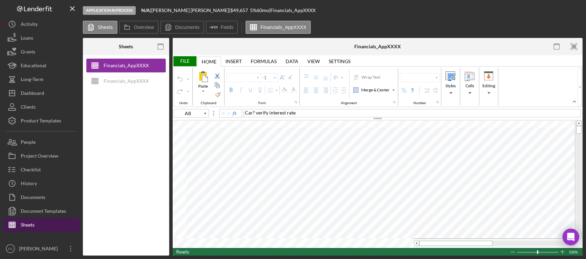
type input "Calibri"
type input "11"
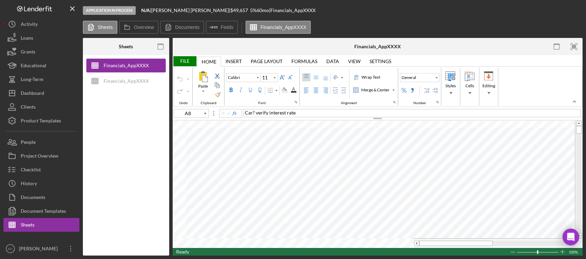
type input "B13"
type input "Arial"
type input "10"
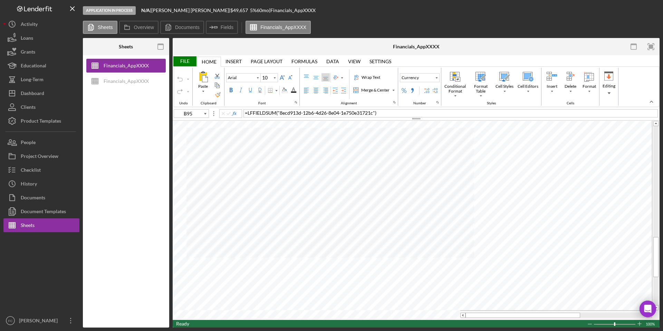
type input "B92"
type input "C92"
type input "D92"
type input "C92"
click at [275, 75] on icon "Font Size" at bounding box center [274, 78] width 6 height 8
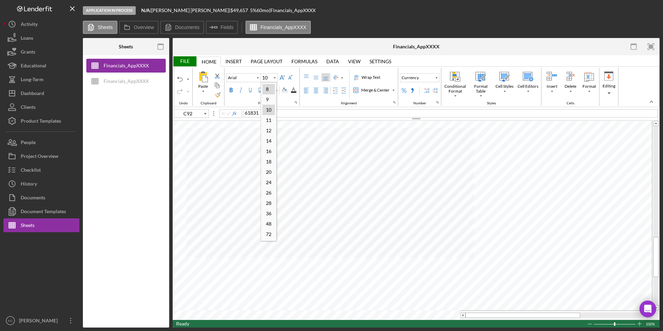
click at [269, 90] on div "8" at bounding box center [267, 88] width 10 height 9
click at [274, 80] on icon "Font Size" at bounding box center [274, 78] width 6 height 8
click at [270, 107] on div "10" at bounding box center [268, 109] width 12 height 9
type input "10"
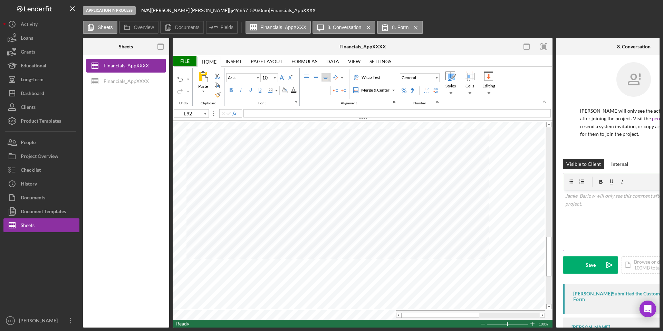
type input "B95"
type input "C95"
type input "D95"
type input "A95"
type input "A96"
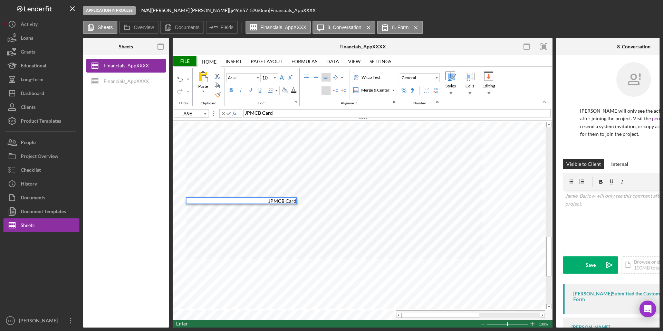
type input "B96"
type input "C96"
type input "D96"
type input "A92"
type input "A97"
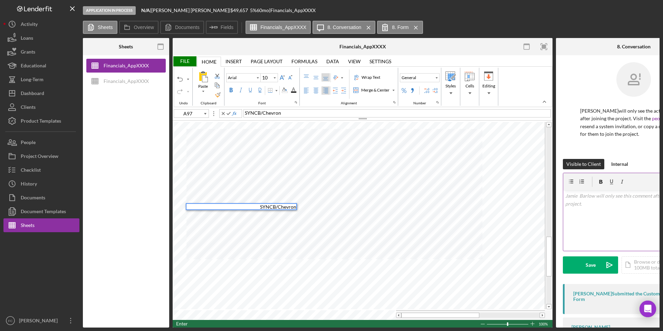
type input "B97"
type input "C97"
type input "D97"
type input "A93"
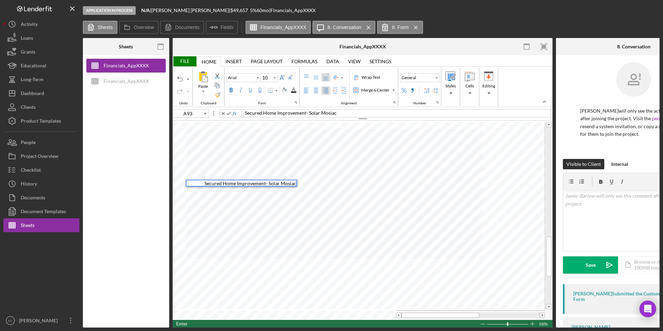
type input "B93"
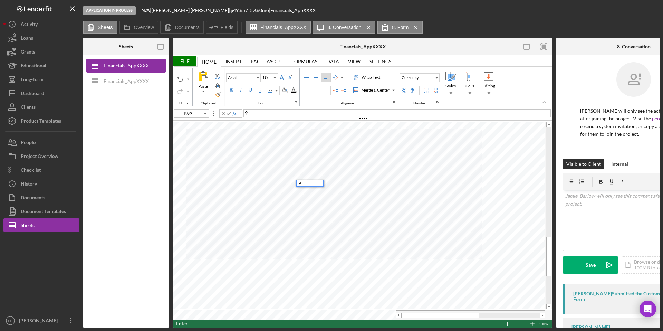
type input "C93"
type input "D93"
type input "A93"
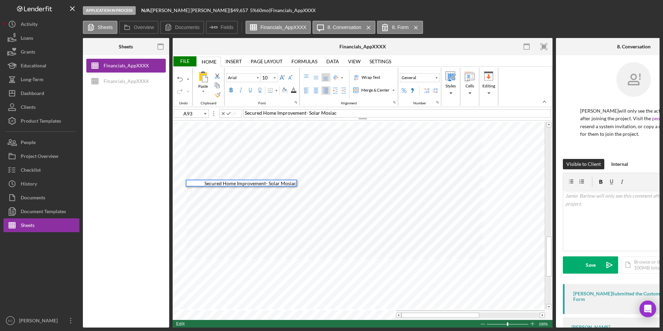
click at [268, 184] on span "Secured Home Improvement- Solar Mosiac" at bounding box center [250, 183] width 92 height 6
type input "B9"
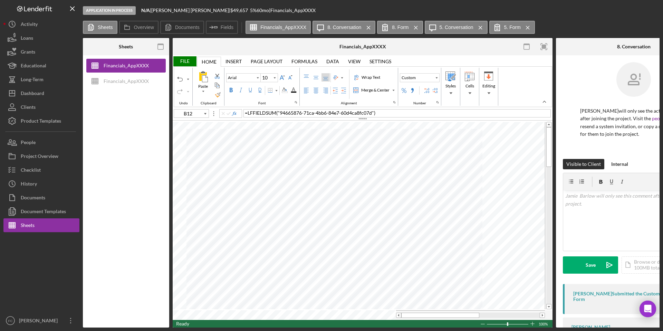
type input "C12"
click at [188, 28] on label "Documents" at bounding box center [187, 28] width 25 height 6
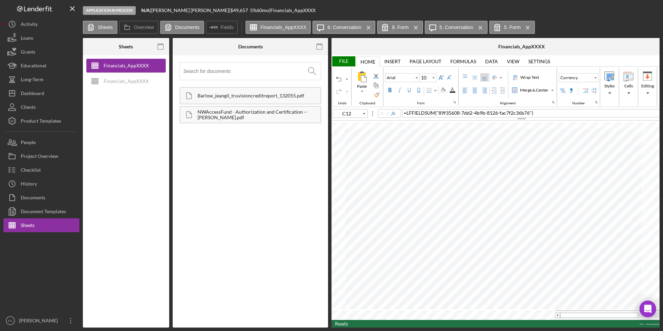
click at [231, 72] on input at bounding box center [251, 70] width 137 height 17
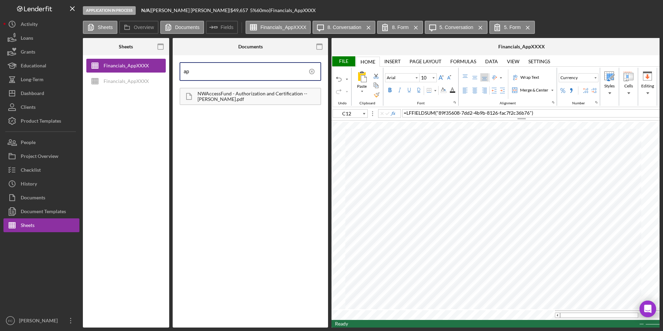
type input "a"
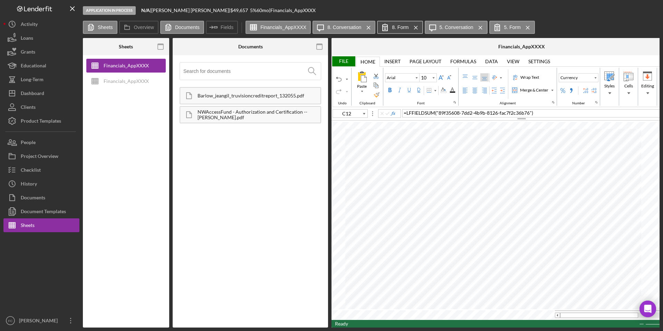
click at [398, 29] on label "8. Form" at bounding box center [400, 28] width 17 height 6
click at [179, 29] on label "Documents" at bounding box center [187, 28] width 25 height 6
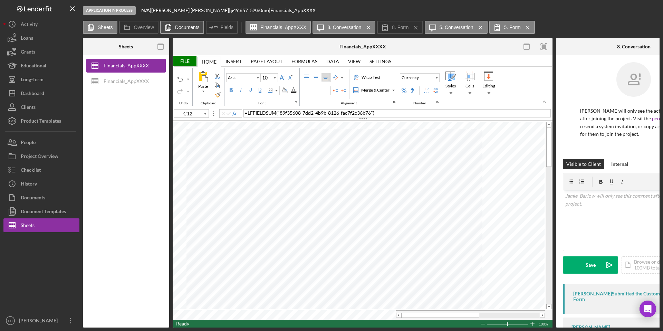
click at [179, 29] on label "Documents" at bounding box center [187, 28] width 25 height 6
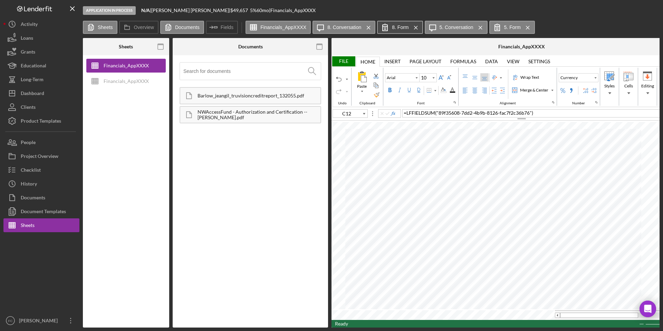
click at [401, 27] on label "8. Form" at bounding box center [400, 28] width 17 height 6
click at [501, 27] on icon at bounding box center [496, 27] width 17 height 17
click at [254, 174] on div "Barlow_jeangil_truvisioncreditreport_132055.pdf NWAccessFund - Authorization an…" at bounding box center [250, 191] width 148 height 265
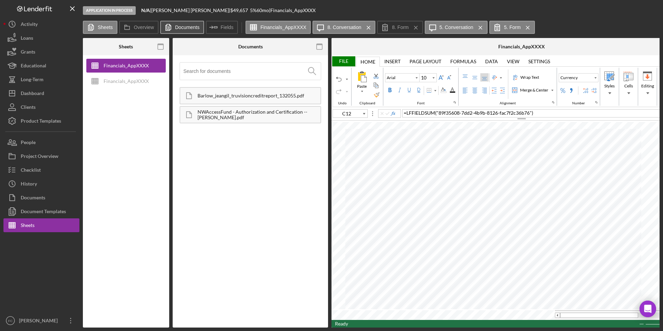
click at [173, 31] on icon at bounding box center [168, 27] width 14 height 14
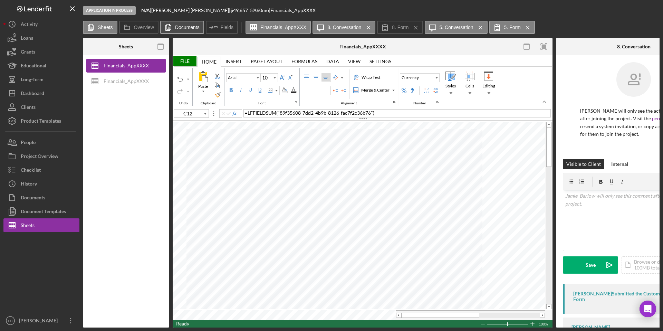
click at [173, 31] on icon at bounding box center [168, 27] width 14 height 14
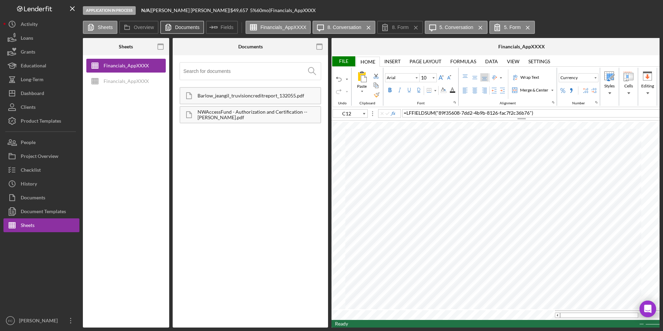
click at [190, 28] on label "Documents" at bounding box center [187, 28] width 25 height 6
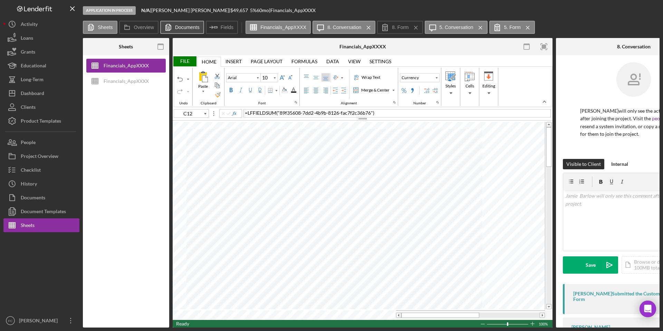
click at [190, 28] on label "Documents" at bounding box center [187, 28] width 25 height 6
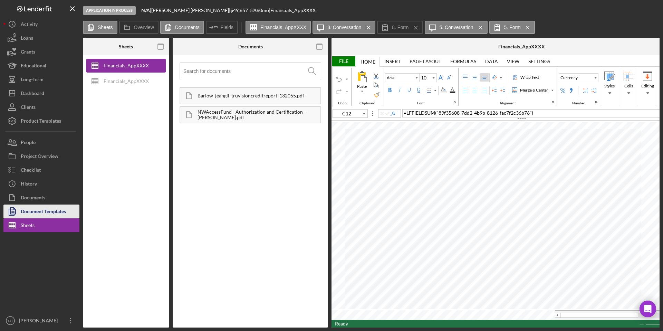
click at [51, 211] on div "Document Templates" at bounding box center [43, 212] width 45 height 16
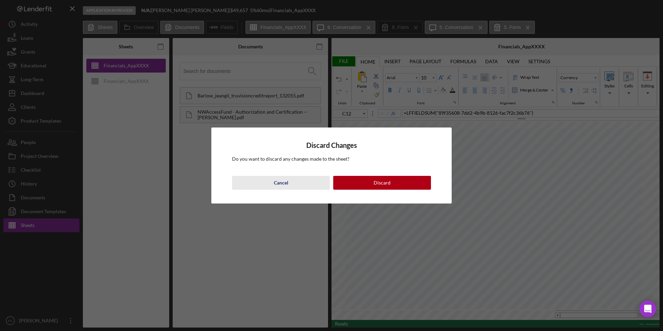
click at [289, 186] on button "Cancel" at bounding box center [281, 183] width 98 height 14
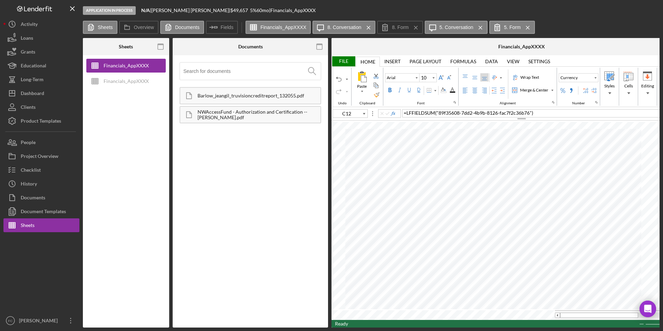
click at [351, 62] on div "File" at bounding box center [343, 61] width 24 height 10
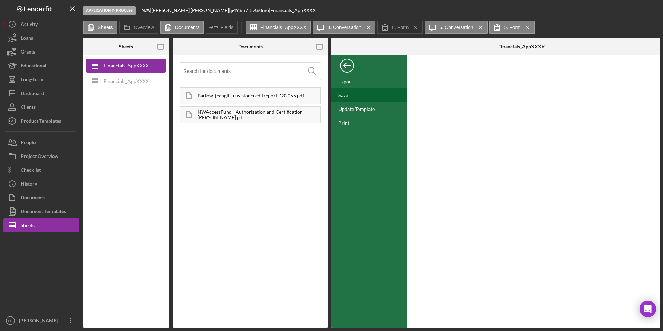
click at [353, 95] on div "Save" at bounding box center [369, 95] width 76 height 14
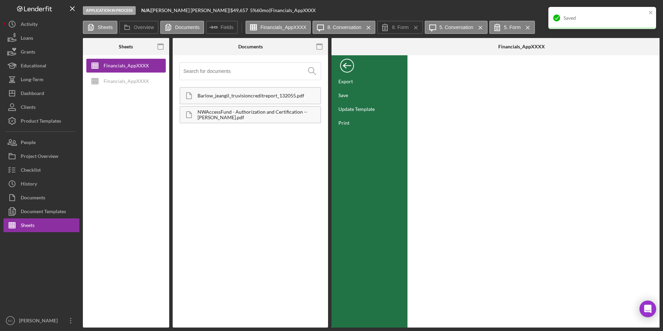
click at [345, 66] on div "Back" at bounding box center [347, 64] width 14 height 14
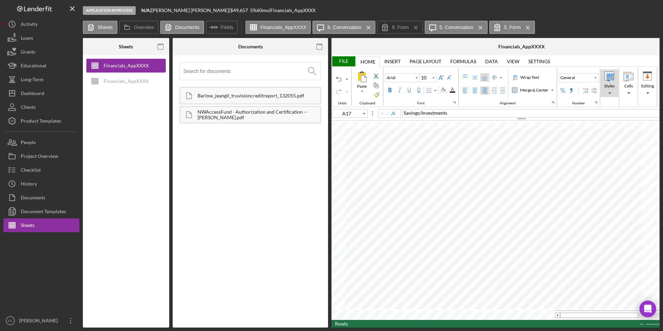
type input "A14"
click at [443, 113] on div "Other income" at bounding box center [555, 113] width 307 height 8
type input "E14"
click at [464, 113] on div "Home/Lease/solor/utility" at bounding box center [555, 113] width 307 height 8
type input "B14"
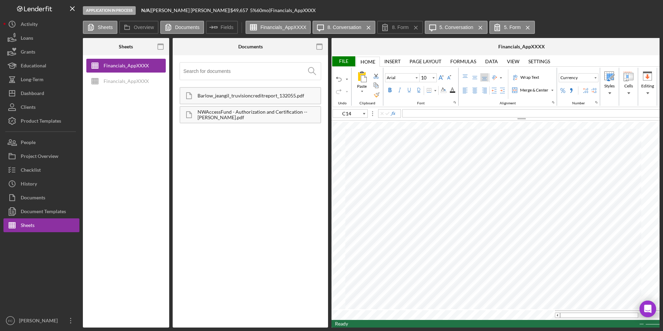
type input "B29"
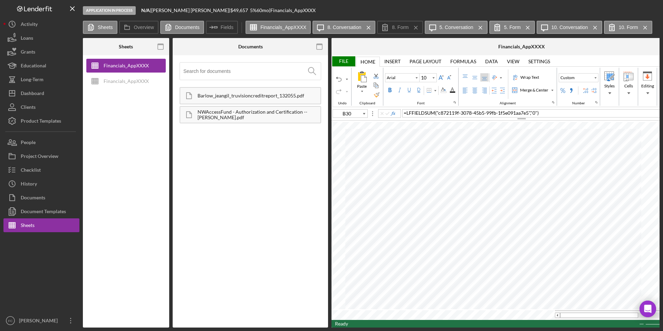
type input "B34"
click at [215, 29] on icon "Icon/Insert Field" at bounding box center [213, 27] width 17 height 17
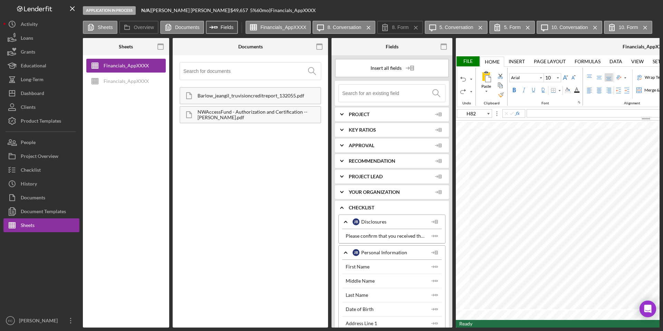
click at [215, 29] on icon "Icon/Insert Field" at bounding box center [213, 27] width 17 height 17
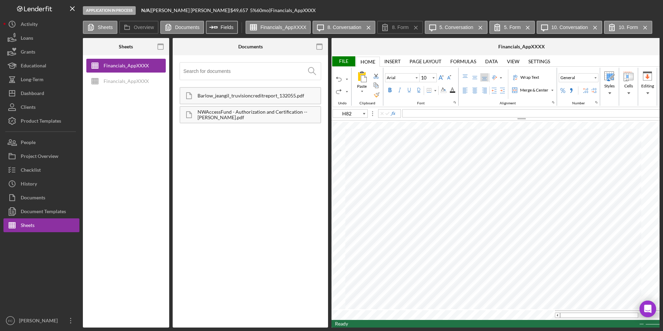
click at [215, 29] on icon "Icon/Insert Field" at bounding box center [213, 27] width 17 height 17
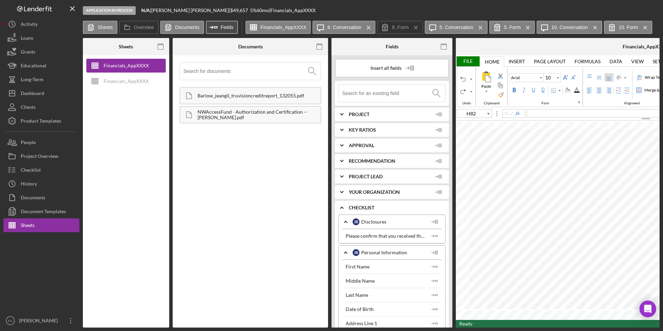
click at [224, 30] on button "Icon/Insert Field Fields" at bounding box center [222, 27] width 32 height 13
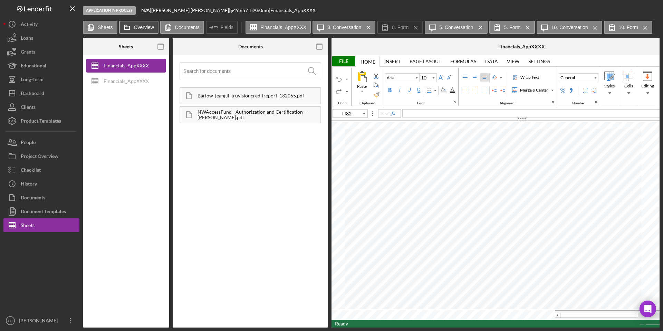
click at [135, 26] on label "Overview" at bounding box center [144, 28] width 20 height 6
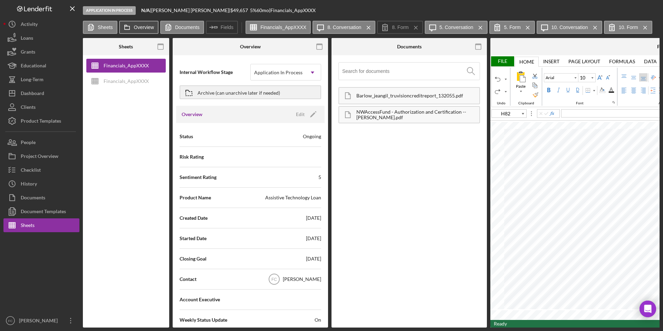
click at [135, 26] on label "Overview" at bounding box center [144, 28] width 20 height 6
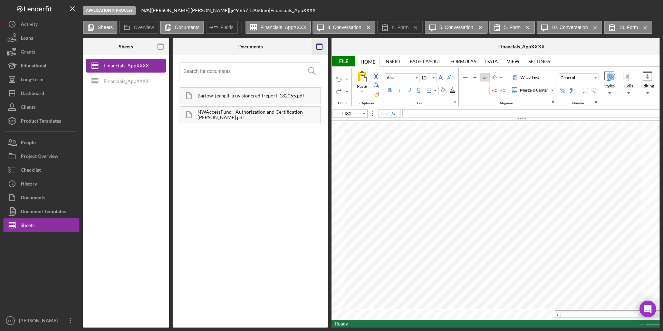
click at [317, 49] on icon "button" at bounding box center [320, 47] width 16 height 16
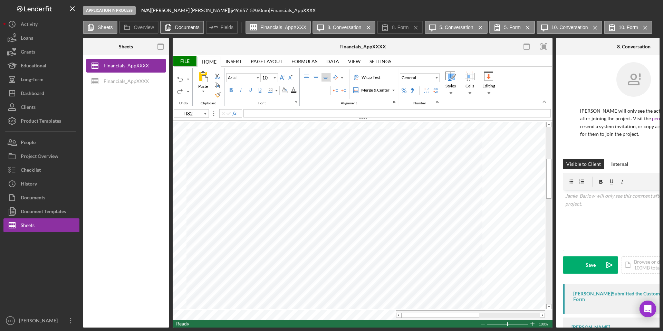
click at [179, 30] on button "Documents" at bounding box center [182, 27] width 44 height 13
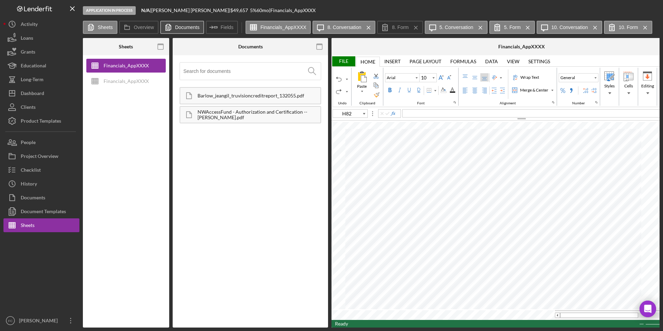
click at [179, 30] on button "Documents" at bounding box center [182, 27] width 44 height 13
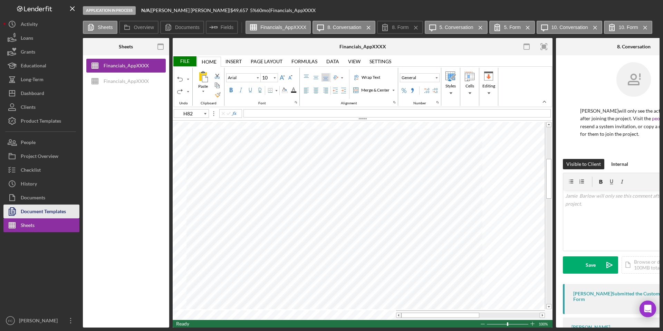
click at [55, 210] on div "Document Templates" at bounding box center [43, 212] width 45 height 16
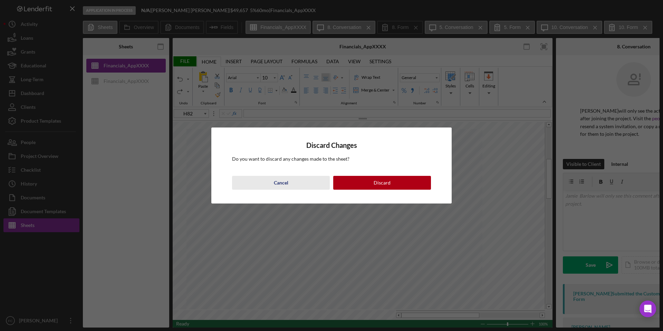
click at [302, 183] on button "Cancel" at bounding box center [281, 183] width 98 height 14
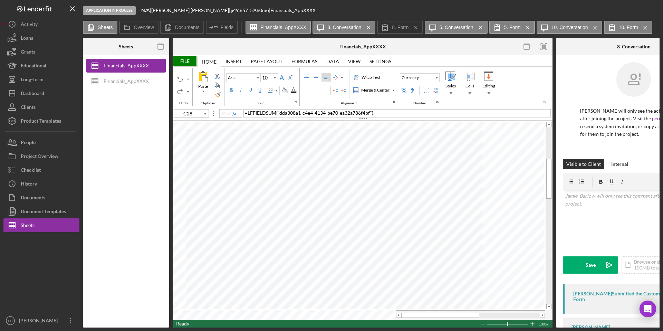
click at [527, 196] on div "Sheets Financials_AppXXXX Financials_AppXXXX Overview Internal Workflow Stage A…" at bounding box center [371, 182] width 576 height 289
click at [527, 157] on div at bounding box center [548, 215] width 5 height 177
type input "A83"
click at [305, 200] on div "Paste Cut Copy AutoFill Asset 1 Asset 1" at bounding box center [363, 220] width 380 height 199
click at [287, 89] on div "Background Color" at bounding box center [285, 90] width 6 height 6
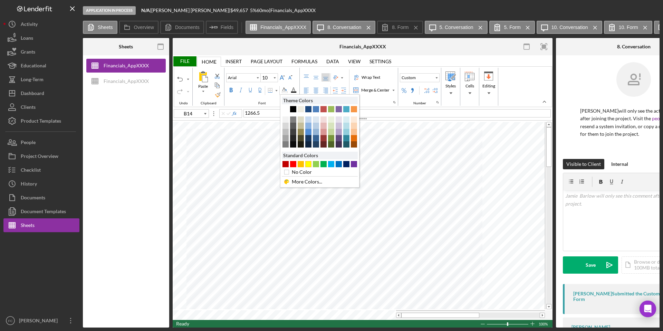
click at [311, 162] on div "#FFFF00" at bounding box center [308, 164] width 6 height 6
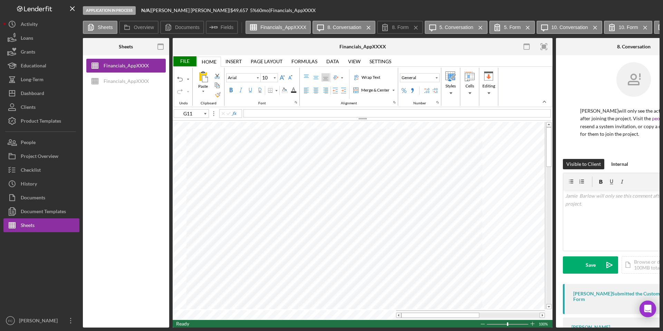
type input "A8"
type input "Calibri"
type input "11"
type input "G11"
type input "Arial"
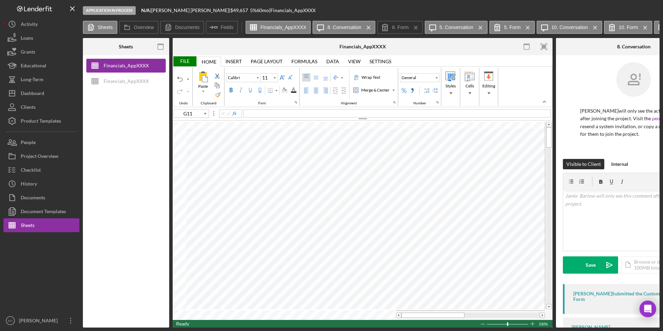
type input "10"
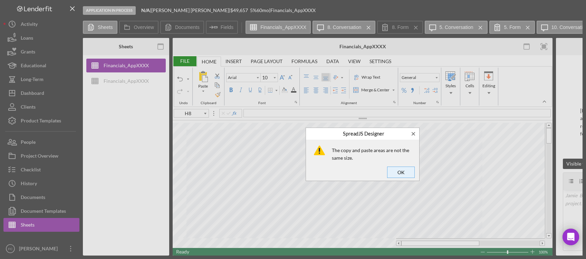
click at [408, 176] on span "OK" at bounding box center [400, 172] width 23 height 10
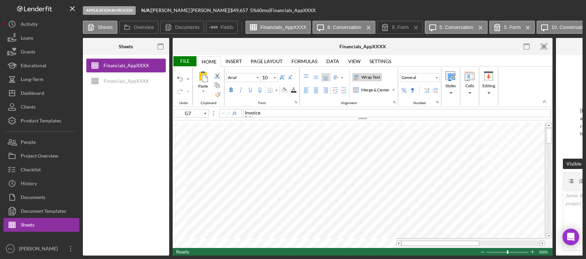
click at [370, 75] on div "Wrap Text" at bounding box center [370, 77] width 21 height 6
type input "C8"
type input "Calibri"
type input "11"
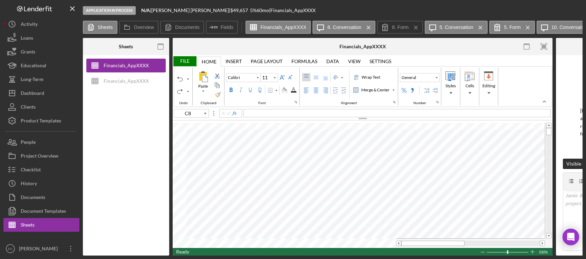
type input "G7"
type input "Arial"
type input "10"
click at [182, 60] on div "File" at bounding box center [185, 61] width 24 height 10
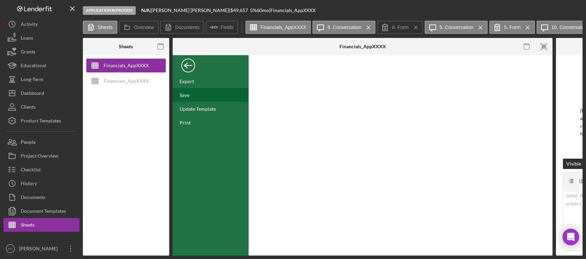
click at [193, 96] on div "Save" at bounding box center [211, 95] width 76 height 14
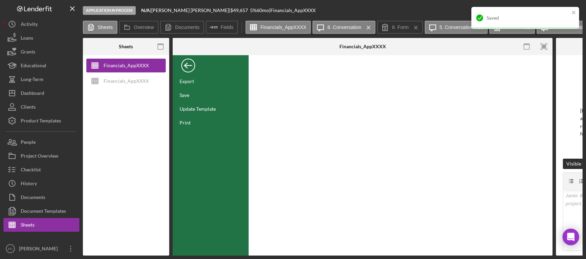
click at [188, 67] on div "Back" at bounding box center [188, 64] width 14 height 14
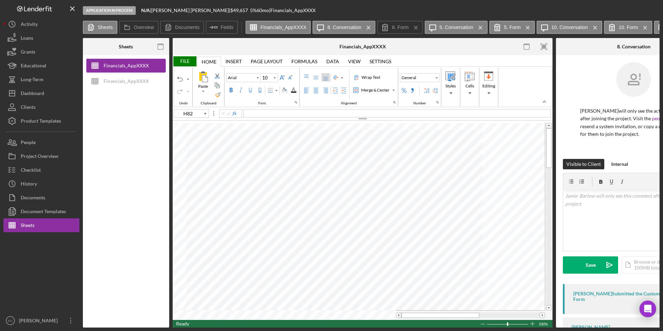
click at [186, 60] on div "File" at bounding box center [185, 61] width 24 height 10
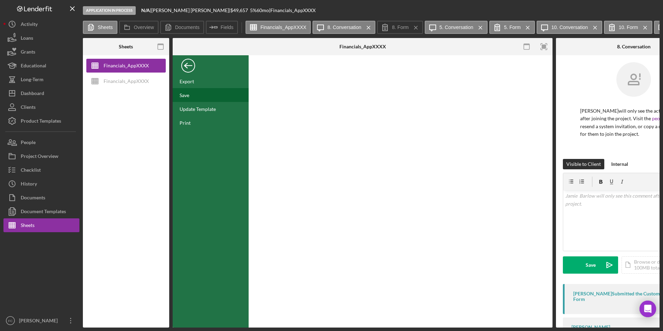
click at [198, 94] on div "Save" at bounding box center [211, 95] width 76 height 14
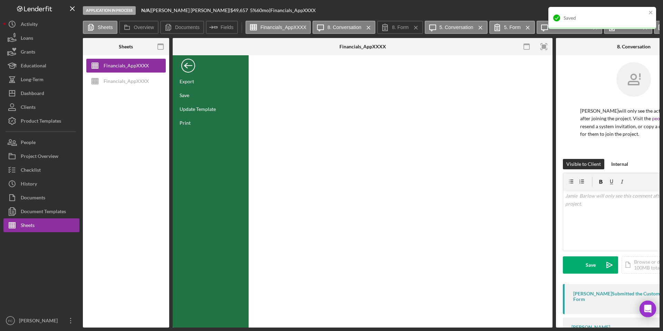
click at [186, 64] on div "Back" at bounding box center [188, 64] width 14 height 14
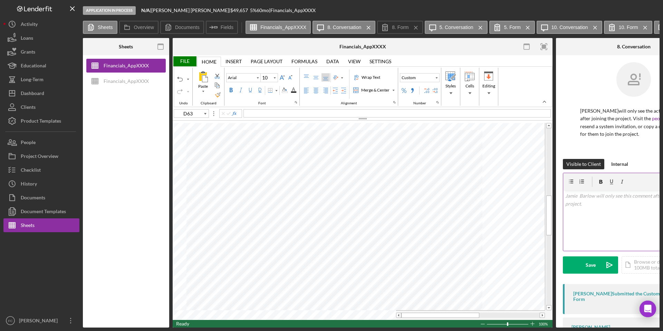
type input "A71"
type input "B68"
type input "D68"
click at [287, 91] on div "Background Color" at bounding box center [285, 90] width 6 height 6
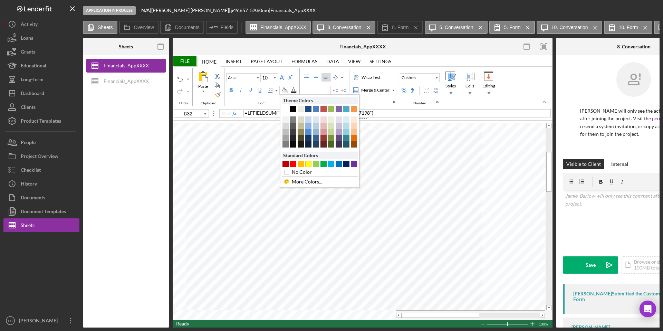
click at [308, 164] on div "#FFFF00" at bounding box center [308, 164] width 6 height 6
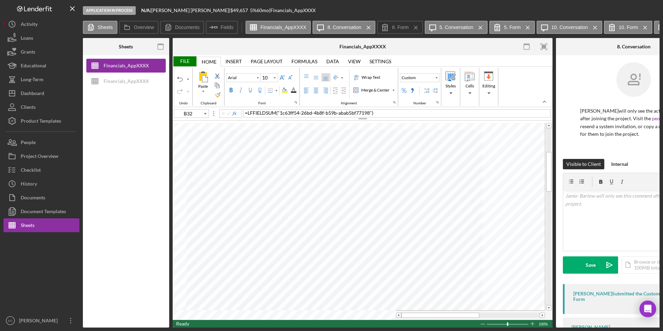
type input "E32"
type input "A34"
click at [335, 259] on div "Paste Cut Copy AutoFill Invoice POI 3 months bank statements. NSF? DL due date …" at bounding box center [363, 220] width 380 height 199
click at [238, 259] on span "Secured Home Imporvement Loan" at bounding box center [259, 292] width 73 height 6
click at [284, 259] on span "Secured Home Imporvement Loan" at bounding box center [259, 292] width 73 height 6
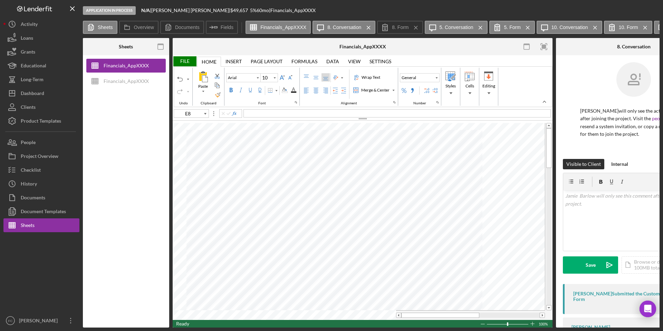
type input "F8"
drag, startPoint x: 351, startPoint y: 112, endPoint x: 218, endPoint y: 119, distance: 133.4
click at [218, 119] on div "F8 have you found a van? year, make model?" at bounding box center [363, 115] width 380 height 12
drag, startPoint x: 353, startPoint y: 113, endPoint x: 231, endPoint y: 114, distance: 122.2
click at [231, 114] on div "F8 have you found a van? year, make model?" at bounding box center [363, 113] width 380 height 8
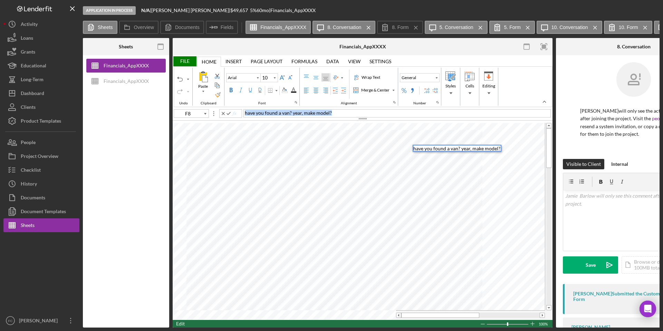
drag, startPoint x: 341, startPoint y: 110, endPoint x: 187, endPoint y: 113, distance: 154.0
click at [187, 113] on div "F8 have you found a van? year, make model?" at bounding box center [363, 113] width 380 height 8
type input "E7"
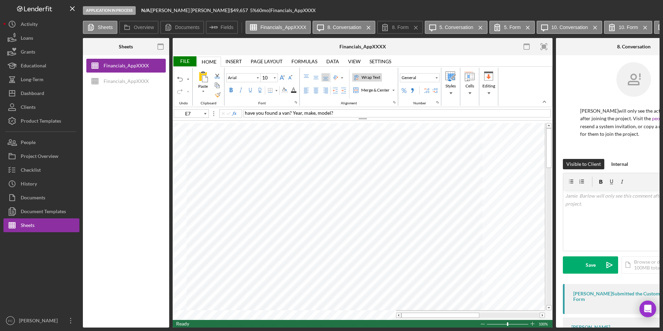
click at [368, 77] on div "Wrap Text" at bounding box center [370, 77] width 21 height 6
click at [372, 78] on div "Wrap Text" at bounding box center [370, 77] width 21 height 6
click at [367, 73] on label "Wrap Text" at bounding box center [367, 77] width 30 height 8
click at [363, 76] on div "Wrap Text" at bounding box center [370, 77] width 21 height 6
type input "E8"
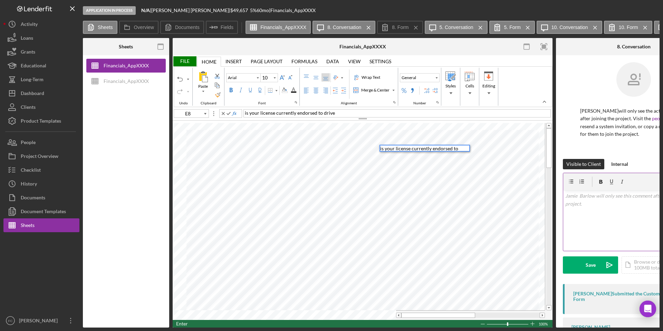
scroll to position [6, 0]
click at [393, 111] on div "is your license currently endorsed to drive with hand controls?" at bounding box center [396, 113] width 307 height 8
type input "E9"
click at [289, 111] on span "have you found a van? Year, make, model?" at bounding box center [289, 113] width 88 height 6
type input "B10"
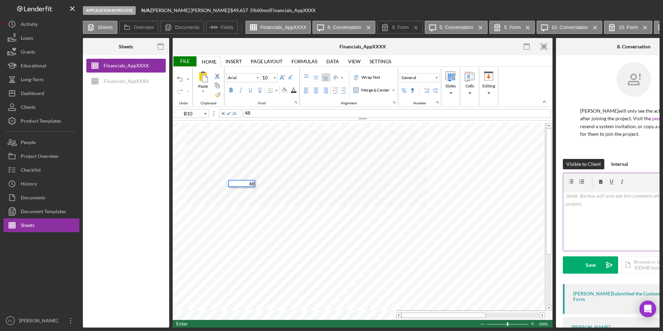
type input "C10"
type input "D10"
type input "E10"
type input "F10"
type input "G10"
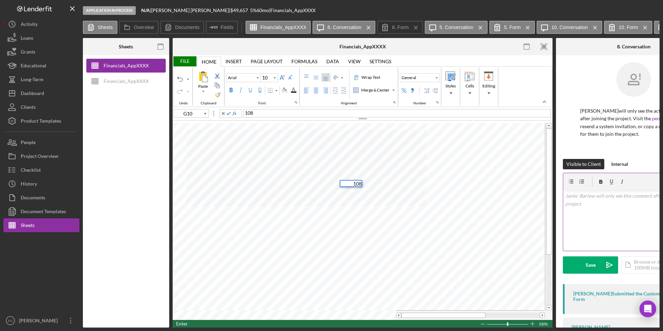
type input "H10"
type input "B11"
click at [282, 89] on div "Background Color" at bounding box center [285, 90] width 6 height 6
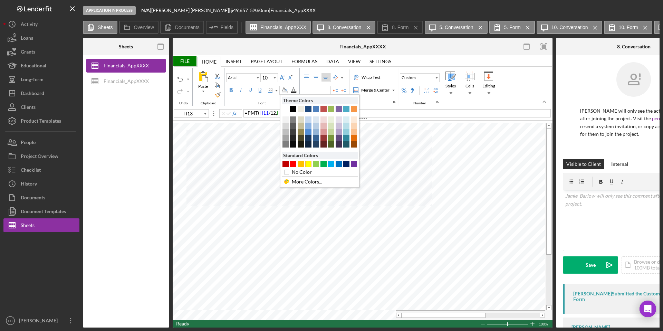
click at [309, 163] on div "#FFFF00" at bounding box center [308, 164] width 6 height 6
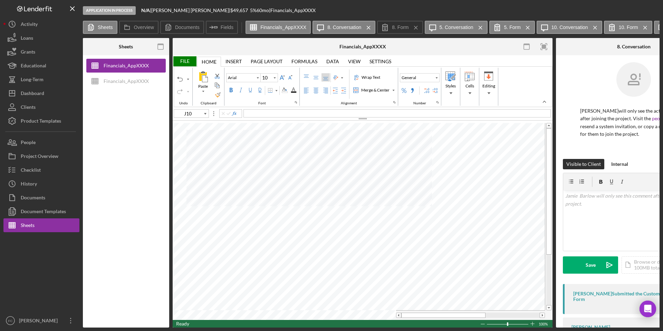
type input "J13"
click at [188, 61] on div "File" at bounding box center [185, 61] width 24 height 10
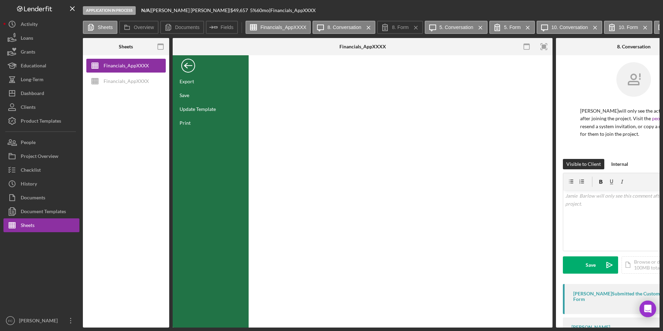
click at [188, 63] on div "Back" at bounding box center [188, 64] width 14 height 14
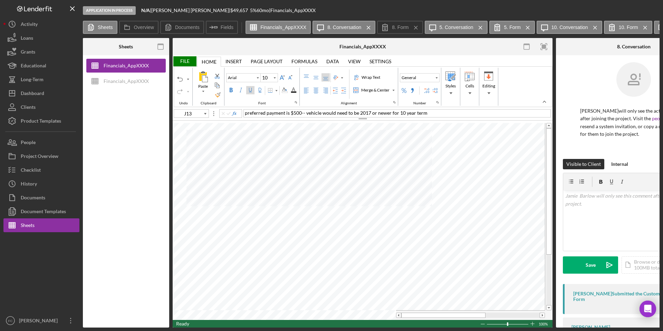
click at [188, 61] on div "File" at bounding box center [185, 61] width 24 height 10
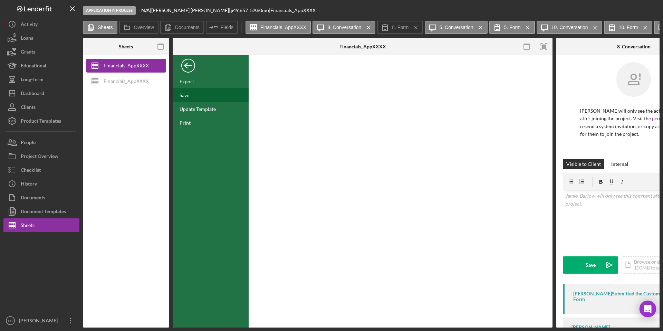
click at [187, 93] on div "Save" at bounding box center [184, 95] width 10 height 6
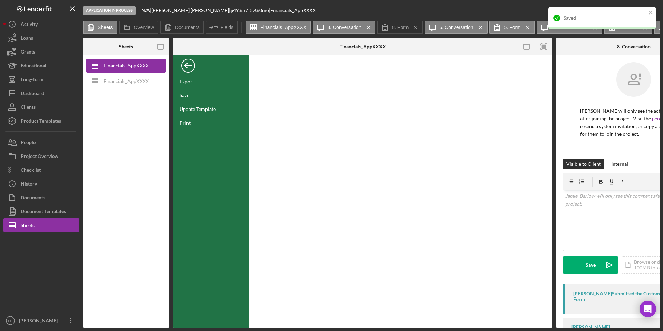
click at [188, 69] on div "Back" at bounding box center [188, 64] width 14 height 14
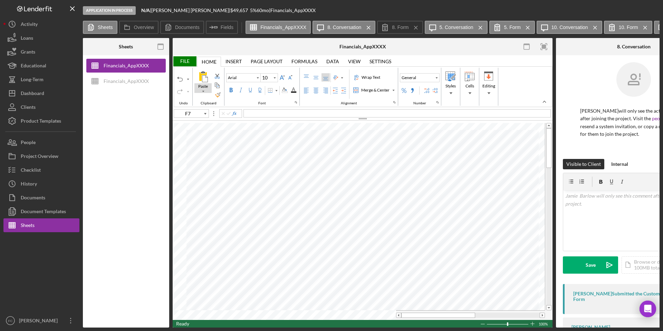
type input "C8"
type input "11"
type input "F7"
type input "10"
type input "C8"
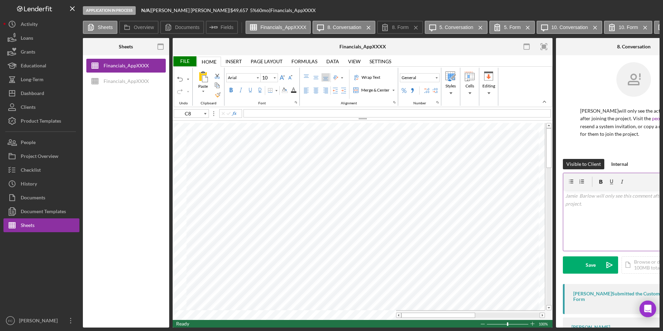
type input "Calibri"
type input "11"
type input "A8"
click at [318, 113] on div "Car? verify interest rate" at bounding box center [396, 113] width 307 height 8
click at [275, 112] on div "Invoice" at bounding box center [396, 113] width 307 height 8
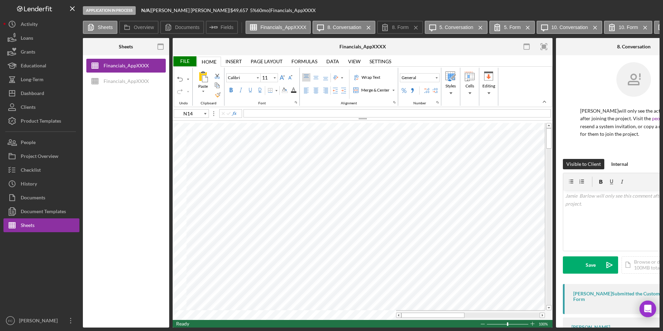
click at [186, 63] on div "File" at bounding box center [185, 61] width 24 height 10
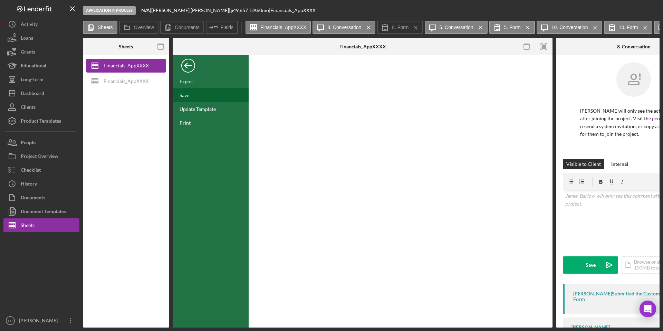
click at [189, 95] on div "Save" at bounding box center [184, 95] width 10 height 6
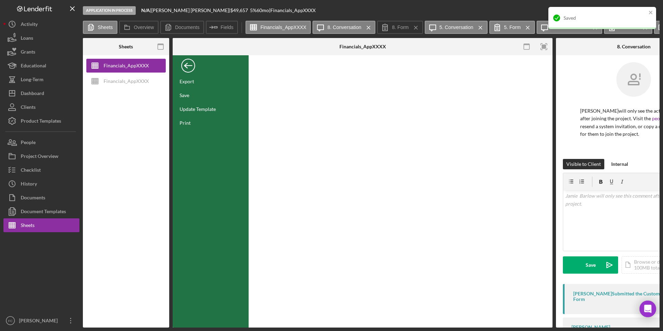
click at [188, 65] on div "Back" at bounding box center [188, 64] width 14 height 14
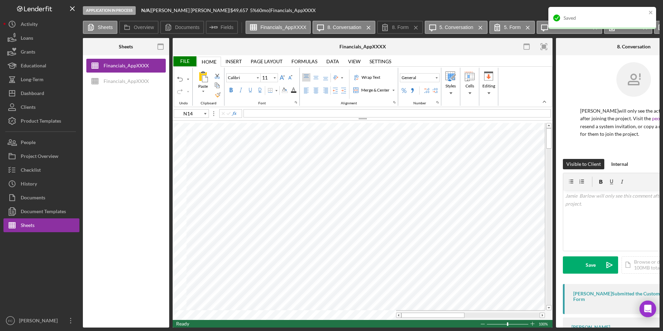
type input "C8"
type input "Arial"
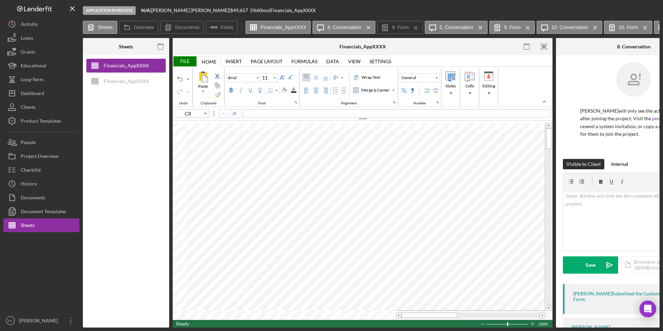
type input "J13"
type input "10"
type input "C8"
type input "11"
type input "J13"
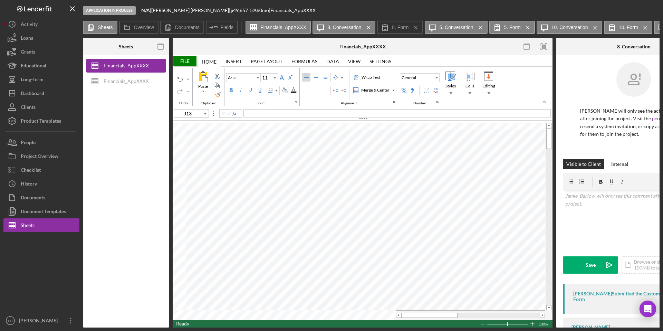
type input "10"
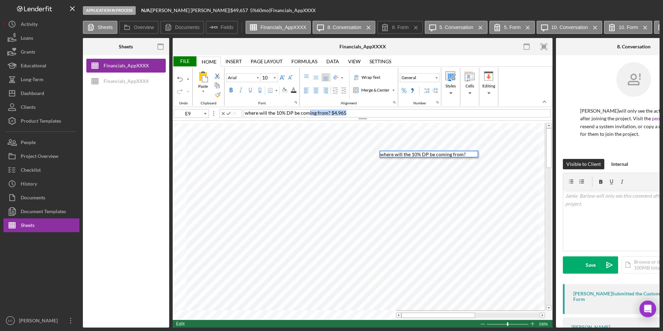
drag, startPoint x: 350, startPoint y: 113, endPoint x: 308, endPoint y: 114, distance: 42.1
click at [308, 114] on div "where will the 10% DP be coming from? $4,965" at bounding box center [396, 113] width 307 height 8
click at [190, 60] on div "File" at bounding box center [185, 61] width 24 height 10
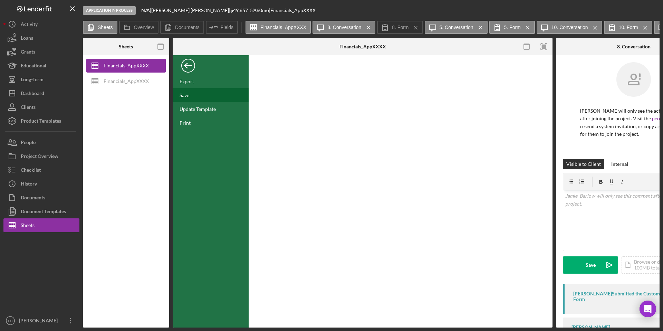
click at [192, 95] on div "Save" at bounding box center [211, 95] width 76 height 14
click at [189, 68] on div "Back" at bounding box center [188, 64] width 14 height 14
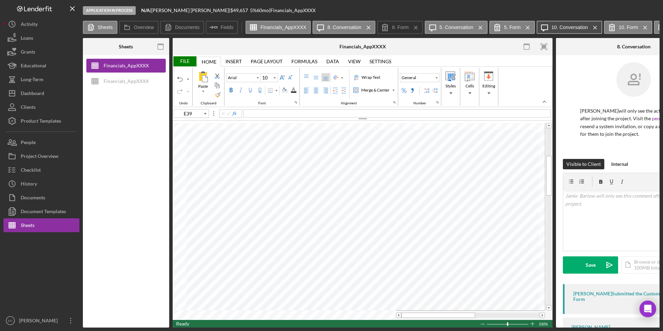
click at [575, 31] on button "Icon/Message 10. Conversation Icon/Menu Close" at bounding box center [569, 27] width 66 height 13
click at [596, 26] on line at bounding box center [594, 27] width 3 height 3
click at [641, 26] on line at bounding box center [642, 27] width 3 height 3
click at [638, 56] on div "[PERSON_NAME] will only see the activity below after joining the project. Visit…" at bounding box center [633, 239] width 155 height 369
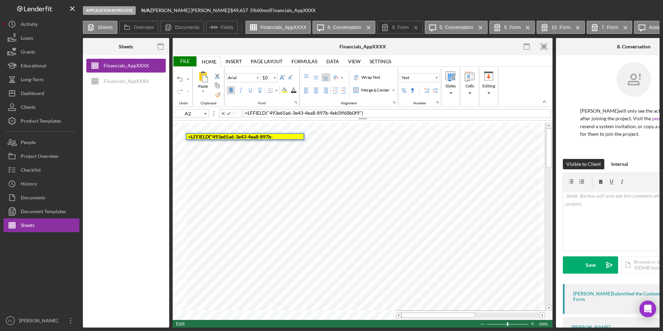
click at [399, 108] on div "File Home Home Insert Insert Page Layout Page Layout Formulas Formulas Data Dat…" at bounding box center [363, 81] width 380 height 53
click at [647, 30] on icon "Icon/Message" at bounding box center [641, 27] width 17 height 17
type input "D80"
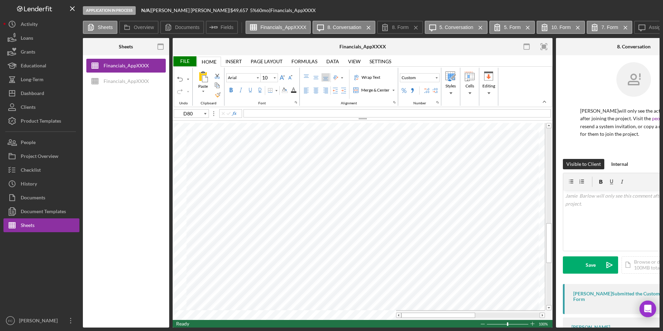
click at [193, 62] on div "File" at bounding box center [185, 61] width 24 height 10
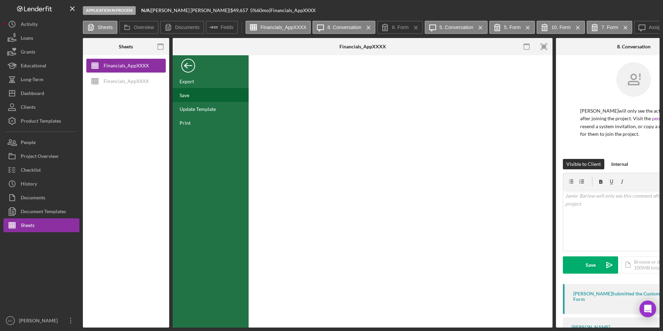
click at [187, 95] on div "Save" at bounding box center [184, 95] width 10 height 6
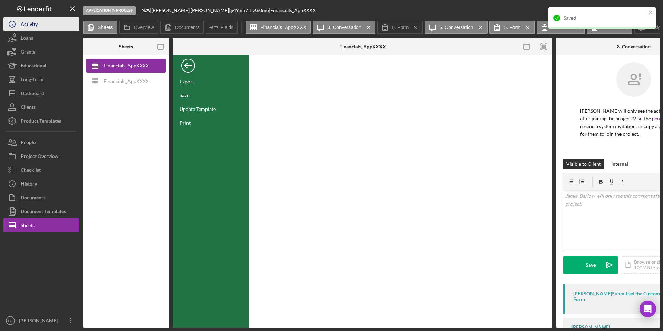
click at [40, 25] on button "Icon/History Activity" at bounding box center [41, 24] width 76 height 14
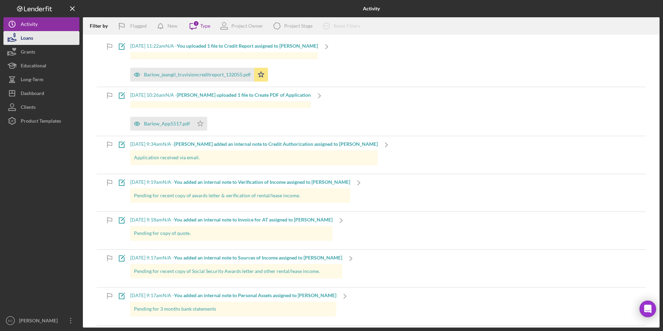
click at [36, 41] on button "Loans" at bounding box center [41, 38] width 76 height 14
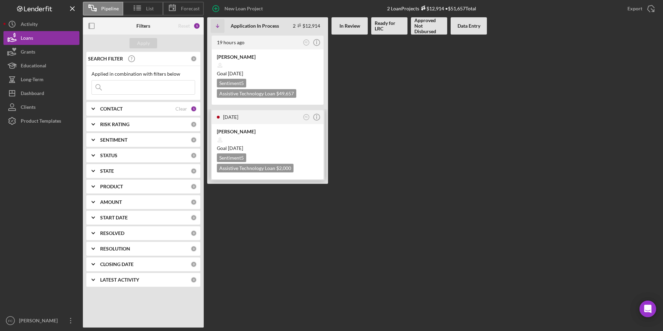
click at [266, 145] on div "Goal [DATE]" at bounding box center [267, 148] width 101 height 7
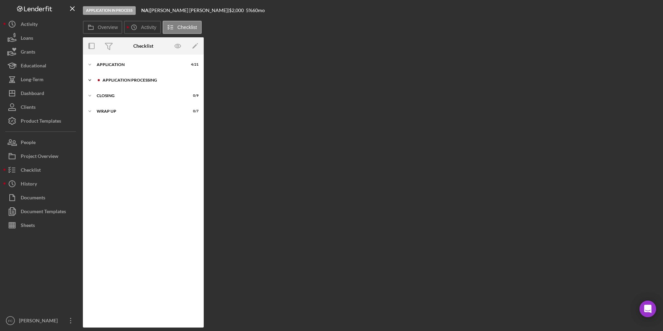
click at [126, 79] on div "Application Processing" at bounding box center [149, 80] width 92 height 4
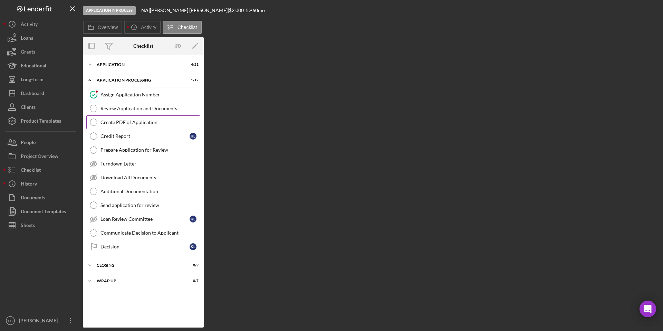
click at [133, 124] on div "Create PDF of Application" at bounding box center [149, 122] width 99 height 6
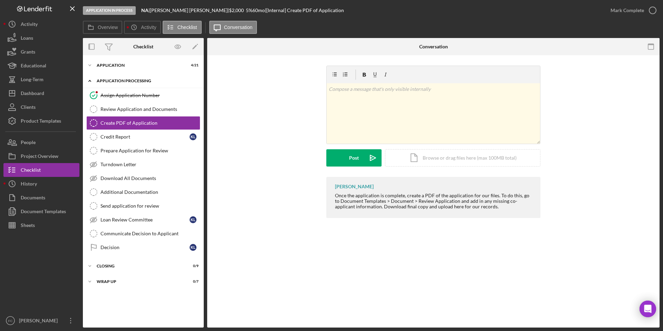
click at [92, 80] on icon "Icon/Expander" at bounding box center [90, 81] width 14 height 14
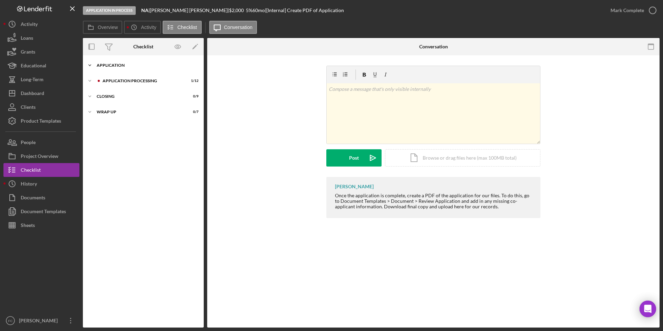
click at [90, 66] on icon "Icon/Expander" at bounding box center [90, 65] width 14 height 14
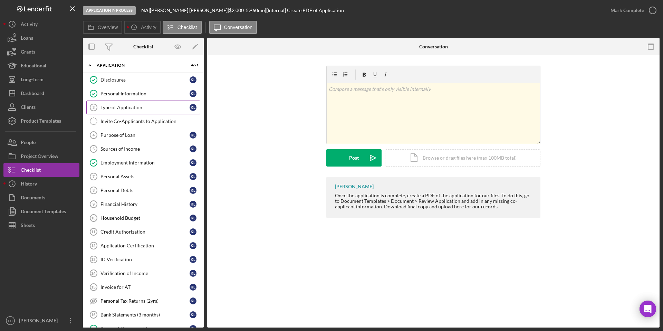
click at [136, 106] on div "Type of Application" at bounding box center [144, 108] width 89 height 6
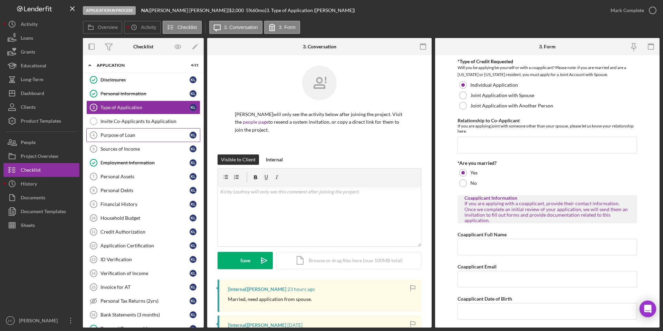
click at [126, 135] on div "Purpose of Loan" at bounding box center [144, 135] width 89 height 6
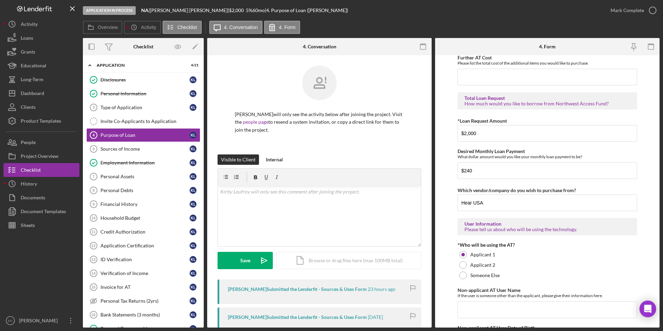
scroll to position [477, 0]
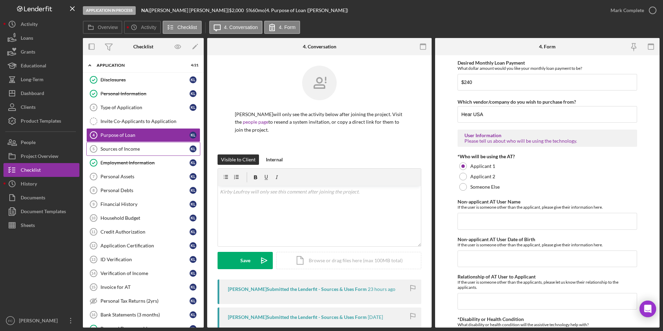
click at [129, 145] on link "Sources of Income 5 Sources of Income K L" at bounding box center [143, 149] width 114 height 14
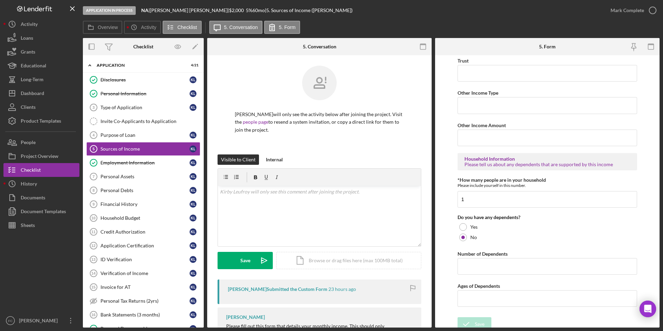
scroll to position [330, 0]
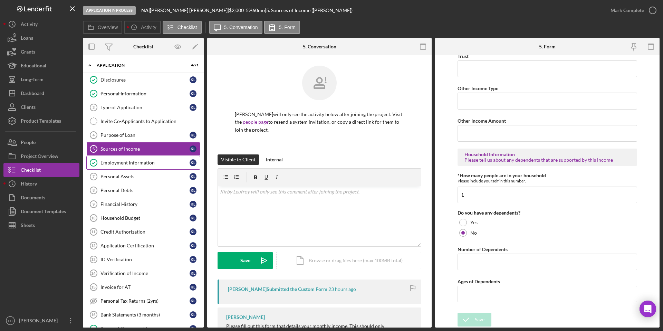
click at [128, 168] on link "Employment Information Employment Information K L" at bounding box center [143, 163] width 114 height 14
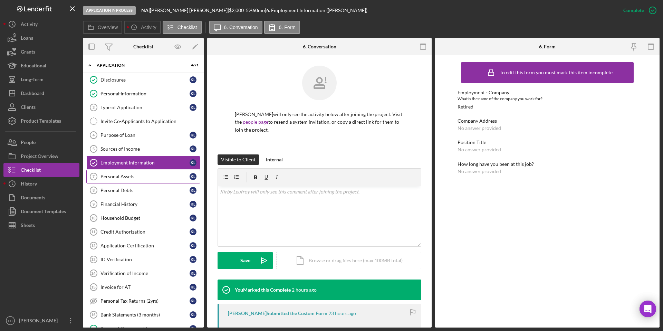
click at [130, 174] on div "Personal Assets" at bounding box center [144, 177] width 89 height 6
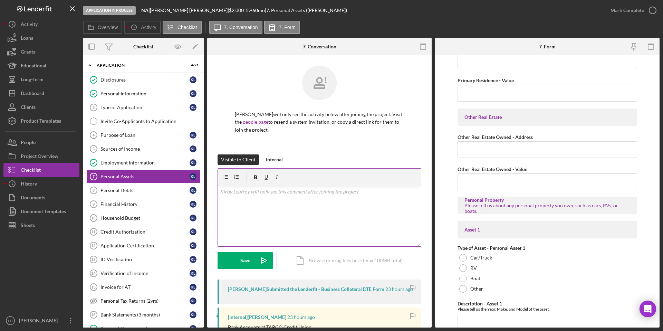
scroll to position [235, 0]
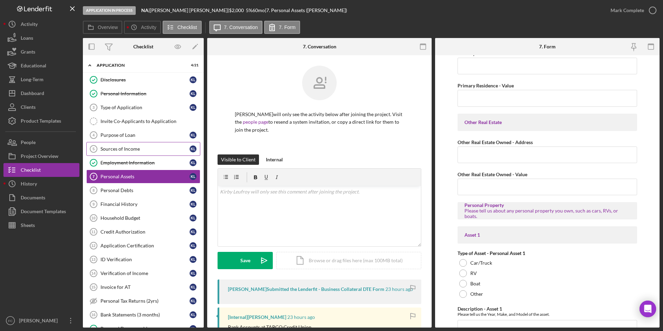
click at [139, 151] on div "Sources of Income" at bounding box center [144, 149] width 89 height 6
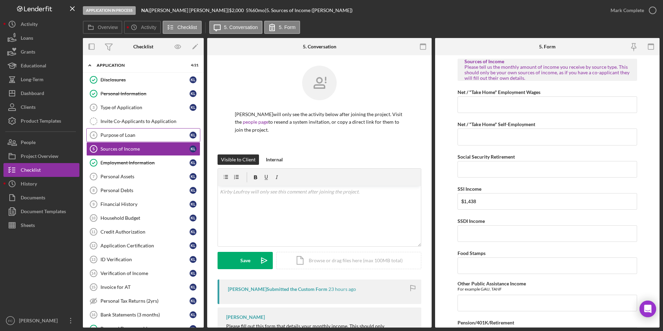
click at [133, 133] on div "Purpose of Loan" at bounding box center [144, 135] width 89 height 6
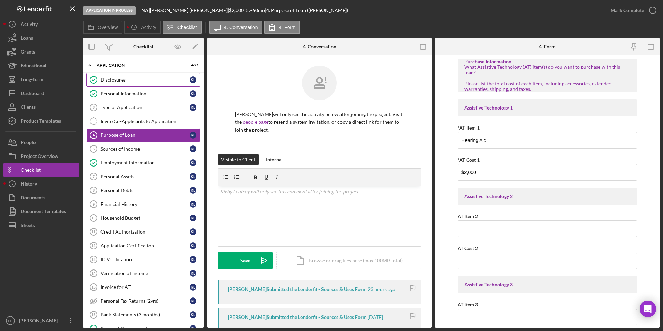
click at [124, 80] on div "Disclosures" at bounding box center [144, 80] width 89 height 6
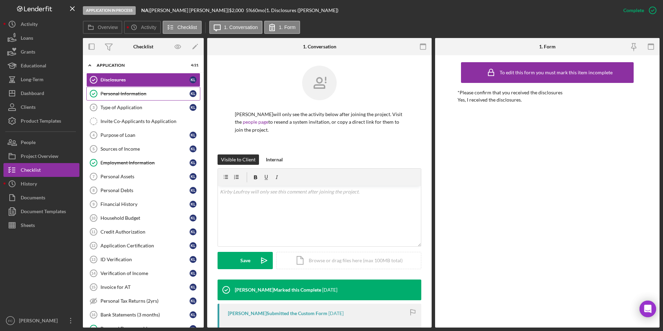
click at [123, 91] on div "Personal Information" at bounding box center [144, 94] width 89 height 6
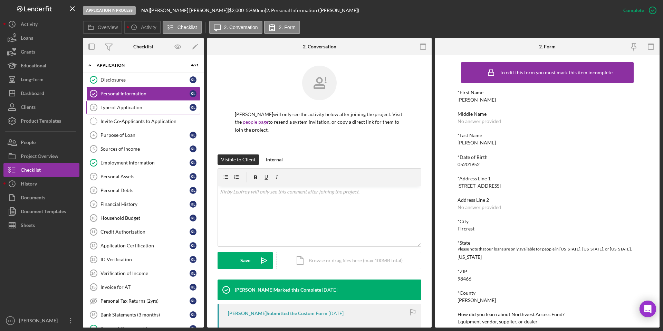
click at [123, 105] on div "Type of Application" at bounding box center [144, 108] width 89 height 6
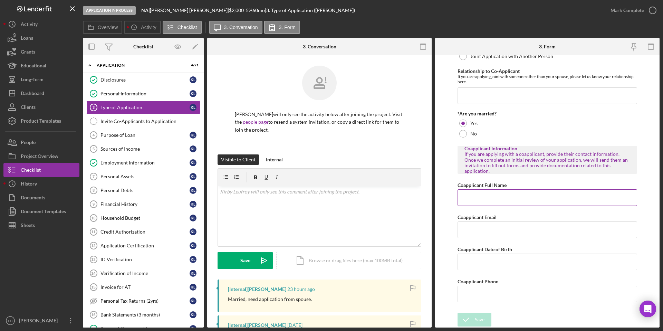
scroll to position [33, 0]
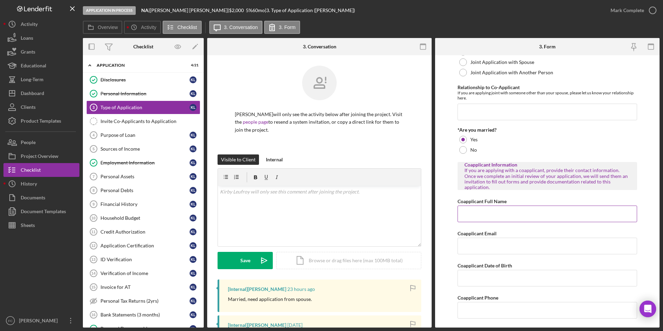
click at [514, 215] on input "Coapplicant Full Name" at bounding box center [546, 213] width 179 height 17
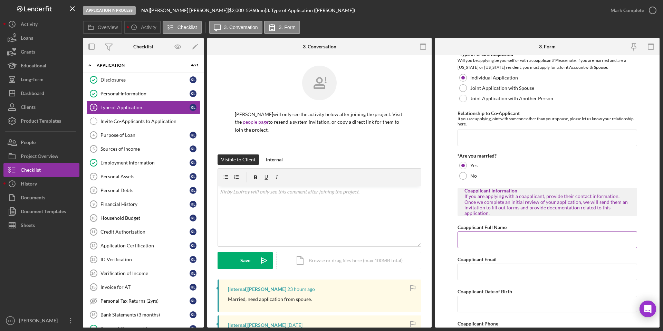
scroll to position [16, 0]
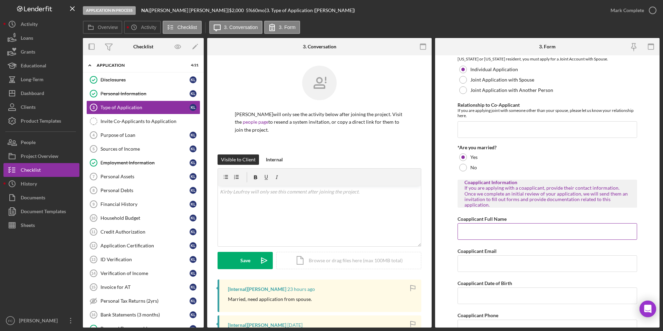
click at [507, 233] on input "Coapplicant Full Name" at bounding box center [546, 231] width 179 height 17
type input "[PERSON_NAME]"
type input "k"
type input "[DATE]"
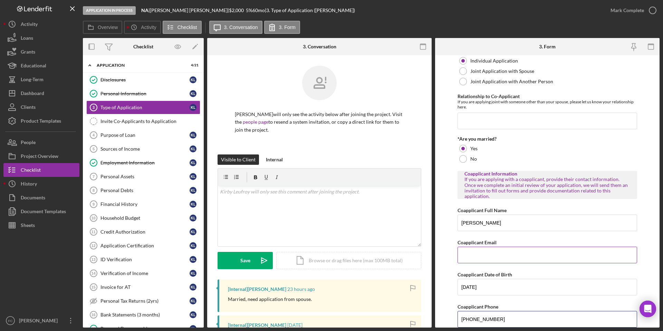
type input "[PHONE_NUMBER]"
click at [550, 255] on input "Coapplicant Email" at bounding box center [546, 254] width 179 height 17
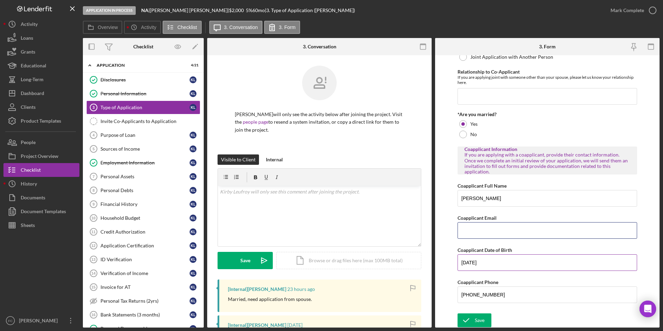
scroll to position [49, 0]
click at [524, 98] on input "Relationship to Co-Applicant" at bounding box center [546, 95] width 179 height 17
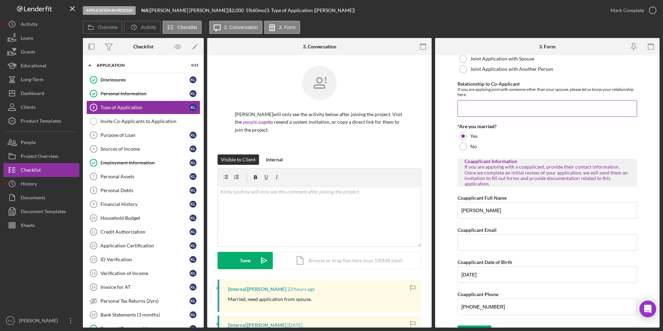
scroll to position [0, 0]
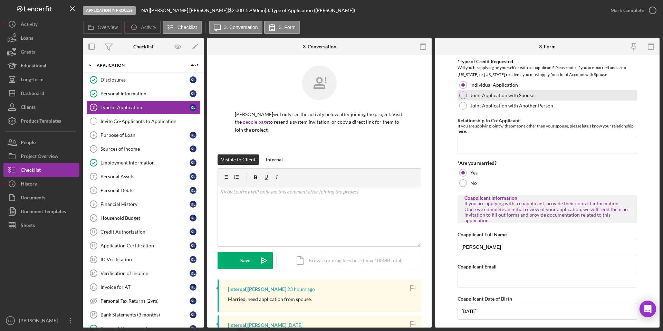
click at [462, 95] on div at bounding box center [463, 95] width 8 height 8
click at [282, 158] on button "Internal" at bounding box center [274, 159] width 24 height 10
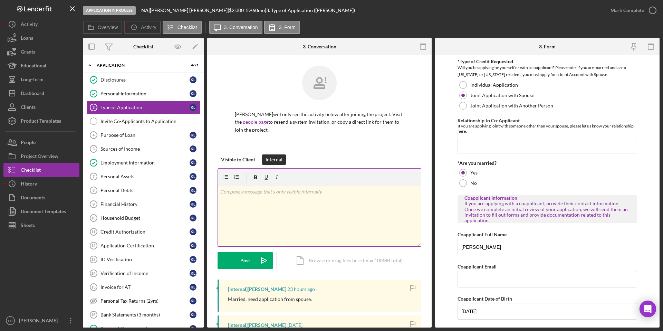
click at [288, 199] on div "v Color teal Color pink Remove color Add row above Add row below Add column bef…" at bounding box center [319, 216] width 203 height 60
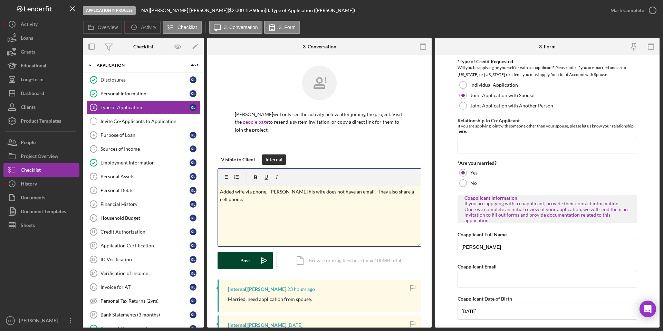
click at [248, 262] on div "Post" at bounding box center [245, 260] width 10 height 17
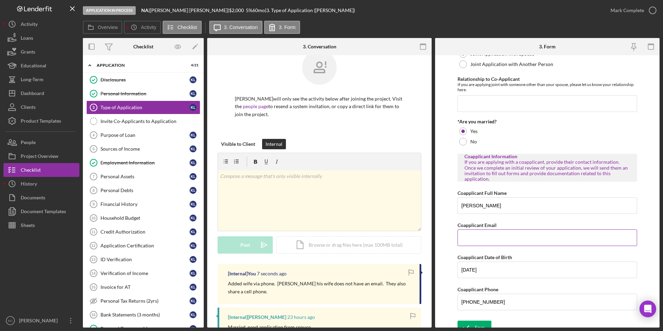
scroll to position [49, 0]
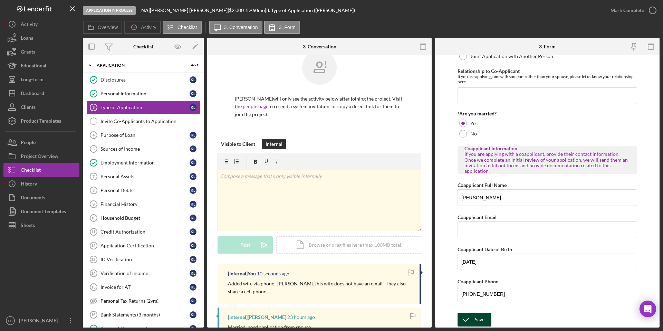
click at [476, 319] on div "Save" at bounding box center [480, 319] width 10 height 14
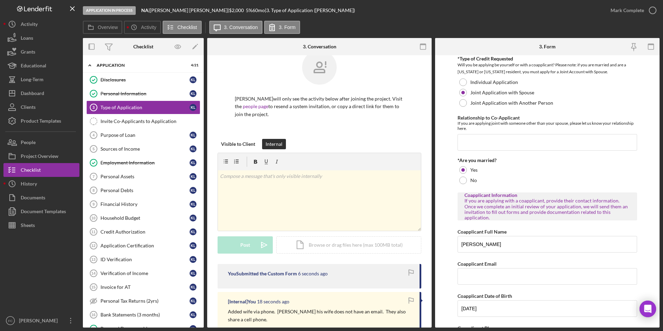
scroll to position [0, 0]
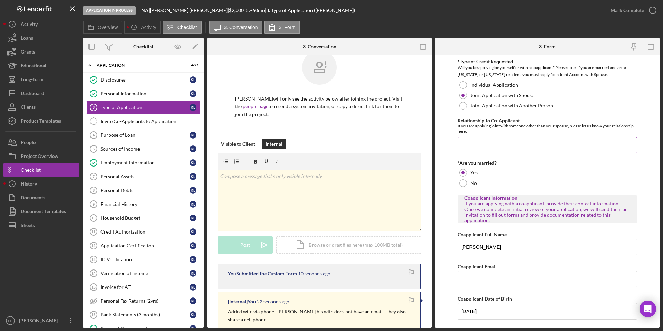
click at [507, 147] on input "Relationship to Co-Applicant" at bounding box center [546, 145] width 179 height 17
click at [140, 172] on link "Personal Assets 7 Personal Assets K L" at bounding box center [143, 176] width 114 height 14
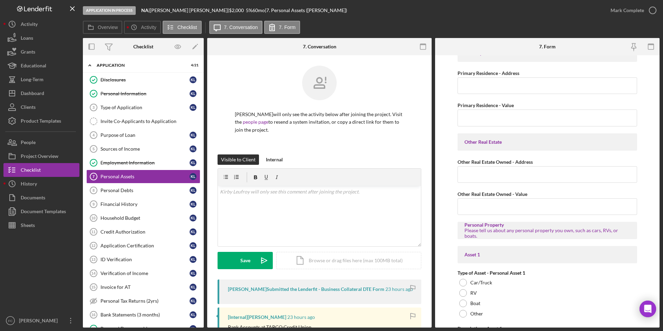
scroll to position [169, 0]
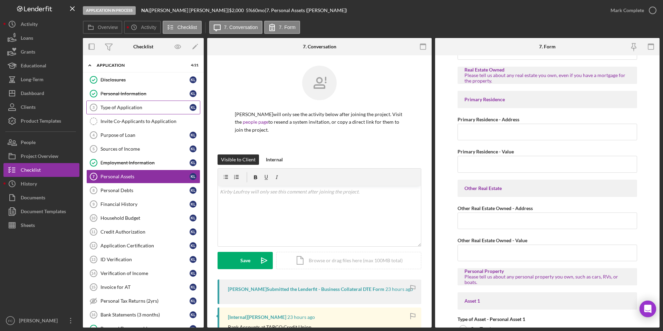
click at [132, 108] on div "Type of Application" at bounding box center [144, 108] width 89 height 6
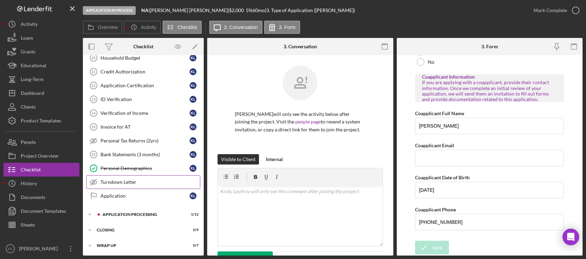
scroll to position [160, 0]
click at [91, 215] on icon "Icon/Expander" at bounding box center [90, 214] width 14 height 14
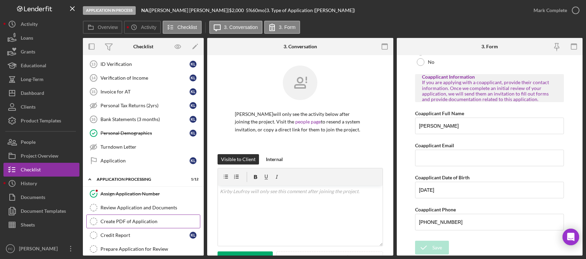
scroll to position [204, 0]
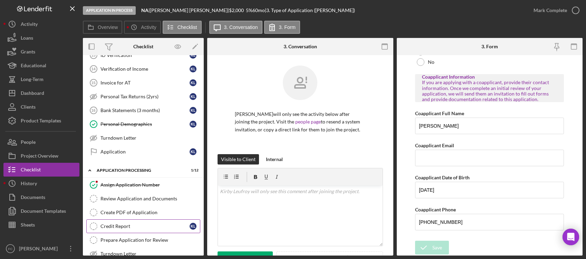
click at [134, 224] on div "Credit Report" at bounding box center [144, 227] width 89 height 6
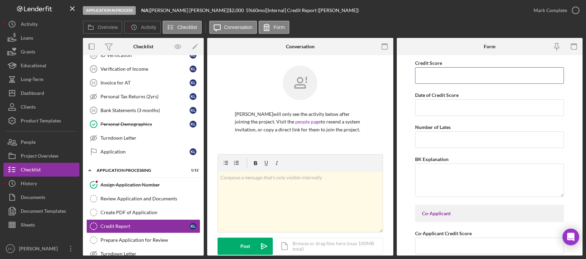
click at [464, 79] on input "Credit Score" at bounding box center [489, 75] width 149 height 17
type input "8"
type input "579"
type input "[DATE]"
click at [498, 176] on textarea "BK Explanation" at bounding box center [489, 180] width 149 height 33
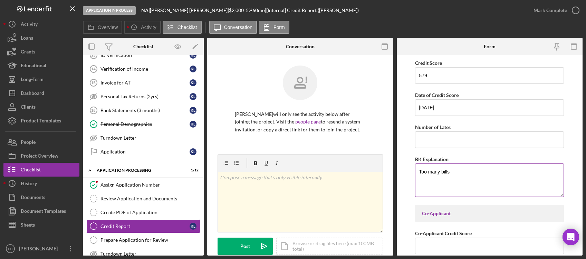
type textarea "Too many bills"
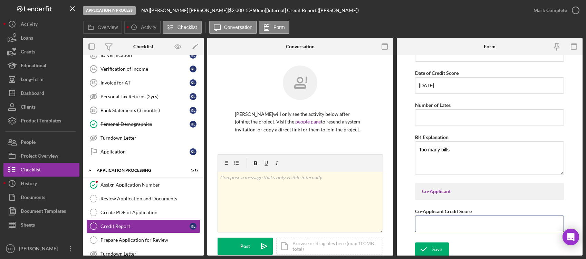
scroll to position [24, 0]
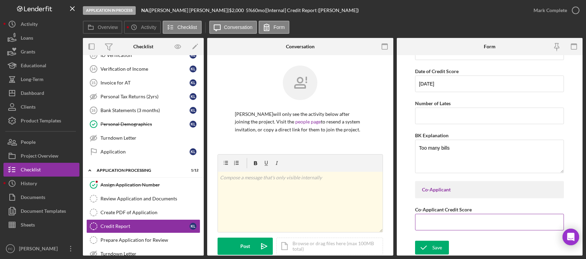
click at [454, 224] on input "Co-Applicant Credit Score" at bounding box center [489, 222] width 149 height 17
type input "0"
click at [434, 246] on div "Save" at bounding box center [437, 248] width 10 height 14
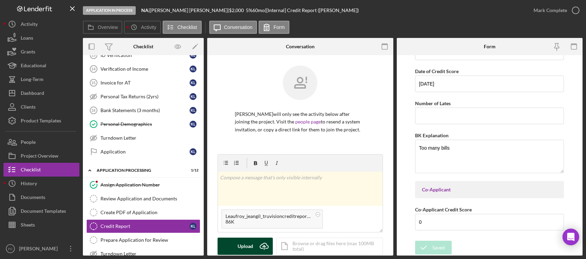
click at [235, 245] on button "Upload Icon/Upload" at bounding box center [244, 246] width 55 height 17
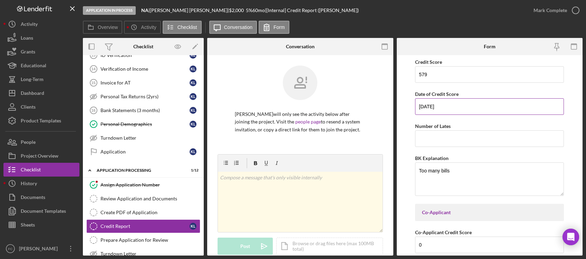
scroll to position [0, 0]
click at [573, 11] on icon "button" at bounding box center [575, 10] width 17 height 17
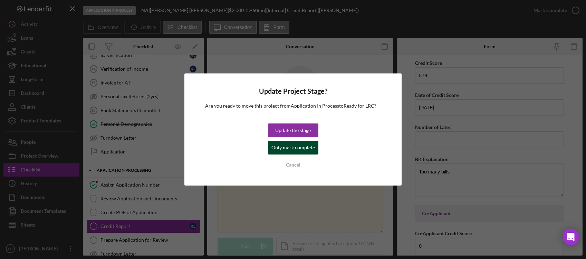
click at [284, 150] on div "Only mark complete" at bounding box center [292, 148] width 43 height 14
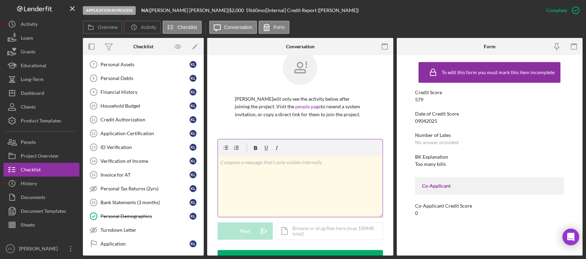
scroll to position [16, 0]
click at [314, 181] on div "v Color teal Color pink Remove color Add row above Add row below Add column bef…" at bounding box center [300, 186] width 165 height 60
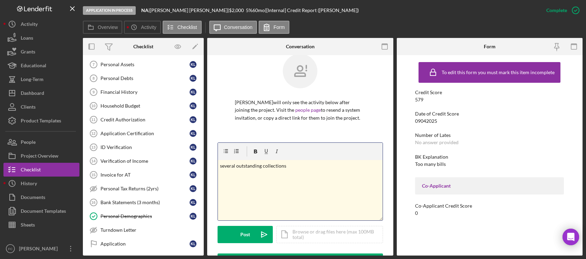
scroll to position [10, 0]
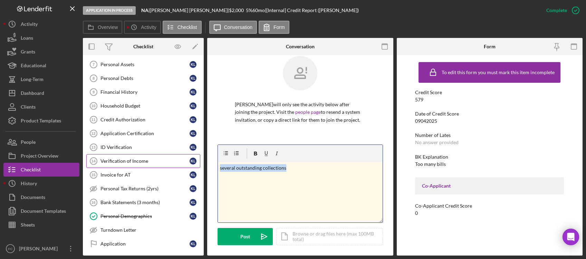
drag, startPoint x: 314, startPoint y: 177, endPoint x: 181, endPoint y: 167, distance: 133.9
click at [181, 167] on div "Overview Internal Workflow Stage Application In Process Icon/Dropdown Arrow Arc…" at bounding box center [332, 147] width 499 height 218
click at [325, 178] on div "v Color teal Color pink Remove color Add row above Add row below Add column bef…" at bounding box center [300, 192] width 165 height 60
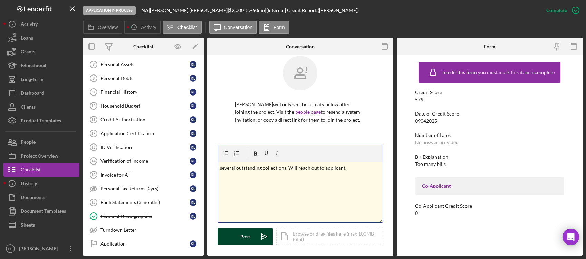
click at [237, 239] on button "Post Icon/icon-invite-send" at bounding box center [244, 236] width 55 height 17
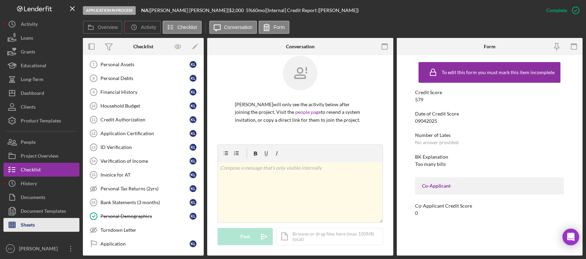
click at [48, 224] on button "Sheets" at bounding box center [41, 225] width 76 height 14
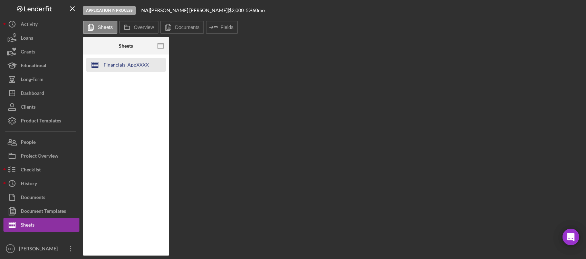
click at [136, 66] on div "Financials_AppXXXX" at bounding box center [126, 65] width 45 height 14
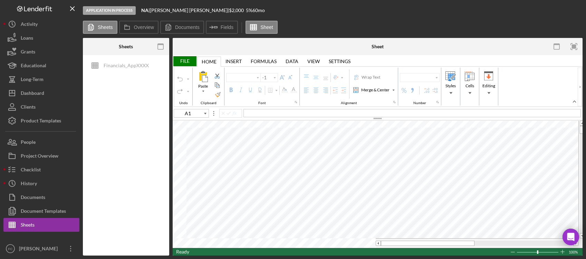
type input "E9"
type input "Arial"
type input "10"
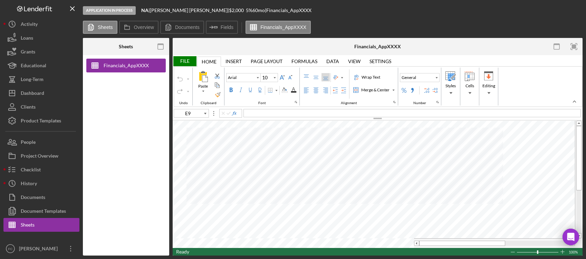
type input "B11"
click at [575, 47] on rect "button" at bounding box center [574, 47] width 4 height 4
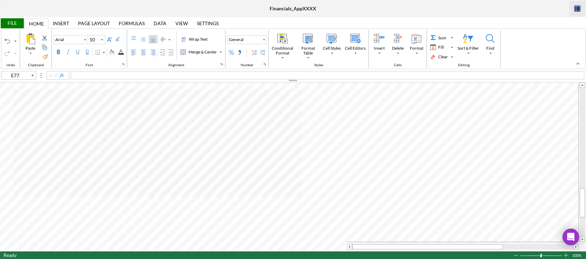
click at [574, 9] on icon "button" at bounding box center [577, 9] width 16 height 16
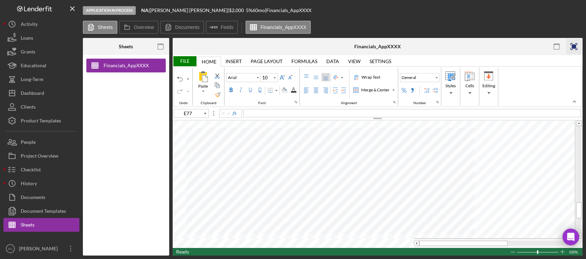
click at [573, 47] on rect "button" at bounding box center [574, 47] width 4 height 4
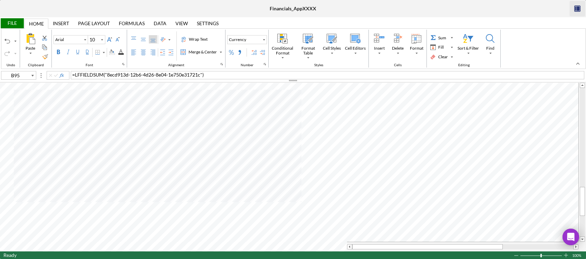
type input "A93"
type input "C93"
type input "A93"
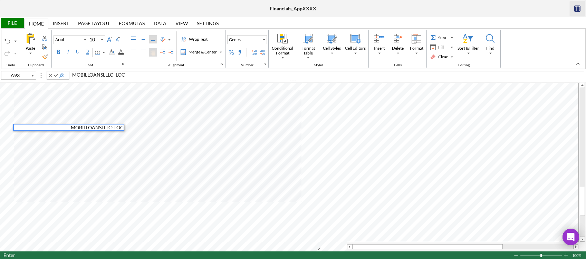
type input "B93"
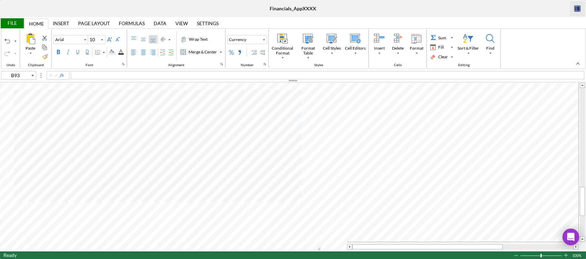
type input "C93"
type input "D93"
type input "A92"
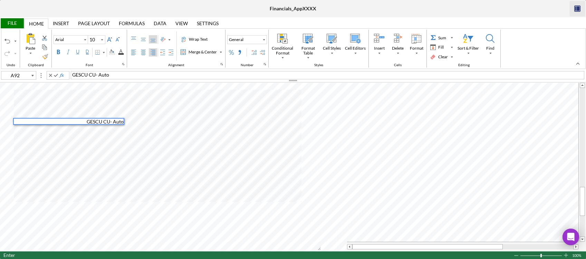
type input "B92"
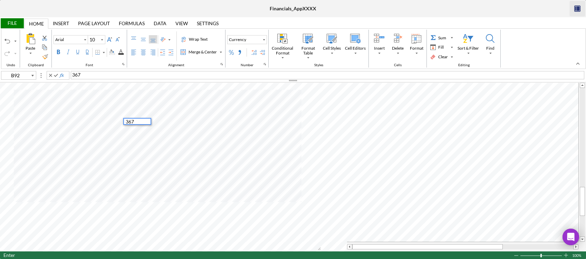
type input "C92"
type input "D92"
type input "A94"
type input "B94"
type input "C94"
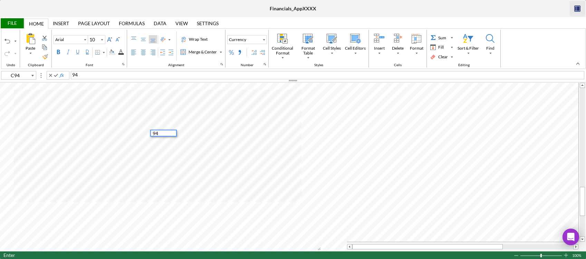
type input "D94"
type input "A95"
type input "B95"
type input "C95"
type input "D95"
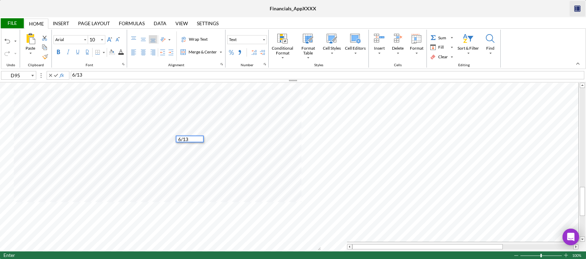
type input "E95"
type input "A96"
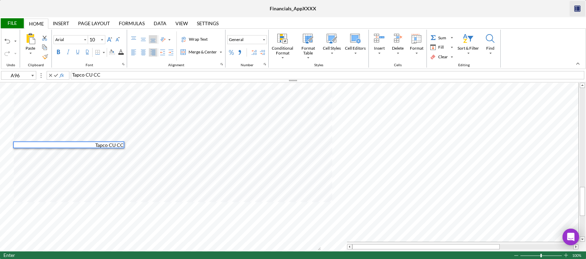
type input "B96"
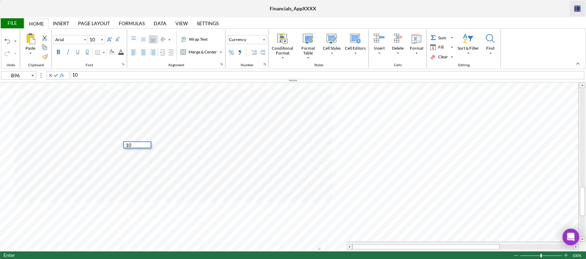
type input "C96"
type input "D96"
type input "A97"
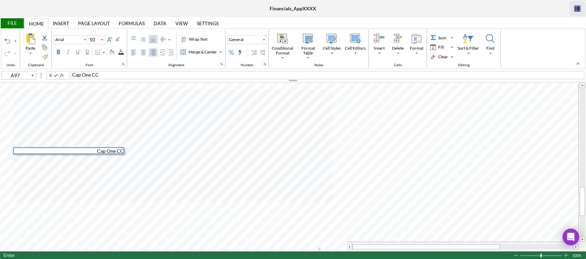
type input "B97"
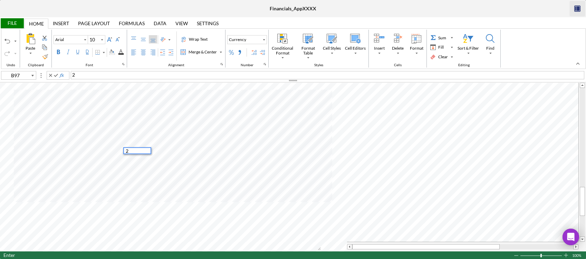
type input "C97"
type input "D97"
type input "A98"
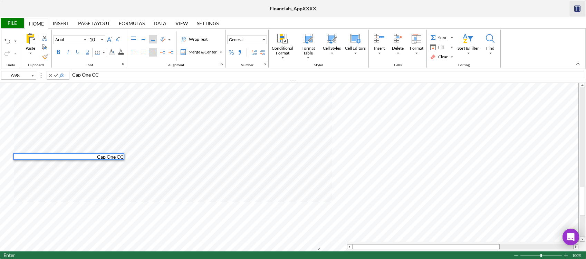
type input "B98"
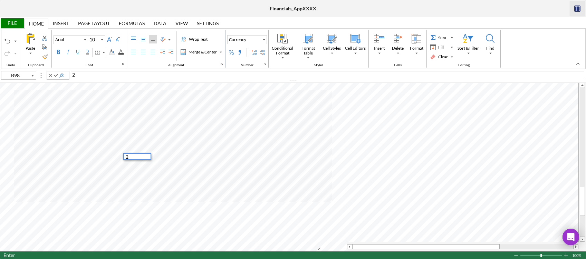
type input "C98"
type input "D98"
type input "E98"
type input "A99"
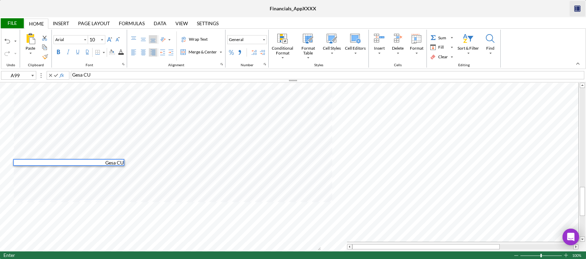
type input "B99"
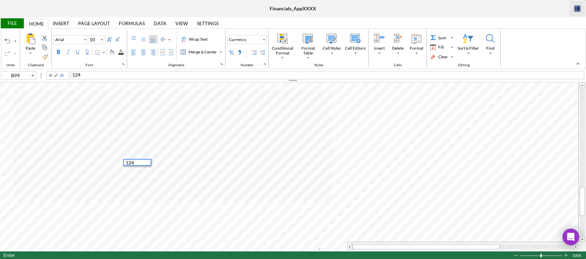
type input "C99"
type input "D99"
type input "A94"
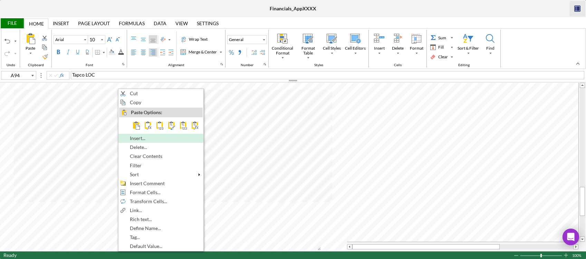
click at [148, 139] on span "Insert..." at bounding box center [141, 139] width 23 height 6
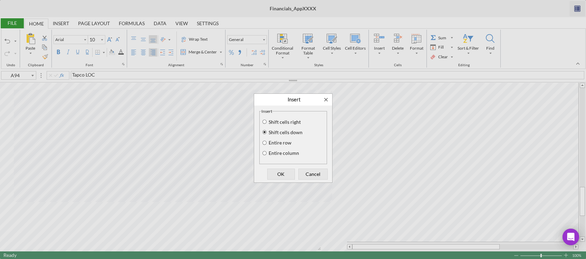
click at [278, 143] on label "Entire row" at bounding box center [279, 143] width 24 height 6
click at [267, 143] on input "Entire row" at bounding box center [265, 142] width 6 height 5
radio input "true"
click at [310, 175] on span "Cancel" at bounding box center [313, 174] width 25 height 10
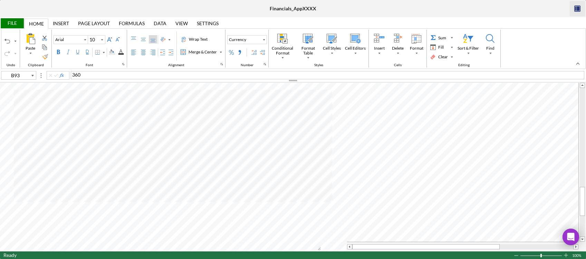
type input "A94"
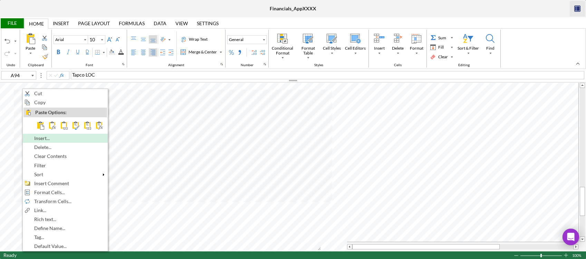
click at [49, 140] on span "Insert..." at bounding box center [45, 139] width 23 height 6
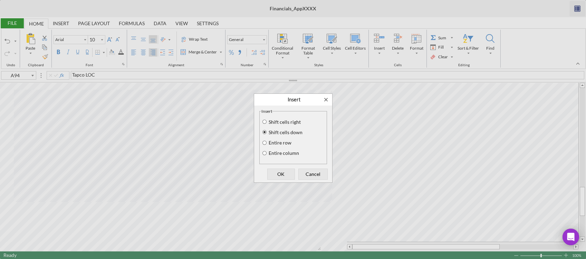
click at [284, 140] on label "Entire row" at bounding box center [279, 143] width 24 height 6
click at [267, 140] on input "Entire row" at bounding box center [265, 142] width 6 height 5
radio input "true"
click at [308, 173] on span "Cancel" at bounding box center [313, 174] width 25 height 10
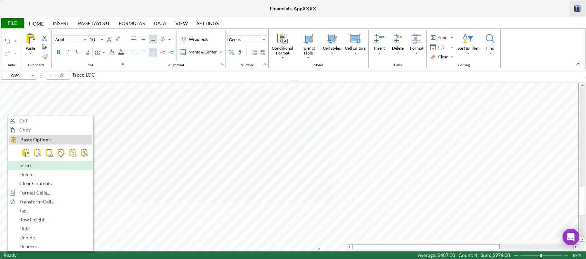
click at [43, 169] on div "Insert" at bounding box center [51, 166] width 84 height 8
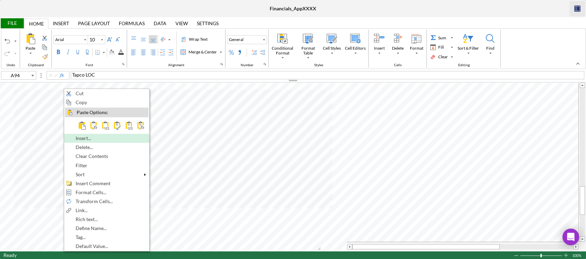
click at [85, 139] on span "Insert..." at bounding box center [87, 139] width 23 height 6
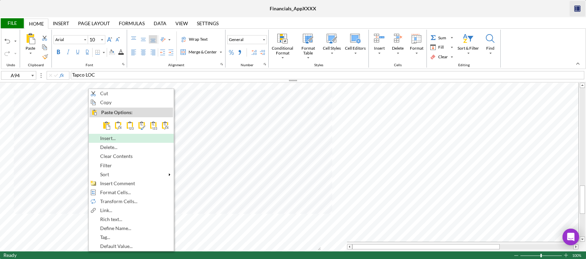
click at [97, 139] on div "Insert..." at bounding box center [131, 139] width 84 height 8
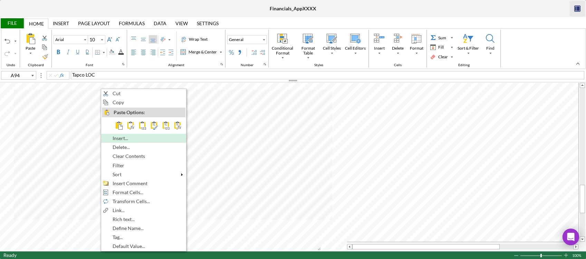
click at [118, 139] on span "Insert..." at bounding box center [124, 139] width 23 height 6
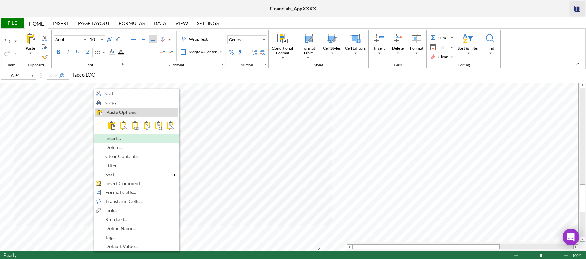
click at [126, 140] on span "Insert..." at bounding box center [116, 139] width 23 height 6
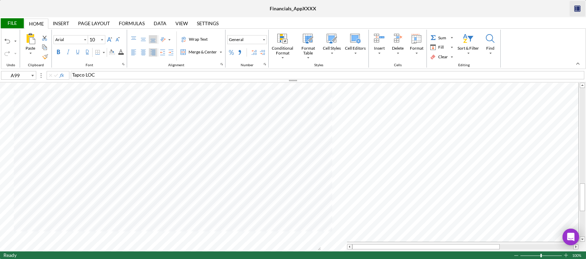
type input "A94"
type input "A95"
type input "A94"
click at [149, 39] on label "Bottom Align" at bounding box center [153, 39] width 8 height 8
click at [143, 39] on div "Middle Align" at bounding box center [143, 40] width 6 height 6
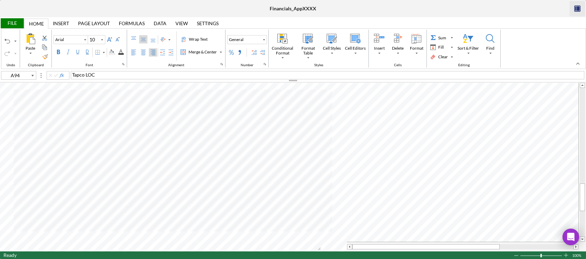
click at [151, 51] on div "Right Align" at bounding box center [153, 53] width 6 height 6
type input "B94"
type input "C94"
type input "D94"
type input "A94"
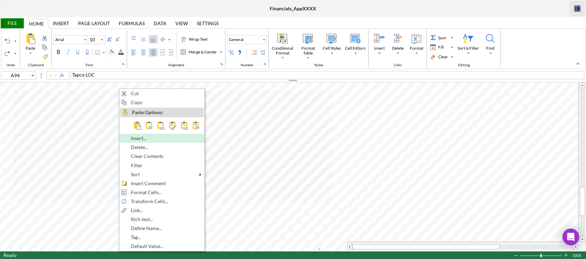
click at [154, 139] on span "Insert..." at bounding box center [142, 139] width 23 height 6
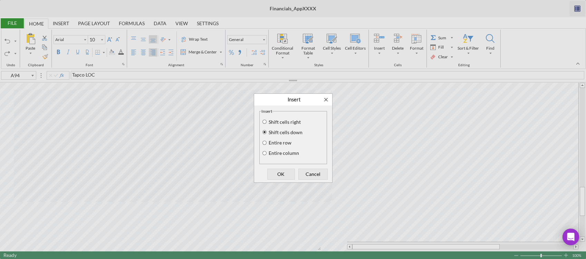
click at [281, 152] on label "Entire column" at bounding box center [282, 153] width 31 height 6
click at [267, 152] on input "Entire column" at bounding box center [265, 153] width 6 height 5
radio input "true"
click at [285, 175] on span "OK" at bounding box center [281, 174] width 23 height 10
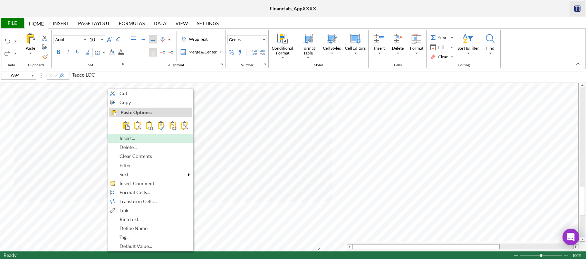
click at [164, 137] on div "Insert..." at bounding box center [151, 139] width 84 height 8
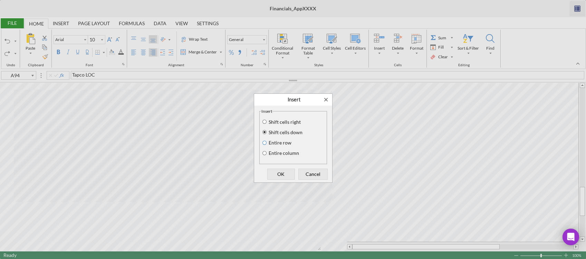
click at [265, 143] on input "Entire row" at bounding box center [265, 142] width 6 height 5
radio input "true"
click at [286, 174] on span "OK" at bounding box center [281, 174] width 23 height 10
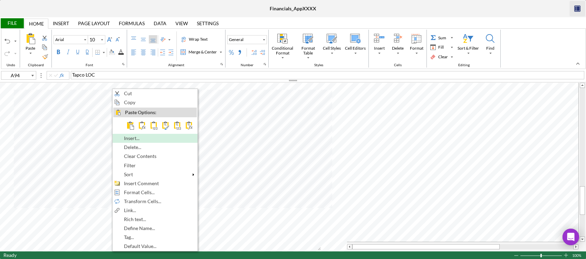
click at [133, 141] on div "Insert..." at bounding box center [155, 139] width 84 height 8
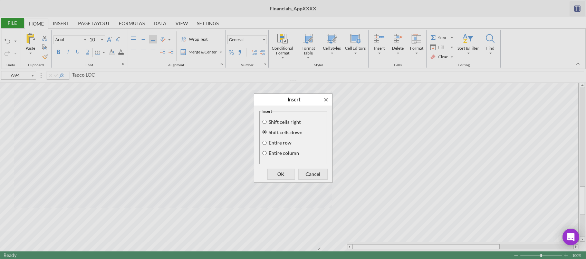
click at [269, 142] on label "Entire row" at bounding box center [279, 143] width 24 height 6
click at [267, 142] on input "Entire row" at bounding box center [265, 142] width 6 height 5
radio input "true"
click at [280, 174] on span "OK" at bounding box center [281, 174] width 23 height 10
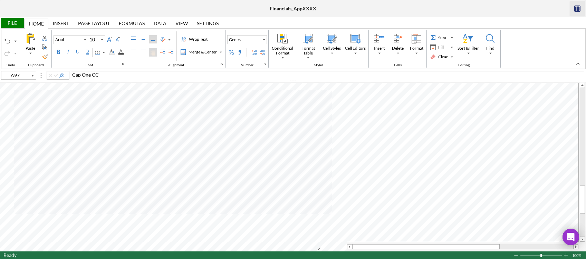
type input "A94"
type input "B94"
type input "A99"
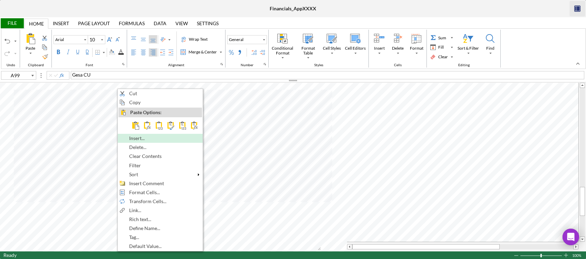
click at [143, 138] on span "Insert..." at bounding box center [140, 139] width 23 height 6
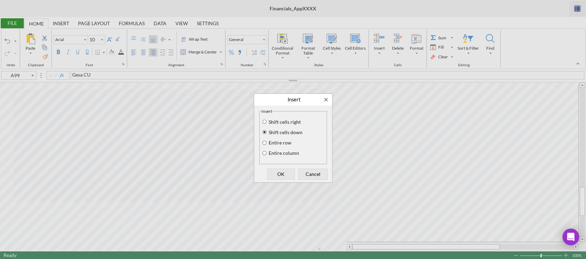
click at [270, 144] on label "Entire row" at bounding box center [279, 143] width 24 height 6
click at [267, 144] on input "Entire row" at bounding box center [265, 142] width 6 height 5
radio input "true"
click at [267, 154] on label "Entire column" at bounding box center [282, 153] width 31 height 6
click at [267, 154] on input "Entire column" at bounding box center [265, 153] width 6 height 5
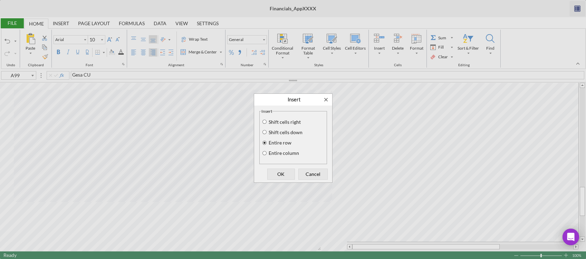
radio input "true"
click at [281, 173] on span "OK" at bounding box center [281, 174] width 23 height 10
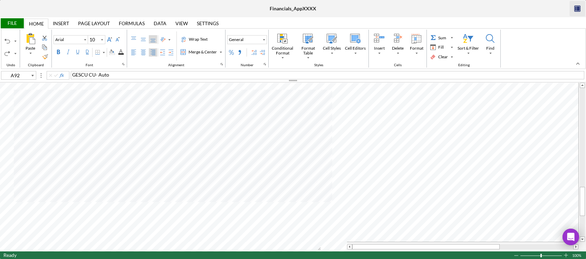
type input "A101"
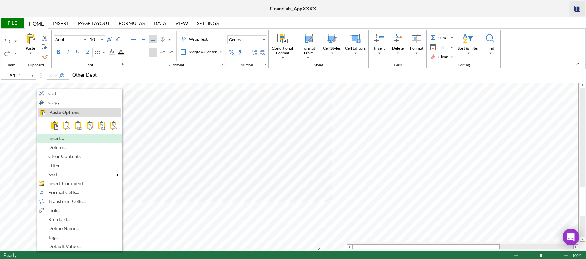
click at [72, 140] on div "Insert..." at bounding box center [80, 139] width 84 height 8
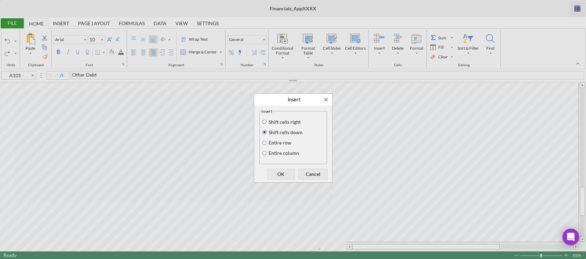
click at [265, 143] on input "Entire row" at bounding box center [265, 142] width 6 height 5
radio input "true"
click at [280, 175] on span "OK" at bounding box center [281, 174] width 23 height 10
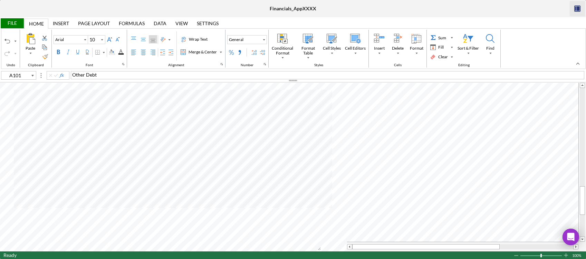
type input "B101"
type input "C101"
type input "B100"
type input "C100"
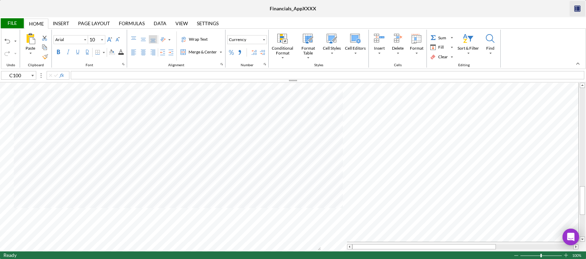
type input "C101"
type input "B100"
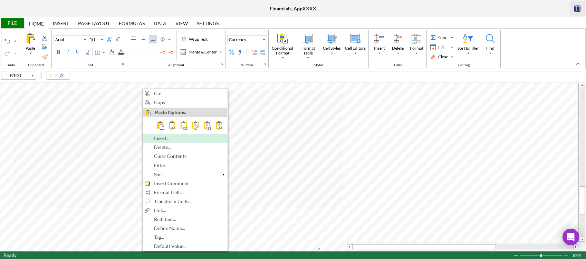
drag, startPoint x: 160, startPoint y: 148, endPoint x: 159, endPoint y: 139, distance: 8.7
click at [159, 139] on div "Cut Copy Paste Options: Insert... Delete... Clear Contents Filter Sort Insert C…" at bounding box center [185, 170] width 86 height 163
click at [187, 136] on div "Insert..." at bounding box center [185, 139] width 84 height 8
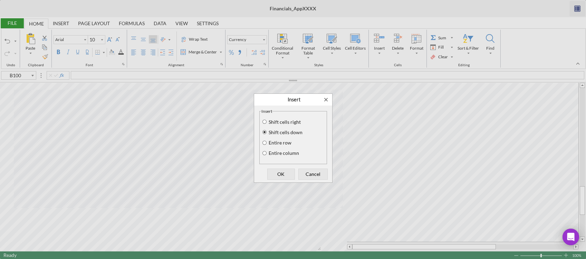
click at [286, 142] on label "Entire row" at bounding box center [279, 143] width 24 height 6
click at [267, 142] on input "Entire row" at bounding box center [265, 142] width 6 height 5
radio input "true"
click at [317, 174] on span "Cancel" at bounding box center [313, 174] width 25 height 10
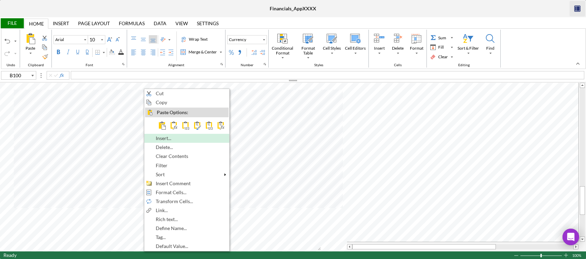
click at [168, 141] on div "Insert..." at bounding box center [187, 139] width 84 height 8
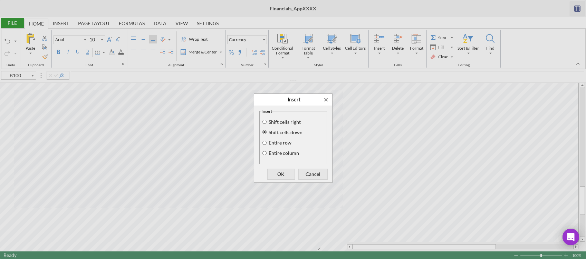
click at [282, 144] on label "Entire row" at bounding box center [279, 143] width 24 height 6
click at [267, 144] on input "Entire row" at bounding box center [265, 142] width 6 height 5
radio input "true"
click at [311, 173] on span "Cancel" at bounding box center [313, 174] width 25 height 10
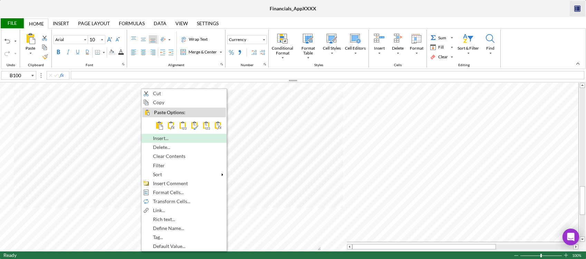
click at [186, 138] on div "Insert..." at bounding box center [184, 139] width 84 height 8
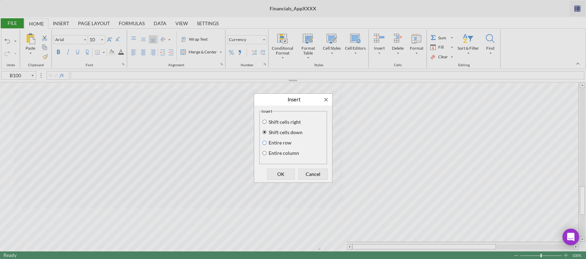
click at [263, 141] on input "Entire row" at bounding box center [265, 142] width 6 height 5
radio input "true"
click at [273, 173] on span "OK" at bounding box center [281, 174] width 23 height 10
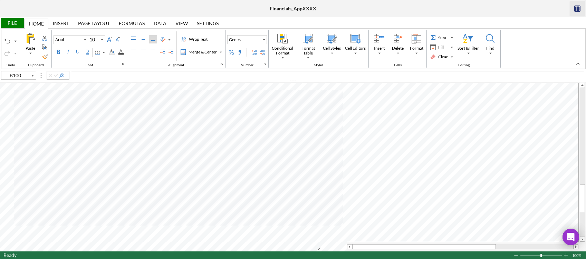
type input "B100"
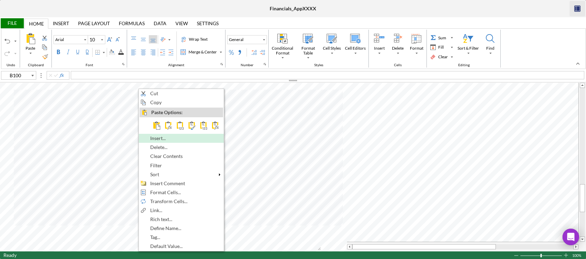
click at [159, 140] on span "Insert..." at bounding box center [161, 139] width 23 height 6
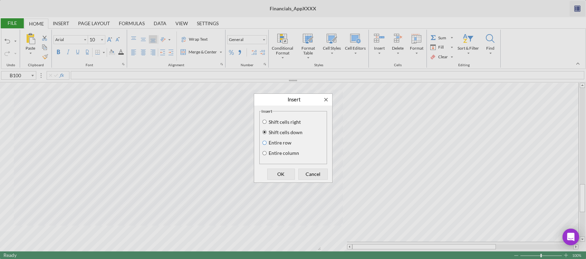
click at [263, 142] on input "Entire row" at bounding box center [265, 142] width 6 height 5
radio input "true"
click at [287, 172] on span "OK" at bounding box center [281, 174] width 23 height 10
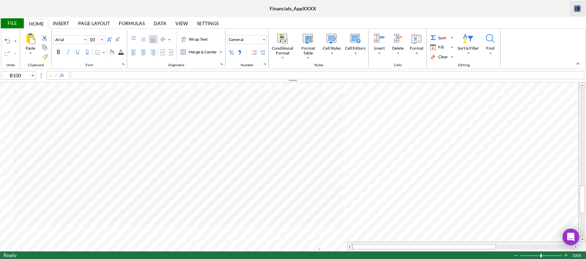
type input "B100"
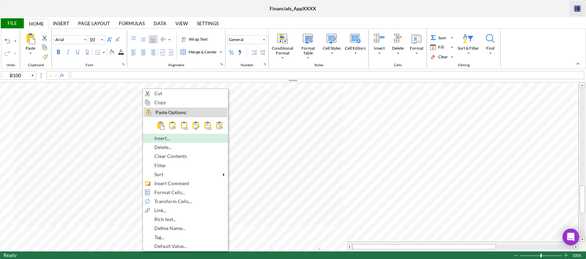
click at [166, 137] on span "Insert..." at bounding box center [165, 139] width 23 height 6
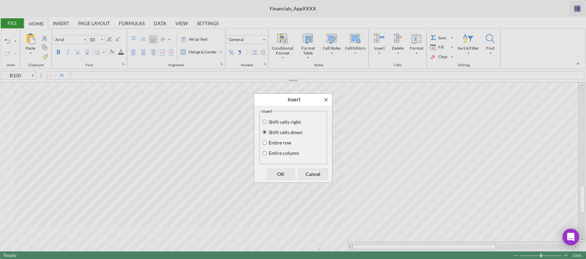
click at [264, 144] on input "Entire row" at bounding box center [265, 142] width 6 height 5
radio input "true"
click at [281, 172] on span "OK" at bounding box center [281, 174] width 23 height 10
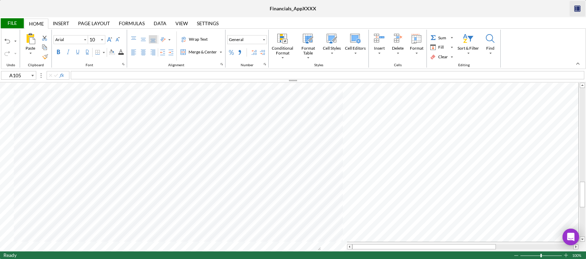
type input "A100"
type input "B100"
type input "C100"
type input "D100"
click at [152, 50] on div "Right Align" at bounding box center [153, 53] width 6 height 6
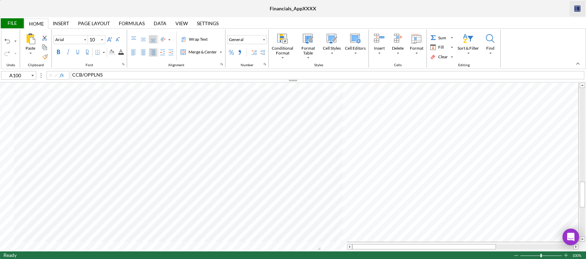
type input "B100"
type input "C100"
click at [177, 133] on span "3650" at bounding box center [181, 134] width 11 height 6
type input "A100"
click at [124, 76] on div "CCB/OPPLNS" at bounding box center [327, 75] width 513 height 8
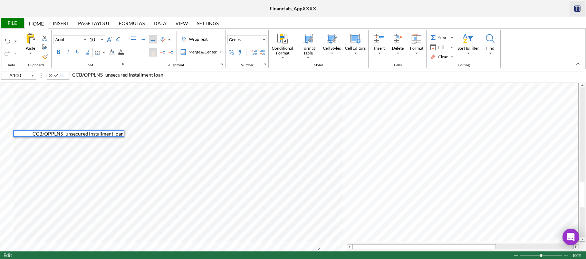
type input "A101"
click at [149, 50] on label "Right Align" at bounding box center [153, 52] width 8 height 8
type input "B101"
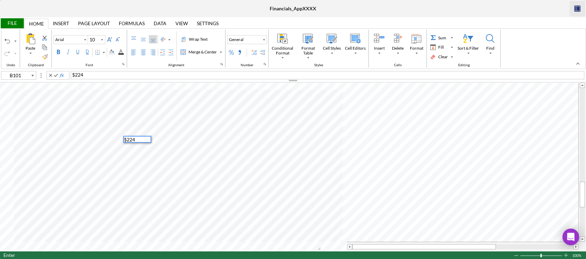
type input "C101"
type input "D101"
type input "B36"
click at [118, 78] on div "770" at bounding box center [327, 75] width 513 height 8
click at [109, 77] on div "770" at bounding box center [327, 75] width 513 height 8
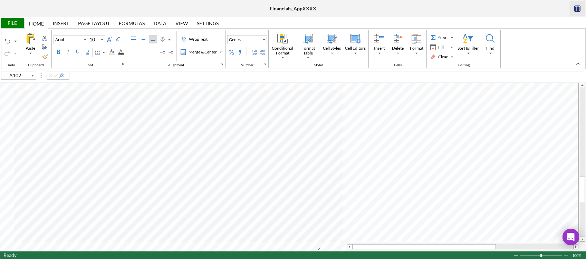
type input "A103"
click at [153, 53] on div "Right Align" at bounding box center [153, 53] width 6 height 6
type input "B103"
type input "A102"
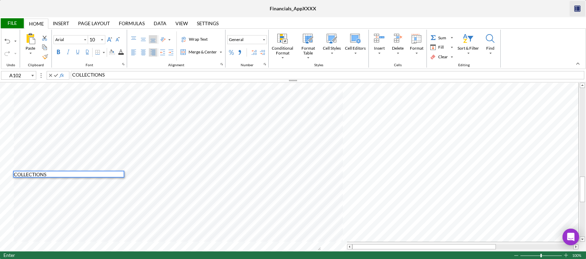
click at [155, 53] on div "Right Align" at bounding box center [153, 53] width 6 height 6
type input "A103"
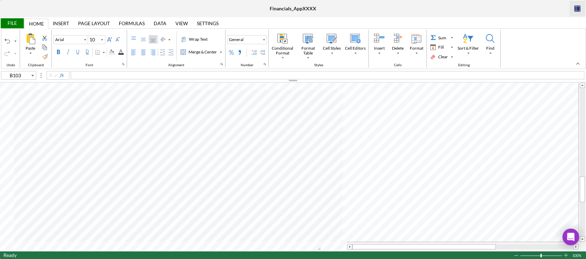
type input "C103"
type input "D103"
type input "C103"
type input "E103"
type input "A104"
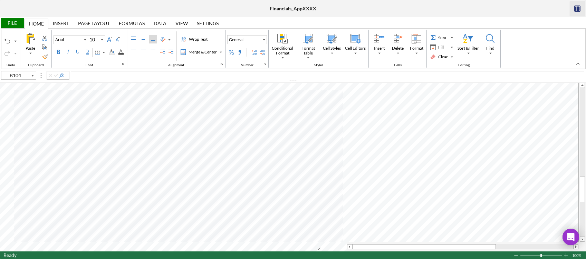
type input "C104"
type input "D104"
type input "E104"
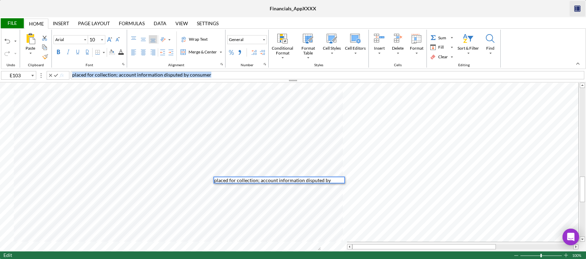
drag, startPoint x: 214, startPoint y: 76, endPoint x: 58, endPoint y: 76, distance: 156.0
click at [58, 76] on div "E103 placed for collection; account information disputed by consumer" at bounding box center [293, 75] width 586 height 8
copy span "placed for collection; account information disputed by consumer"
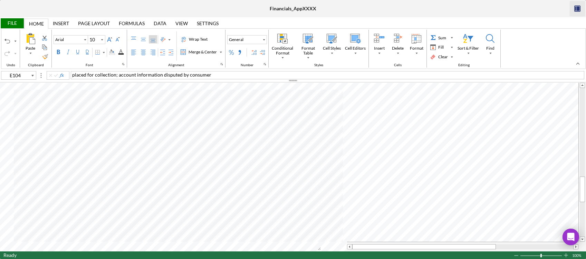
click at [72, 74] on span "placed for collection; account information disputed by consumer" at bounding box center [141, 75] width 139 height 6
click at [247, 189] on div "placed for collection; account information disputed by consumer" at bounding box center [279, 186] width 133 height 7
click at [154, 52] on div "Right Align" at bounding box center [153, 53] width 6 height 6
click at [152, 53] on div "Right Align" at bounding box center [153, 53] width 6 height 6
type input "A105"
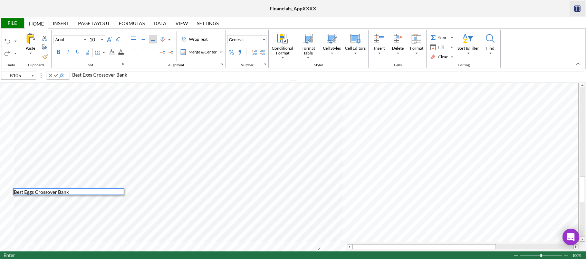
type input "C105"
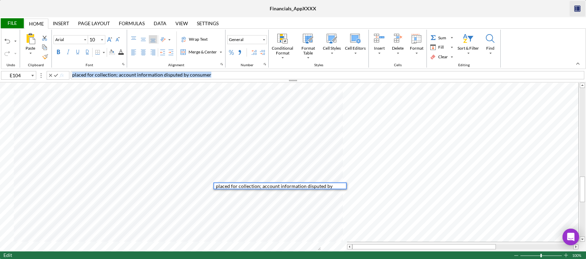
drag, startPoint x: 215, startPoint y: 75, endPoint x: 49, endPoint y: 75, distance: 166.0
click at [49, 75] on div "E104 placed for collection; account information disputed by consumer" at bounding box center [293, 75] width 586 height 8
copy span "placed for collection; account information disputed by consumer"
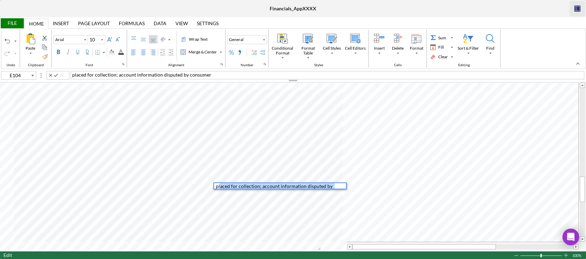
click at [220, 191] on div "Paste Cut Copy AutoFill placed for collection; account information disputed by …" at bounding box center [293, 167] width 586 height 169
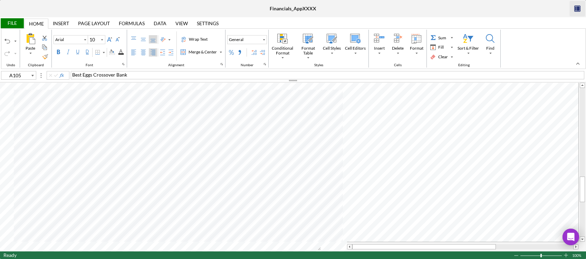
click at [154, 52] on div "Right Align" at bounding box center [153, 53] width 6 height 6
click at [153, 51] on div "Right Align" at bounding box center [153, 53] width 6 height 6
click at [154, 53] on div "Right Align" at bounding box center [153, 53] width 6 height 6
click at [115, 53] on div "Background Color" at bounding box center [111, 52] width 9 height 8
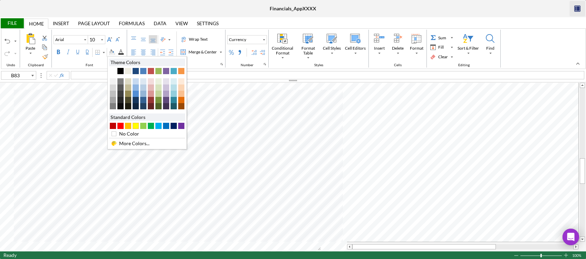
click at [136, 124] on div "#FFFF00" at bounding box center [136, 126] width 6 height 6
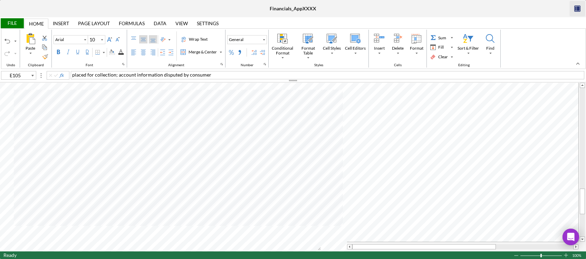
click at [143, 39] on div "Middle Align" at bounding box center [143, 40] width 6 height 6
click at [132, 40] on div "Top Align" at bounding box center [134, 40] width 6 height 6
click at [137, 52] on label "Left Align" at bounding box center [133, 52] width 8 height 8
click at [151, 40] on div "Bottom Align" at bounding box center [153, 40] width 6 height 6
click at [144, 51] on div "Center Align" at bounding box center [143, 53] width 6 height 6
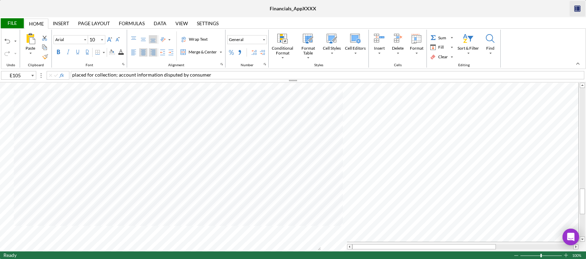
click at [152, 52] on div "Right Align" at bounding box center [153, 53] width 6 height 6
click at [135, 50] on div "Left Align" at bounding box center [134, 53] width 6 height 6
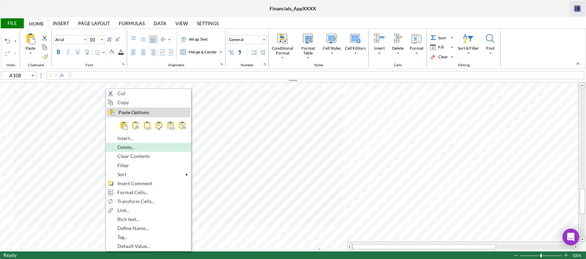
click at [126, 149] on span "Delete..." at bounding box center [129, 148] width 25 height 6
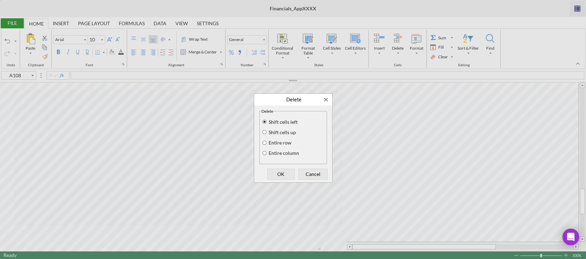
click at [267, 142] on div "Entire row" at bounding box center [276, 143] width 30 height 6
click at [266, 143] on input "Entire row" at bounding box center [265, 142] width 6 height 5
click at [284, 173] on span "OK" at bounding box center [281, 174] width 23 height 10
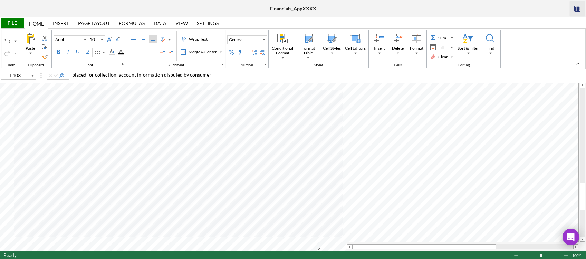
click at [7, 22] on div "File" at bounding box center [12, 23] width 24 height 10
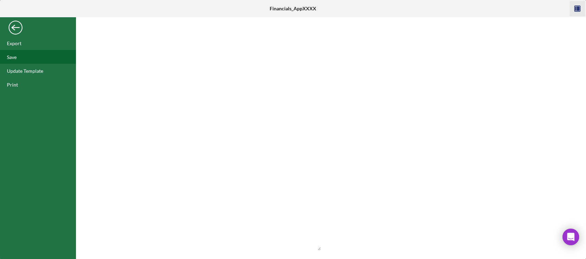
click at [23, 61] on div "Save" at bounding box center [38, 57] width 76 height 14
click at [16, 30] on div "Back" at bounding box center [16, 26] width 14 height 14
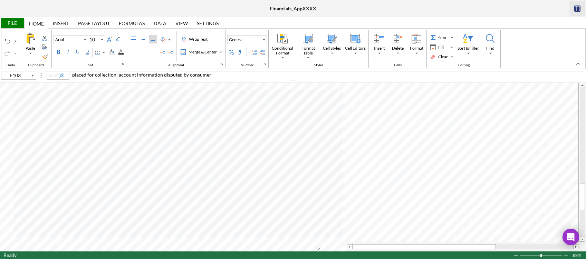
click at [577, 9] on icon "button" at bounding box center [577, 9] width 3 height 4
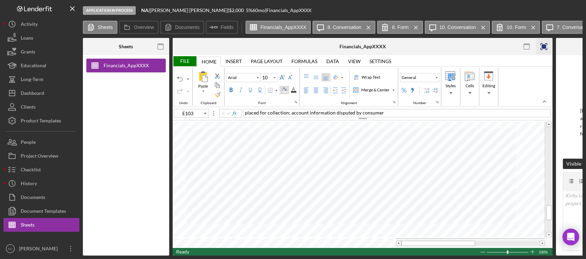
click at [283, 91] on div "Background Color" at bounding box center [285, 90] width 6 height 6
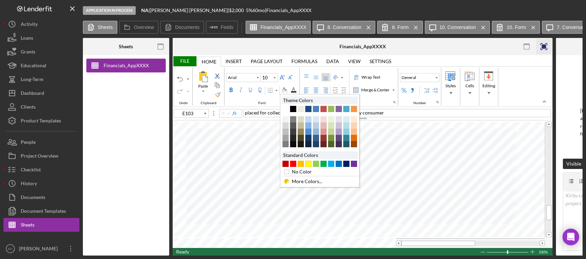
click at [308, 164] on div "#FFFF00" at bounding box center [308, 164] width 6 height 6
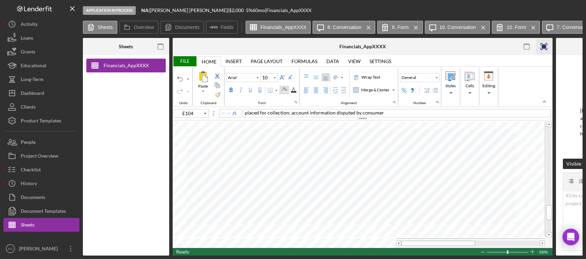
click at [284, 89] on div "Background Color" at bounding box center [285, 90] width 6 height 6
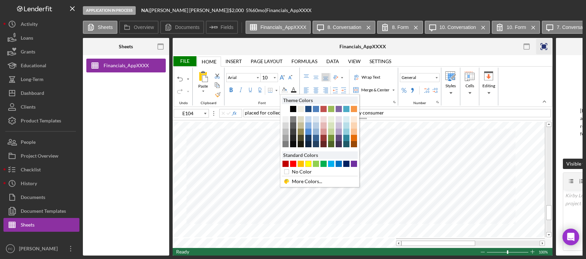
click at [309, 165] on div "#FFFF00" at bounding box center [308, 164] width 6 height 6
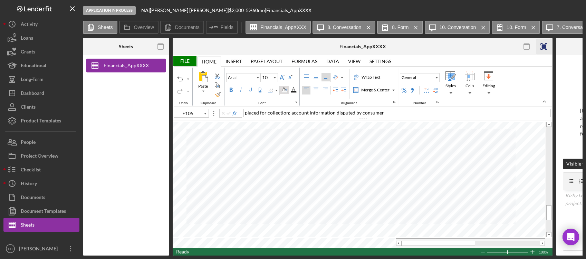
click at [284, 92] on div "Background Color" at bounding box center [284, 90] width 9 height 8
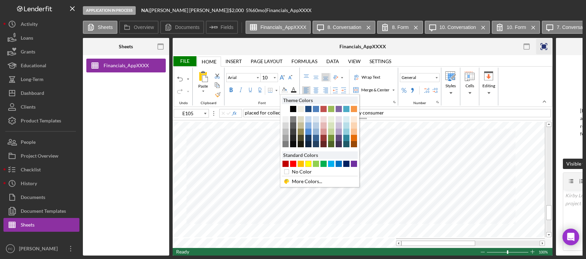
click at [310, 163] on div "#FFFF00" at bounding box center [308, 164] width 6 height 6
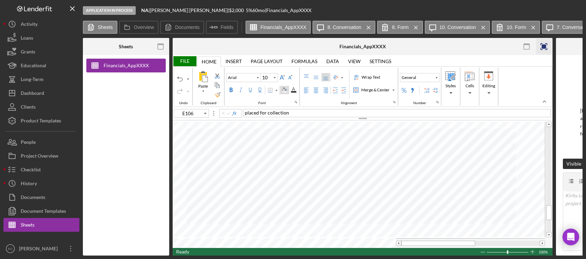
click at [283, 89] on div "Background Color" at bounding box center [285, 90] width 6 height 6
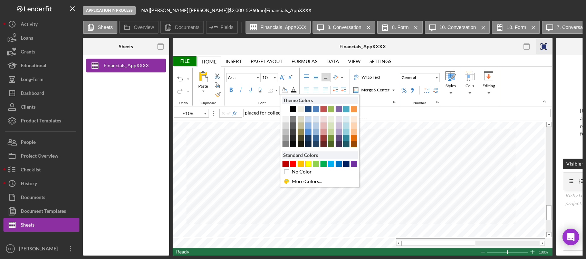
click at [310, 164] on div "#FFFF00" at bounding box center [308, 164] width 6 height 6
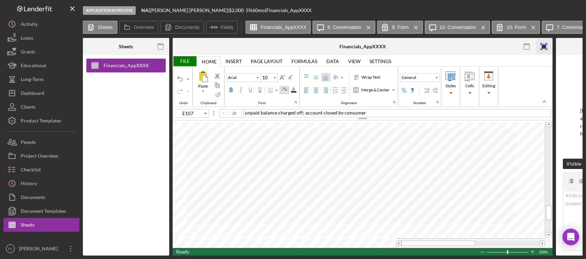
click at [284, 93] on div "Background Color" at bounding box center [284, 90] width 9 height 8
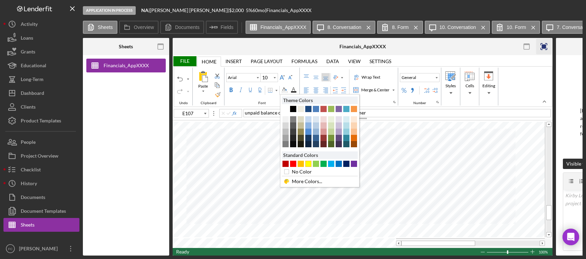
click at [309, 164] on div "#FFFF00" at bounding box center [308, 164] width 6 height 6
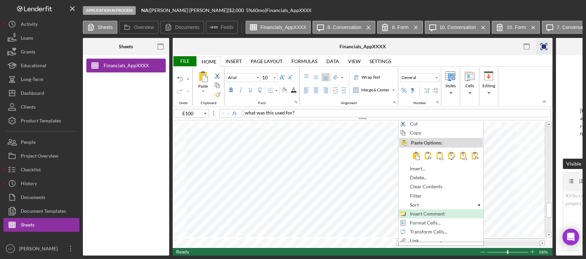
scroll to position [0, 0]
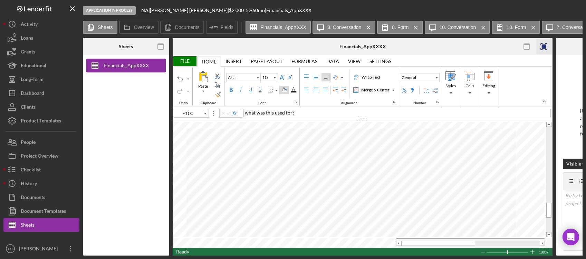
click at [286, 91] on div "Background Color" at bounding box center [285, 90] width 6 height 6
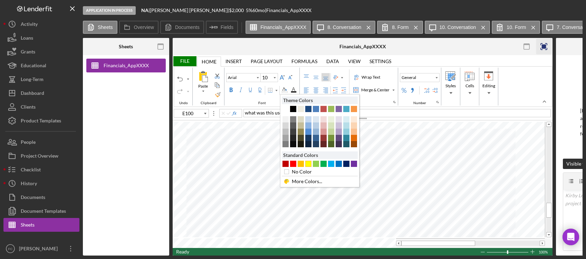
click at [307, 164] on div "#FFFF00" at bounding box center [308, 164] width 6 height 6
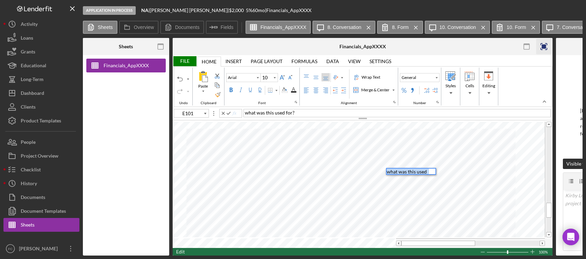
click at [397, 171] on span "what was this used for?" at bounding box center [407, 175] width 41 height 12
click at [284, 90] on div "Background Color" at bounding box center [285, 90] width 6 height 6
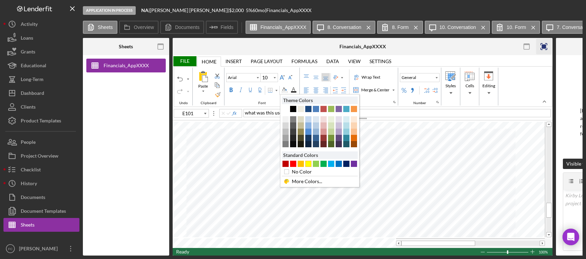
click at [310, 164] on div "#FFFF00" at bounding box center [308, 164] width 6 height 6
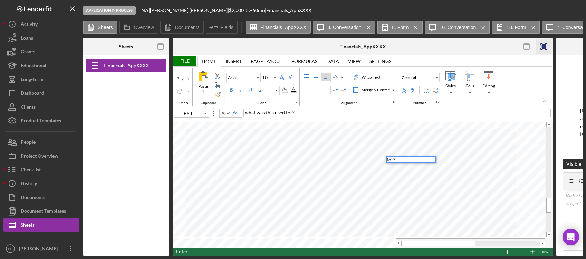
scroll to position [0, 0]
click at [287, 90] on div "Background Color" at bounding box center [284, 90] width 9 height 8
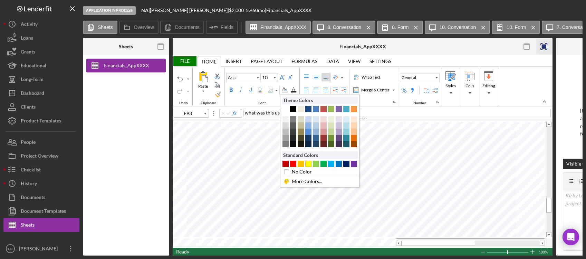
click at [309, 162] on div "#FFFF00" at bounding box center [308, 164] width 6 height 6
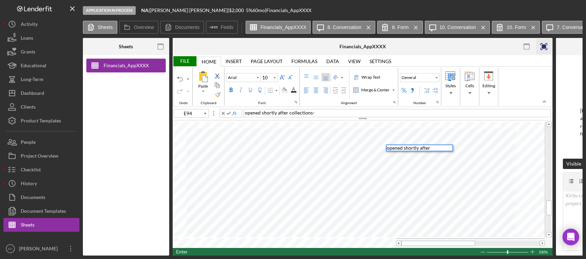
scroll to position [6, 0]
drag, startPoint x: 342, startPoint y: 113, endPoint x: 346, endPoint y: 111, distance: 3.9
click at [342, 113] on span "opened shortly after collections- what was thi sused for?" at bounding box center [305, 113] width 120 height 6
click at [284, 90] on div "Background Color" at bounding box center [285, 90] width 6 height 6
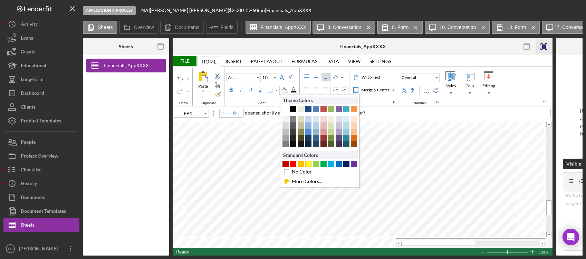
click at [307, 162] on div "#FFFF00" at bounding box center [308, 164] width 6 height 6
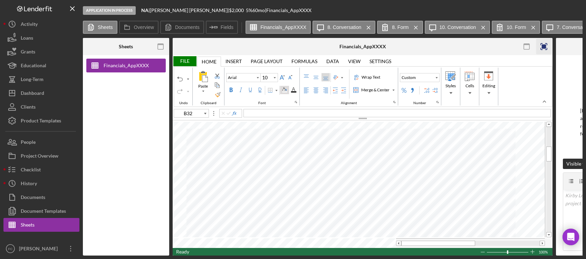
click at [283, 90] on div "Background Color" at bounding box center [285, 90] width 6 height 6
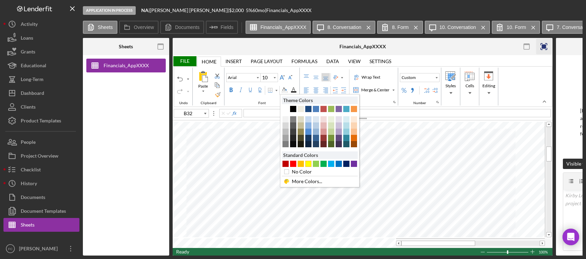
click at [308, 164] on div "#FFFF00" at bounding box center [308, 164] width 6 height 6
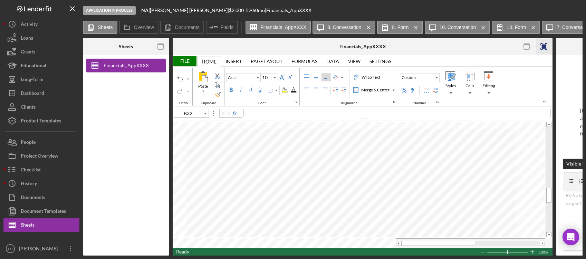
click at [180, 60] on div "File" at bounding box center [185, 61] width 24 height 10
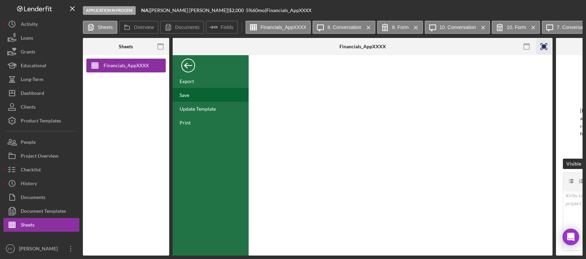
click at [187, 94] on div "Save" at bounding box center [184, 95] width 10 height 6
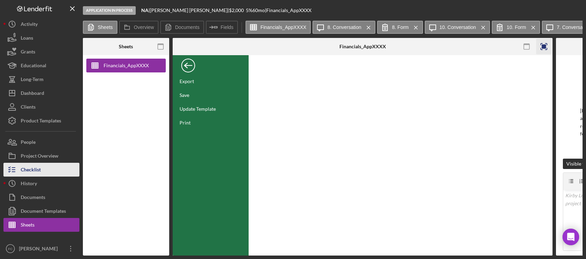
click at [45, 168] on button "Checklist" at bounding box center [41, 170] width 76 height 14
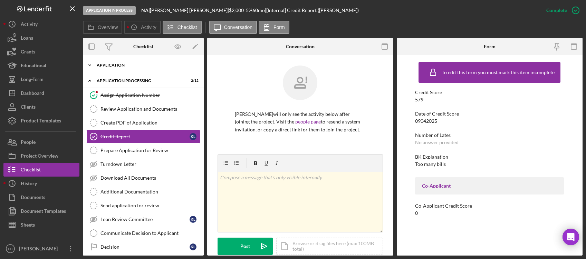
click at [103, 62] on div "Icon/Expander Application 4 / 21" at bounding box center [143, 65] width 121 height 14
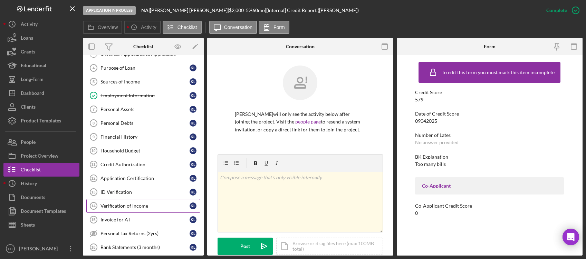
scroll to position [71, 0]
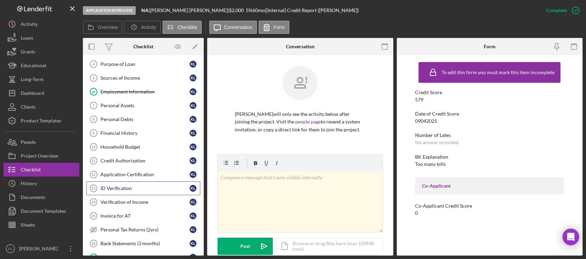
click at [130, 190] on div "ID Verification" at bounding box center [144, 189] width 89 height 6
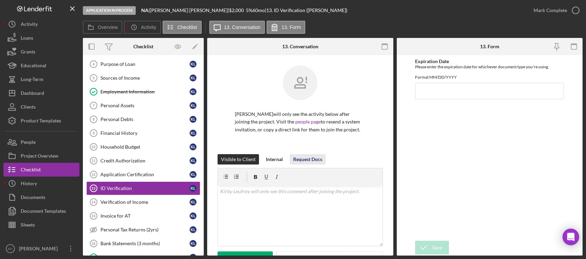
click at [300, 161] on div "Request Docs" at bounding box center [307, 159] width 29 height 10
